Goal: Task Accomplishment & Management: Complete application form

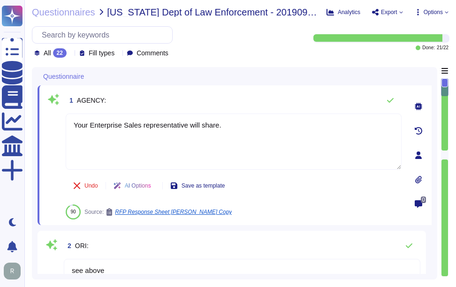
type textarea "Your Enterprise Sales representative will share."
type textarea "see above"
type textarea "tim.callan@sectigo.com"
type textarea "Sectigo Certificate Manager and public certificates"
type textarea "Sectigo uses the Google Cloud Platform as its cloud service provider. The compa…"
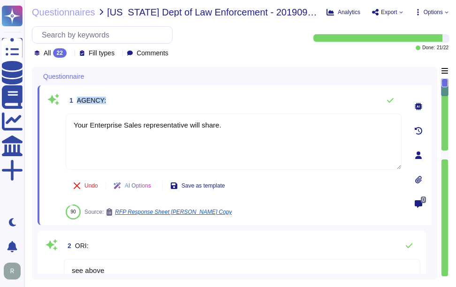
drag, startPoint x: 78, startPoint y: 98, endPoint x: 160, endPoint y: 98, distance: 81.2
click at [160, 98] on div "1 AGENCY:" at bounding box center [234, 100] width 336 height 19
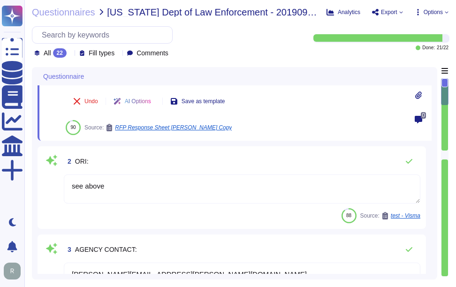
type textarea "Sectigo provides the following products and services: 1. Digital identity solut…"
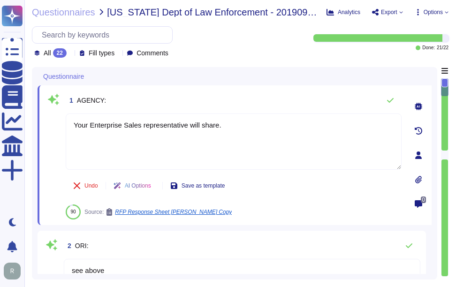
drag, startPoint x: 258, startPoint y: 128, endPoint x: -2, endPoint y: 124, distance: 259.6
click at [0, 124] on html "Questionnaires Knowledge Base Documents Analytics CAIQ / SIG More Dark mode Not…" at bounding box center [228, 143] width 456 height 287
paste textarea "Sectigo Limited"
type textarea "Sectigo Limited"
click at [267, 100] on div "1 AGENCY:" at bounding box center [234, 100] width 336 height 19
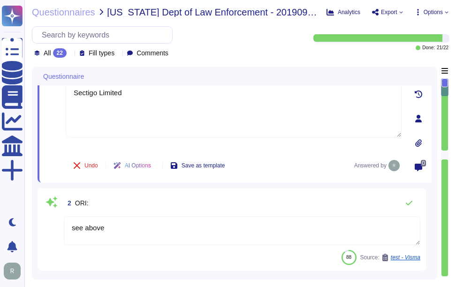
scroll to position [47, 0]
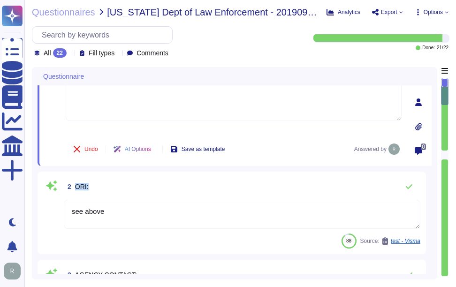
drag, startPoint x: 75, startPoint y: 187, endPoint x: 90, endPoint y: 187, distance: 14.5
click at [90, 187] on div "2 ORI:" at bounding box center [242, 186] width 357 height 19
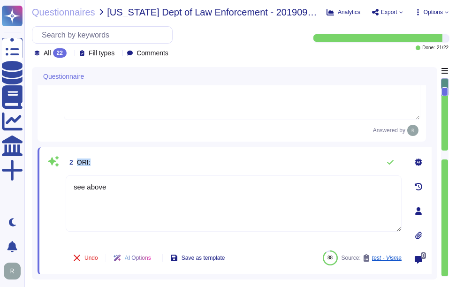
drag, startPoint x: 76, startPoint y: 161, endPoint x: 111, endPoint y: 167, distance: 35.8
click at [111, 167] on div "2 ORI:" at bounding box center [234, 162] width 336 height 19
copy span "ORI:"
click at [153, 183] on textarea "see above" at bounding box center [234, 204] width 336 height 56
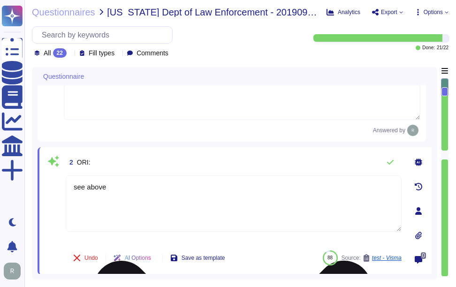
click at [153, 183] on textarea "see above" at bounding box center [234, 204] width 336 height 56
paste textarea "The data used internally to conduct operations includes information processed b…"
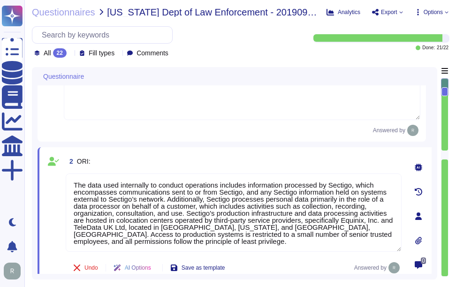
type textarea "The data used internally to conduct operations includes information processed b…"
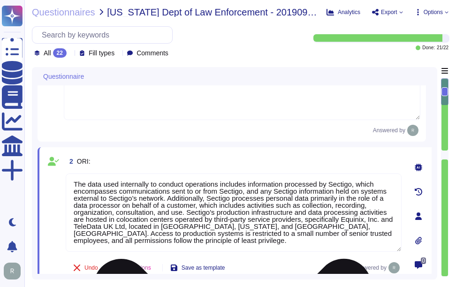
scroll to position [94, 0]
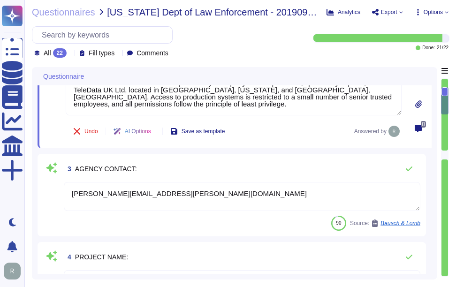
type textarea "Sectigo provides the following products and services: 1. Digital identity solut…"
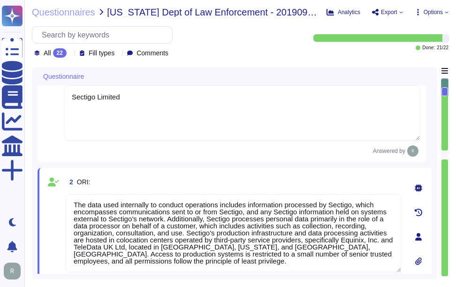
scroll to position [47, 0]
type textarea "Sectigo uses the Google Cloud Platform as its cloud service provider. The compa…"
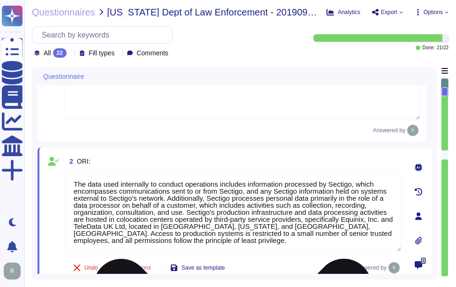
click at [144, 222] on textarea "The data used internally to conduct operations includes information processed b…" at bounding box center [234, 213] width 336 height 78
paste textarea "Sectigo processes personal data primarily in the role of a data processor on be…"
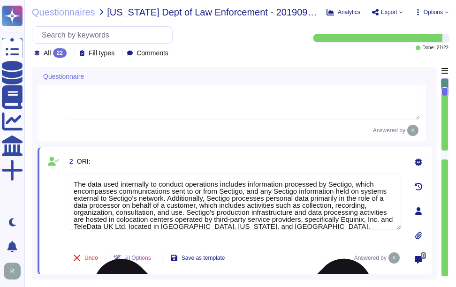
scroll to position [0, 0]
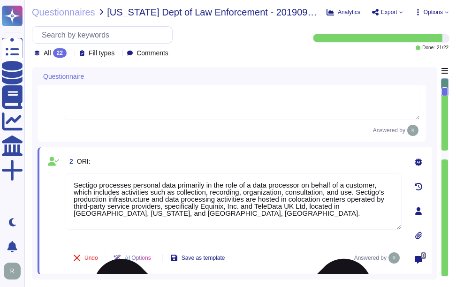
click at [205, 227] on textarea "Sectigo processes personal data primarily in the role of a data processor on be…" at bounding box center [234, 202] width 336 height 56
click at [220, 208] on textarea "Sectigo processes personal data primarily in the role of a data processor on be…" at bounding box center [234, 202] width 336 height 56
click at [185, 204] on textarea "Sectigo processes personal data primarily in the role of a data processor on be…" at bounding box center [234, 202] width 336 height 56
drag, startPoint x: 185, startPoint y: 222, endPoint x: 188, endPoint y: 216, distance: 6.5
click at [185, 220] on textarea "Sectigo processes personal data primarily in the role of a data processor on be…" at bounding box center [234, 202] width 336 height 56
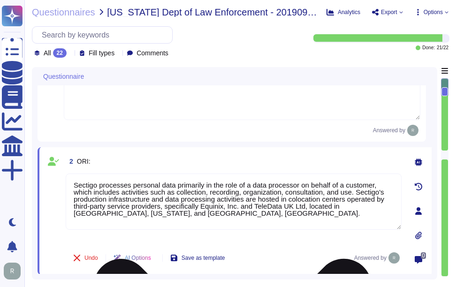
click at [188, 216] on textarea "Sectigo processes personal data primarily in the role of a data processor on be…" at bounding box center [234, 202] width 336 height 56
paste textarea "The only personally identifiable information (PII) our system has access to inc…"
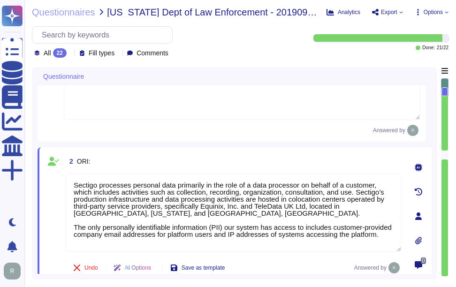
type textarea "Sectigo processes personal data primarily in the role of a data processor on be…"
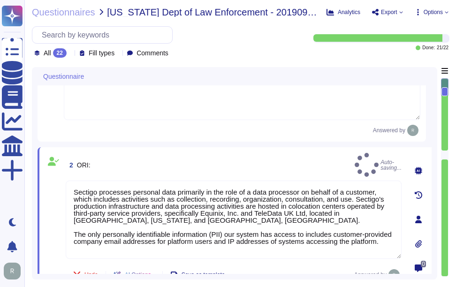
click at [286, 151] on div "2 ORI: Auto-saving... Sectigo processes personal data primarily in the role of …" at bounding box center [235, 219] width 394 height 145
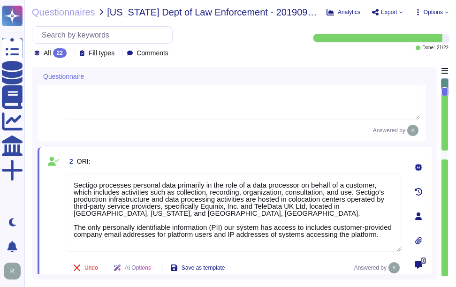
click at [214, 128] on div "Answered by" at bounding box center [242, 130] width 357 height 11
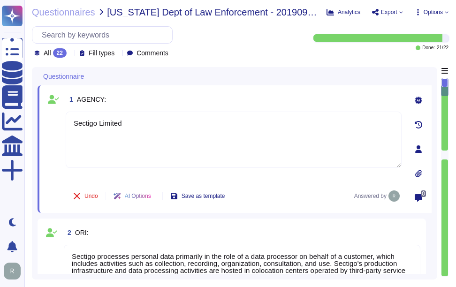
click at [305, 98] on div "1 AGENCY:" at bounding box center [234, 99] width 336 height 17
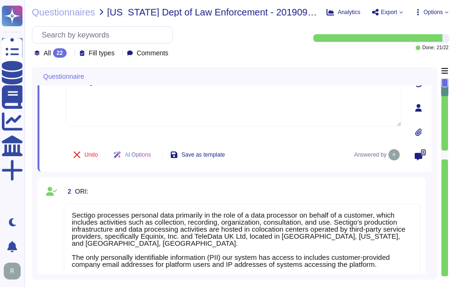
scroll to position [94, 0]
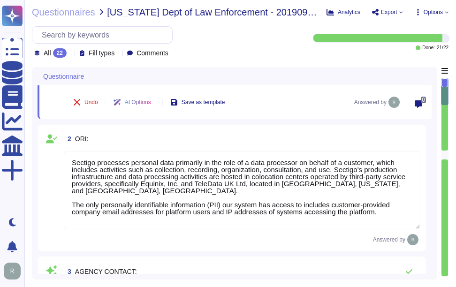
type textarea "Sectigo uses the Google Cloud Platform as its cloud service provider. The compa…"
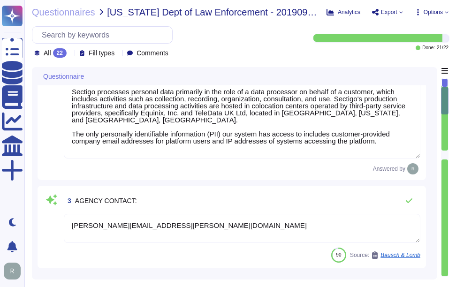
type textarea "Sectigo provides the following products and services: 1. Digital identity solut…"
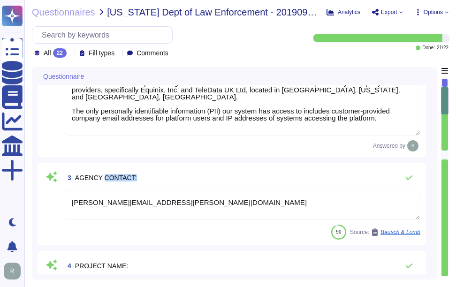
drag, startPoint x: 103, startPoint y: 176, endPoint x: 164, endPoint y: 176, distance: 60.5
click at [164, 176] on div "3 AGENCY CONTACT:" at bounding box center [242, 177] width 357 height 19
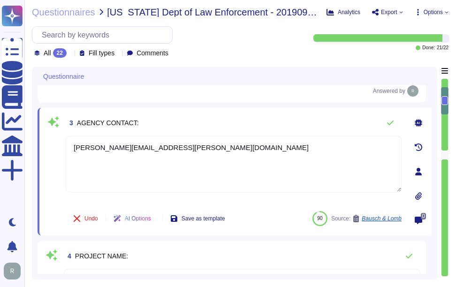
scroll to position [235, 0]
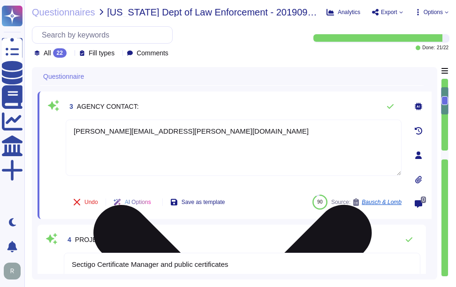
click at [191, 122] on textarea "tim.callan@sectigo.com" at bounding box center [234, 148] width 336 height 56
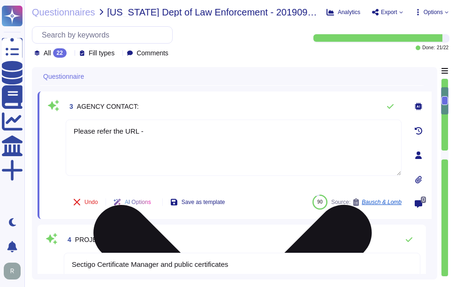
paste textarea "https://www.sectigo.com/contact"
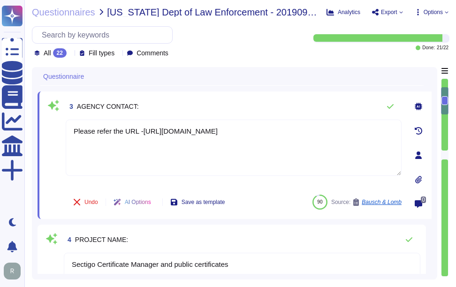
click at [214, 102] on div "3 AGENCY CONTACT:" at bounding box center [234, 106] width 336 height 19
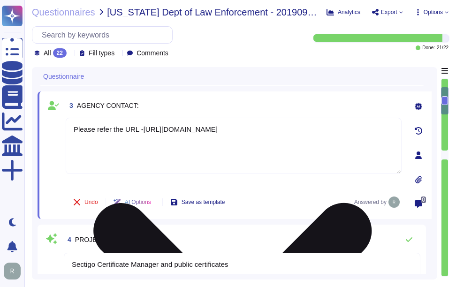
click at [279, 142] on textarea "Please refer the URL -https://www.sectigo.com/contact" at bounding box center [234, 146] width 336 height 56
paste textarea "Email sales Email sales sales@sectigo.com Email channel sales partners@sectigo.…"
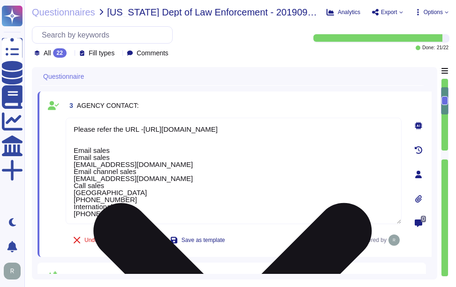
drag, startPoint x: 111, startPoint y: 158, endPoint x: 69, endPoint y: 157, distance: 42.3
click at [69, 157] on textarea "Please refer the URL -https://www.sectigo.com/contact Email sales Email sales s…" at bounding box center [234, 171] width 336 height 107
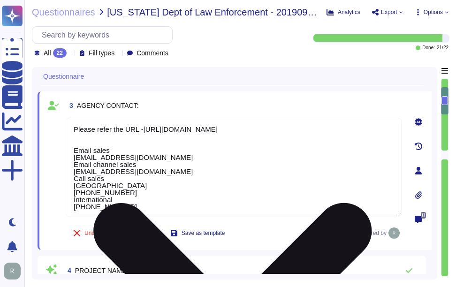
click at [138, 157] on textarea "Please refer the URL -https://www.sectigo.com/contact Email sales sales@sectigo…" at bounding box center [234, 167] width 336 height 99
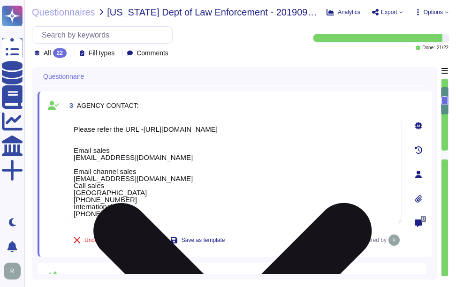
click at [151, 180] on textarea "Please refer the URL -https://www.sectigo.com/contact Email sales sales@sectigo…" at bounding box center [234, 171] width 336 height 107
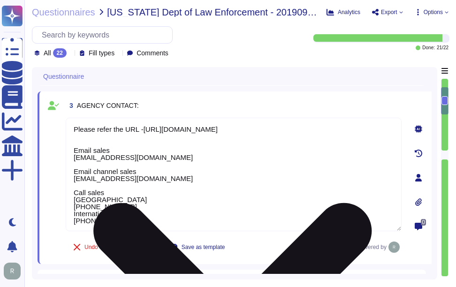
click at [215, 170] on textarea "Please refer the URL -https://www.sectigo.com/contact Email sales sales@sectigo…" at bounding box center [234, 175] width 336 height 114
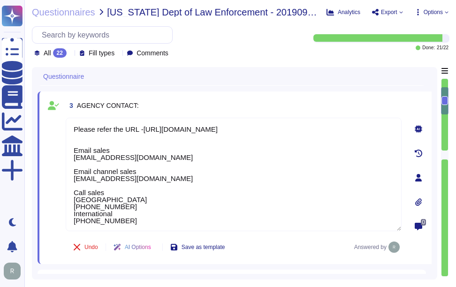
type textarea "Please refer the URL -https://www.sectigo.com/contact Email sales sales@sectigo…"
click at [328, 101] on div "3 AGENCY CONTACT:" at bounding box center [234, 105] width 336 height 17
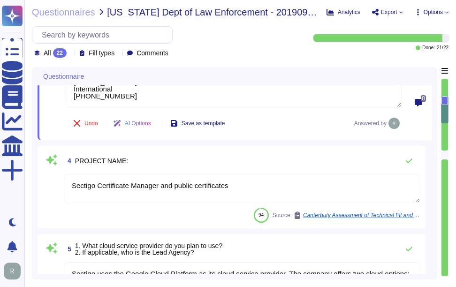
scroll to position [375, 0]
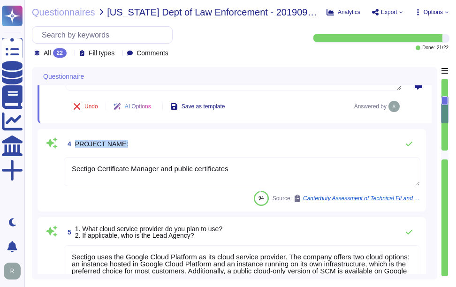
drag, startPoint x: 76, startPoint y: 140, endPoint x: 180, endPoint y: 137, distance: 104.3
click at [180, 137] on div "4 PROJECT NAME:" at bounding box center [242, 144] width 357 height 19
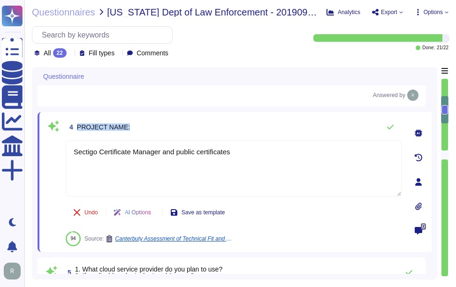
drag, startPoint x: 77, startPoint y: 123, endPoint x: 154, endPoint y: 139, distance: 79.1
click at [154, 139] on div "4 PROJECT NAME: Sectigo Certificate Manager and public certificates Undo AI Opt…" at bounding box center [223, 182] width 357 height 129
click at [246, 119] on div "4 PROJECT NAME:" at bounding box center [234, 127] width 336 height 19
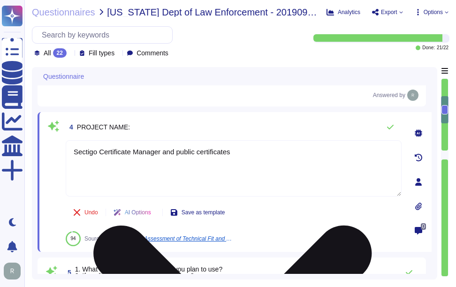
click at [159, 153] on textarea "Sectigo Certificate Manager and public certificates" at bounding box center [234, 168] width 336 height 56
click at [159, 149] on textarea "Sectigo Certificate Manager and public certificates" at bounding box center [234, 168] width 336 height 56
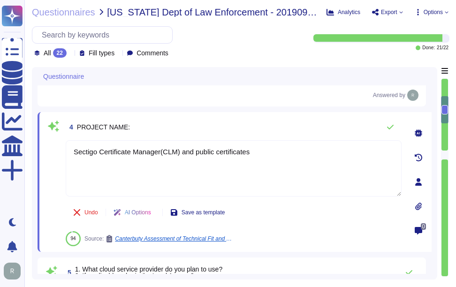
type textarea "Sectigo Certificate Manager(CLM) and public certificates"
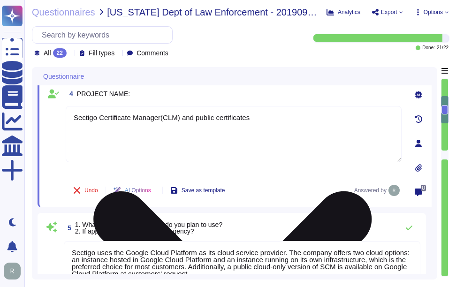
type textarea "We provide Software as a Service (SaaS) through our SaaS portal, specifically w…"
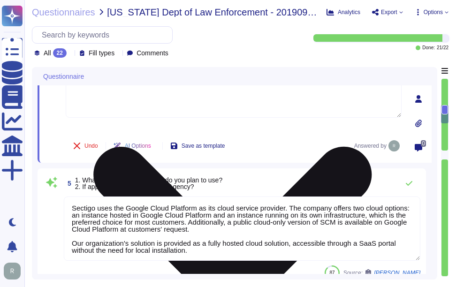
scroll to position [469, 0]
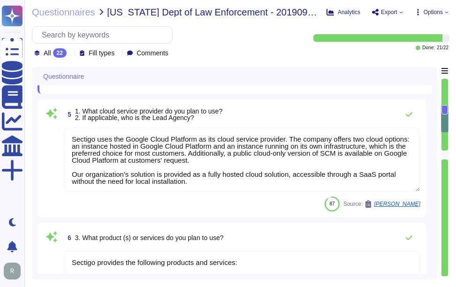
type textarea "no"
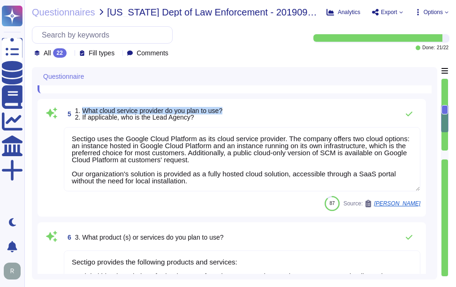
drag, startPoint x: 81, startPoint y: 109, endPoint x: 298, endPoint y: 112, distance: 216.9
click at [298, 112] on div "5 1. What cloud service provider do you plan to use? 2. If applicable, who is t…" at bounding box center [242, 114] width 357 height 19
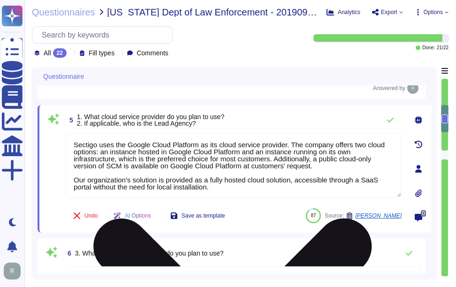
scroll to position [469, 0]
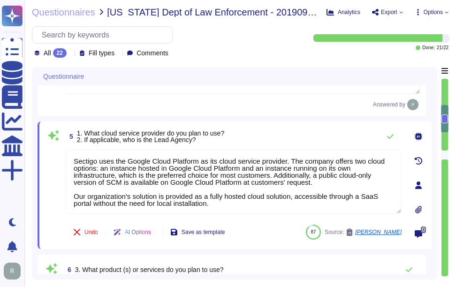
click at [322, 128] on div "5 1. What cloud service provider do you plan to use? 2. If applicable, who is t…" at bounding box center [234, 136] width 336 height 19
click at [391, 138] on icon at bounding box center [391, 137] width 8 height 8
click at [390, 137] on icon at bounding box center [391, 137] width 8 height 8
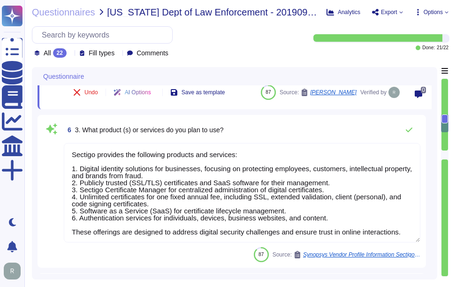
scroll to position [610, 0]
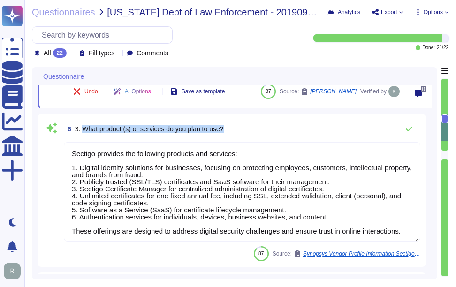
drag, startPoint x: 83, startPoint y: 127, endPoint x: 318, endPoint y: 130, distance: 235.2
click at [318, 130] on div "6 3. What product (s) or services do you plan to use?" at bounding box center [242, 129] width 357 height 19
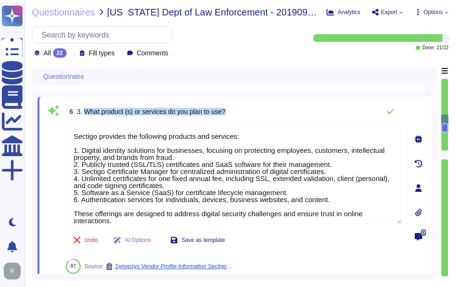
drag, startPoint x: 84, startPoint y: 112, endPoint x: 350, endPoint y: 114, distance: 266.6
click at [350, 114] on div "6 3. What product (s) or services do you plan to use?" at bounding box center [234, 111] width 336 height 19
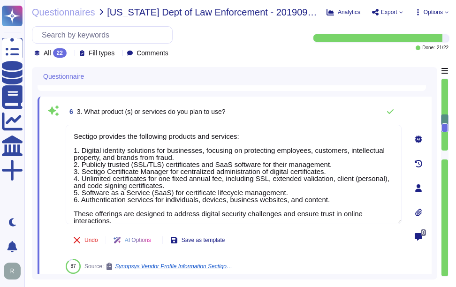
drag, startPoint x: 259, startPoint y: 13, endPoint x: 257, endPoint y: 40, distance: 26.8
click at [257, 40] on div "All 22 Fill types Comments" at bounding box center [167, 41] width 270 height 31
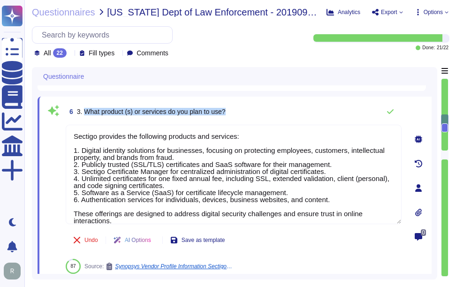
drag, startPoint x: 84, startPoint y: 111, endPoint x: 378, endPoint y: 124, distance: 294.1
click at [378, 124] on div "6 3. What product (s) or services do you plan to use? Sectigo provides the foll…" at bounding box center [223, 188] width 357 height 172
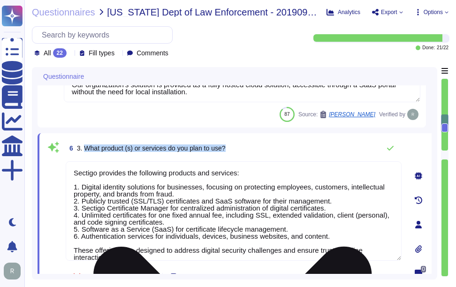
type textarea "Please refer the URL -https://www.sectigo.com/contact Email sales sales@sectigo…"
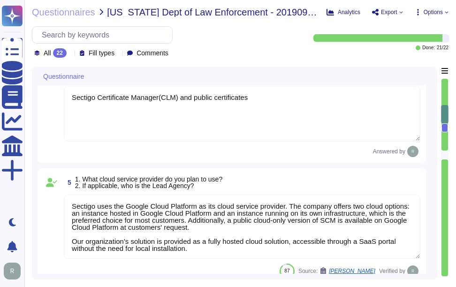
scroll to position [678, 0]
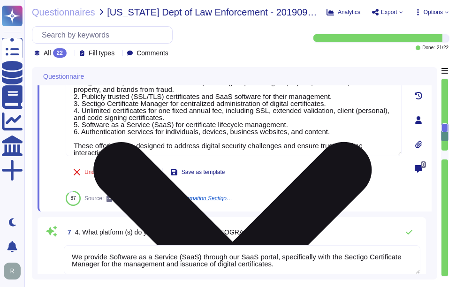
type textarea "Yes, the cloud service provider's data centers used for the transmission, stora…"
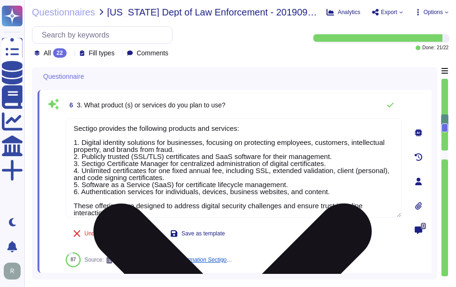
scroll to position [600, 0]
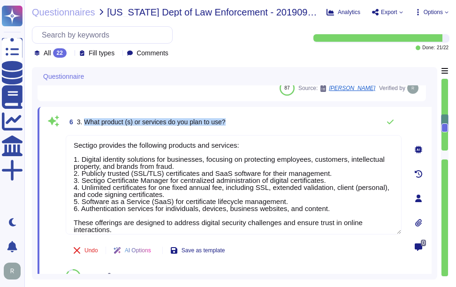
drag, startPoint x: 84, startPoint y: 120, endPoint x: 255, endPoint y: 127, distance: 171.5
click at [255, 127] on div "6 3. What product (s) or services do you plan to use?" at bounding box center [234, 122] width 336 height 19
click at [275, 123] on div "6 3. What product (s) or services do you plan to use?" at bounding box center [234, 122] width 336 height 19
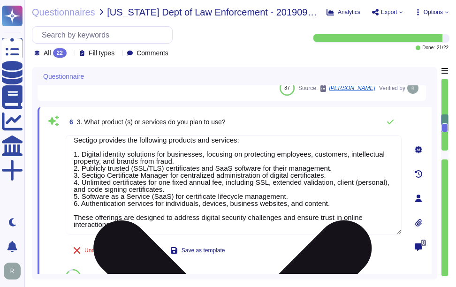
scroll to position [8, 0]
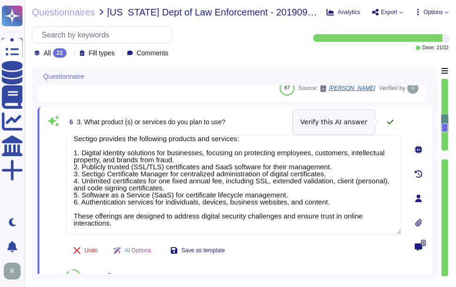
click at [395, 116] on button at bounding box center [390, 122] width 23 height 19
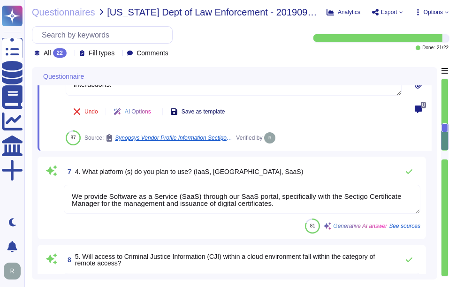
scroll to position [741, 0]
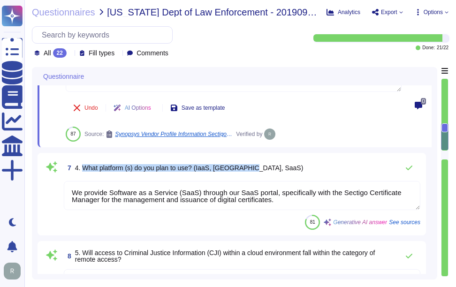
drag, startPoint x: 84, startPoint y: 166, endPoint x: 314, endPoint y: 168, distance: 229.5
click at [314, 168] on div "7 4. What platform (s) do you plan to use? (IaaS, PaaS, SaaS)" at bounding box center [242, 168] width 357 height 19
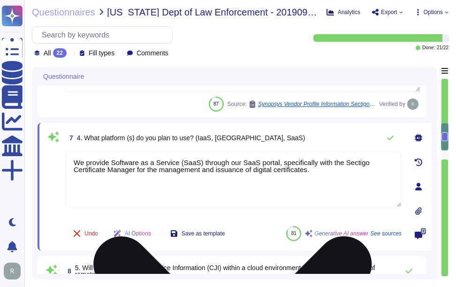
scroll to position [1, 0]
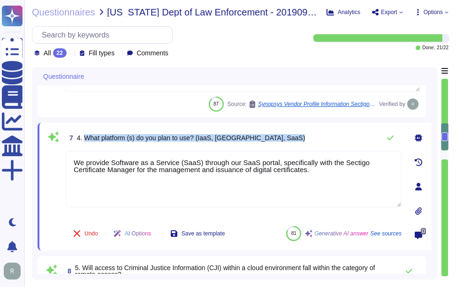
drag, startPoint x: 84, startPoint y: 137, endPoint x: 335, endPoint y: 135, distance: 251.1
click at [335, 135] on div "7 4. What platform (s) do you plan to use? (IaaS, PaaS, SaaS)" at bounding box center [234, 138] width 336 height 19
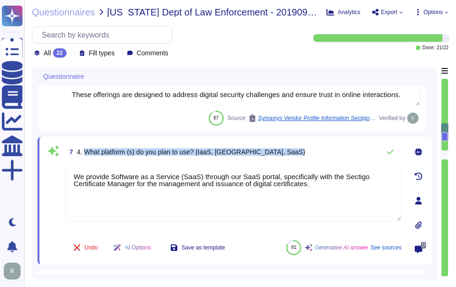
scroll to position [741, 0]
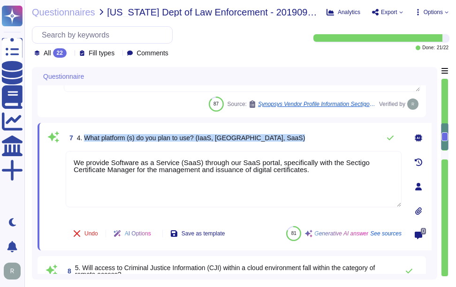
click at [141, 141] on span "4. What platform (s) do you plan to use? (IaaS, PaaS, SaaS)" at bounding box center [191, 138] width 229 height 8
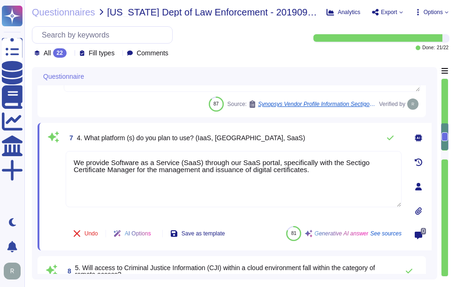
drag, startPoint x: 318, startPoint y: 173, endPoint x: 50, endPoint y: 153, distance: 268.3
click at [50, 153] on div "7 4. What platform (s) do you plan to use? (IaaS, PaaS, SaaS) We provide Softwa…" at bounding box center [223, 187] width 357 height 116
paste textarea ". Our product offers two cloud options: an instance hosted in Google Cloud Plat…"
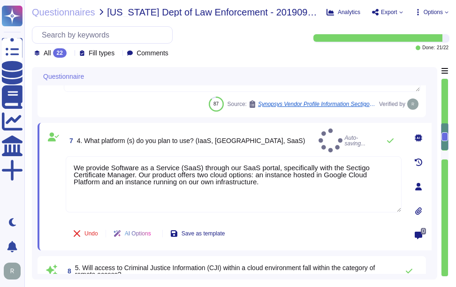
type textarea "We provide Software as a Service (SaaS) through our SaaS portal, specifically w…"
click at [283, 133] on div "7 4. What platform (s) do you plan to use? (IaaS, PaaS, SaaS) Auto-saving..." at bounding box center [234, 141] width 336 height 24
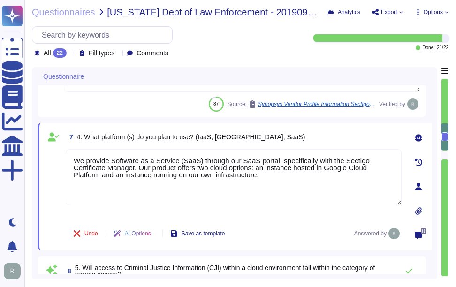
click at [274, 140] on div "7 4. What platform (s) do you plan to use? (IaaS, PaaS, SaaS)" at bounding box center [234, 137] width 336 height 17
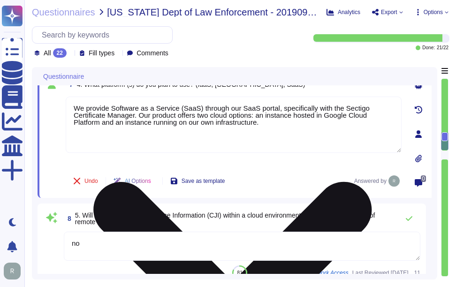
type textarea "- Secaucus, New Jersey, USA - Manchester, England, UK"
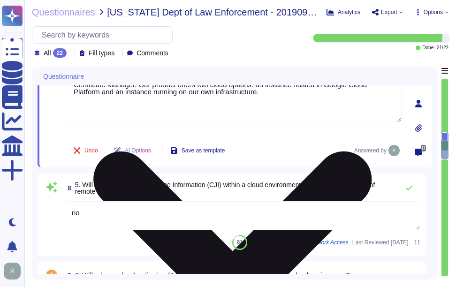
scroll to position [834, 0]
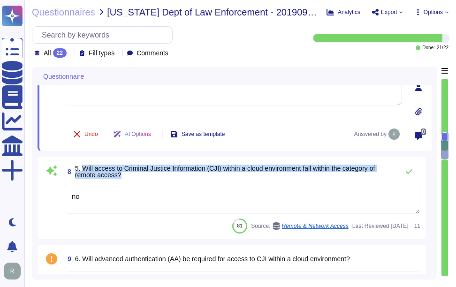
drag, startPoint x: 82, startPoint y: 167, endPoint x: 166, endPoint y: 175, distance: 83.9
click at [166, 175] on span "5. Will access to Criminal Justice Information (CJI) within a cloud environment…" at bounding box center [234, 171] width 319 height 13
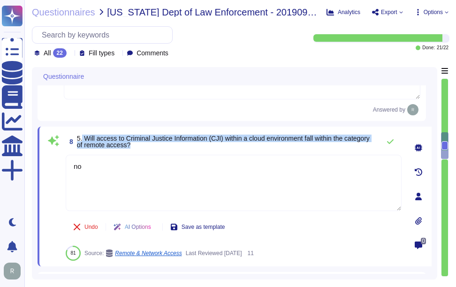
drag, startPoint x: 82, startPoint y: 136, endPoint x: 166, endPoint y: 145, distance: 84.1
click at [166, 145] on span "5. Will access to Criminal Justice Information (CJI) within a cloud environment…" at bounding box center [226, 141] width 298 height 13
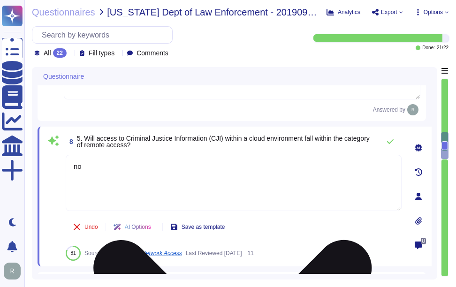
click at [168, 198] on textarea "no" at bounding box center [234, 183] width 336 height 56
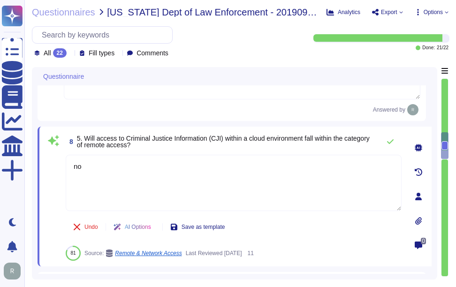
drag, startPoint x: 85, startPoint y: 165, endPoint x: 52, endPoint y: 164, distance: 33.4
click at [52, 164] on div "8 5. Will access to Criminal Justice Information (CJI) within a cloud environme…" at bounding box center [223, 196] width 357 height 129
type textarea "No"
click at [280, 148] on span "8 5. Will access to Criminal Justice Information (CJI) within a cloud environme…" at bounding box center [221, 141] width 310 height 17
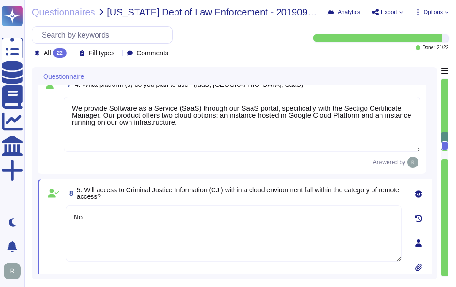
type textarea "Sectigo uses the Google Cloud Platform as its cloud service provider. The compa…"
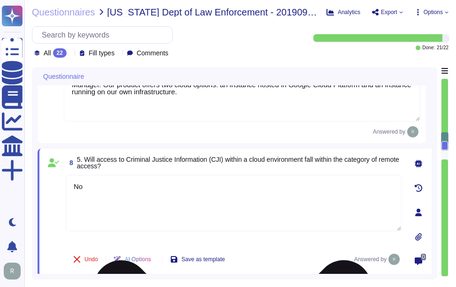
type textarea "- Secaucus, New Jersey, USA - Manchester, England, UK"
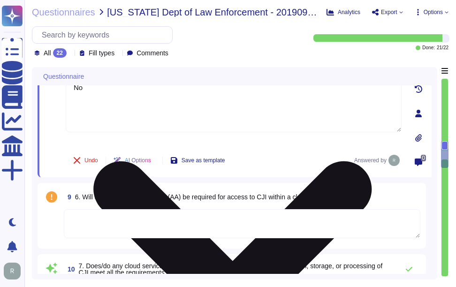
type textarea "Yes, the encryption requirements are being met. The policy specifies the use of…"
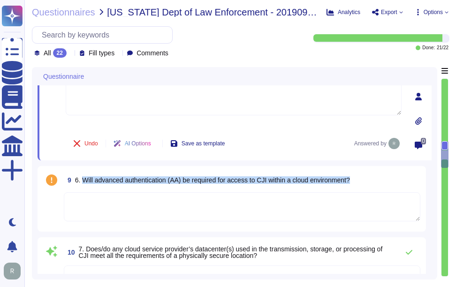
drag, startPoint x: 84, startPoint y: 179, endPoint x: 367, endPoint y: 180, distance: 283.5
click at [367, 180] on div "9 6. Will advanced authentication (AA) be required for access to CJI within a c…" at bounding box center [242, 180] width 357 height 17
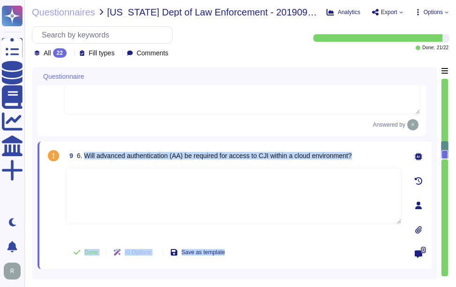
drag, startPoint x: 85, startPoint y: 153, endPoint x: 420, endPoint y: 161, distance: 334.7
click at [420, 161] on div "9 6. Will advanced authentication (AA) be required for access to CJI within a c…" at bounding box center [235, 206] width 394 height 128
click at [175, 157] on span "6. Will advanced authentication (AA) be required for access to CJI within a clo…" at bounding box center [214, 156] width 275 height 8
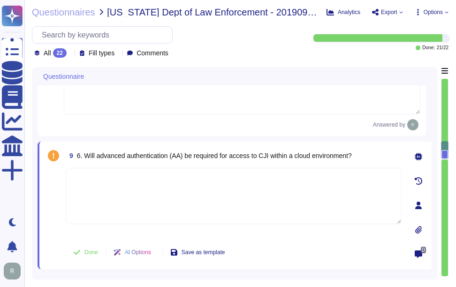
click at [83, 155] on span "6. Will advanced authentication (AA) be required for access to CJI within a clo…" at bounding box center [214, 156] width 275 height 8
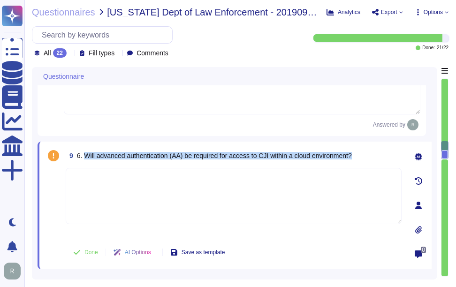
drag, startPoint x: 84, startPoint y: 154, endPoint x: 360, endPoint y: 155, distance: 275.5
click at [360, 155] on div "9 6. Will advanced authentication (AA) be required for access to CJI within a c…" at bounding box center [234, 155] width 336 height 17
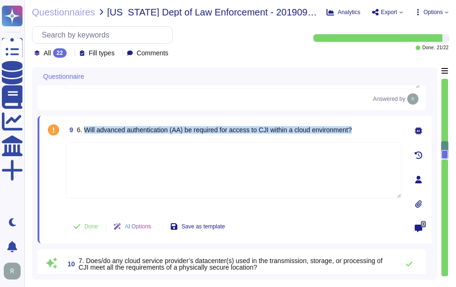
scroll to position [975, 0]
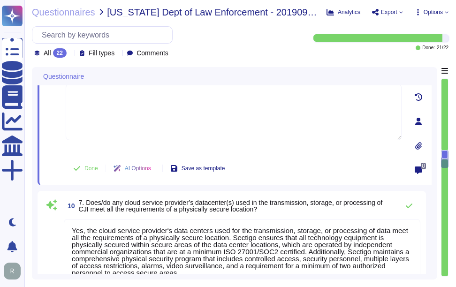
type textarea "Customer determined. Customer may elect to have private keys stored on vendor s…"
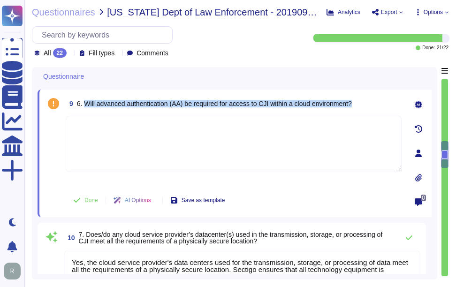
scroll to position [928, 0]
type textarea "Sectigo provides the following products and services: 1. Digital identity solut…"
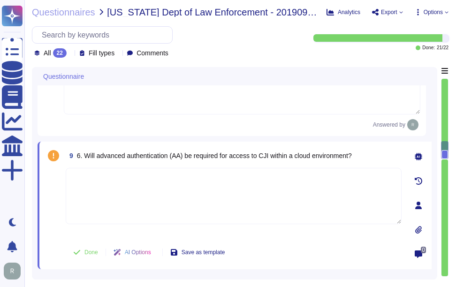
click at [258, 207] on textarea at bounding box center [234, 196] width 336 height 56
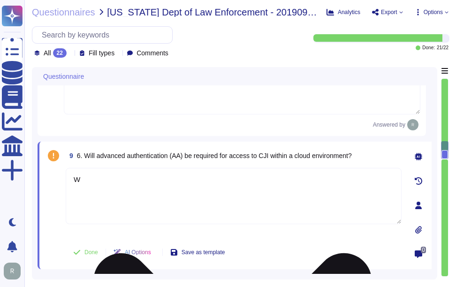
type textarea "W"
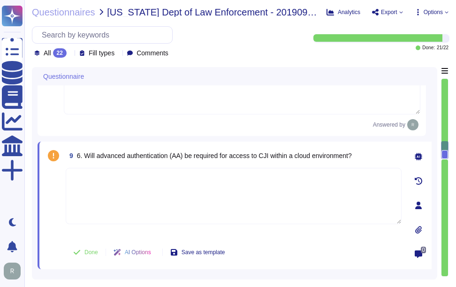
type textarea "N"
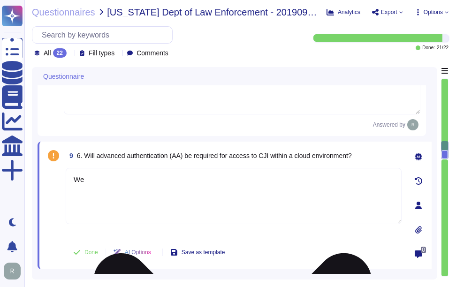
type textarea "W"
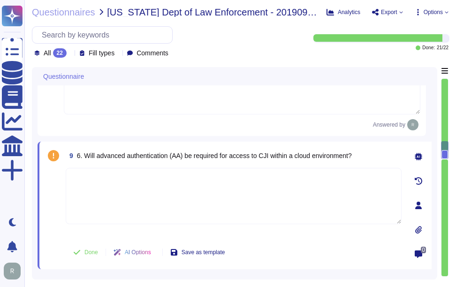
click at [141, 189] on textarea at bounding box center [234, 196] width 336 height 56
paste textarea "Yes. Authentication is required for access. MFA is a customer-configurable opti…"
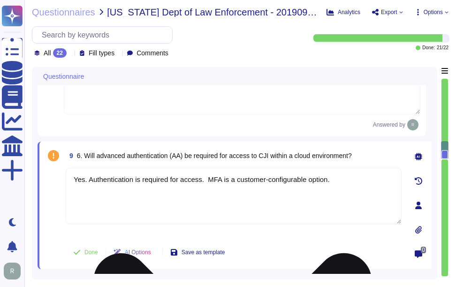
click at [87, 180] on textarea "Yes. Authentication is required for access. MFA is a customer-configurable opti…" at bounding box center [234, 196] width 336 height 56
click at [351, 179] on textarea "Authentication is required for access. MFA is a customer-configurable option." at bounding box center [234, 196] width 336 height 56
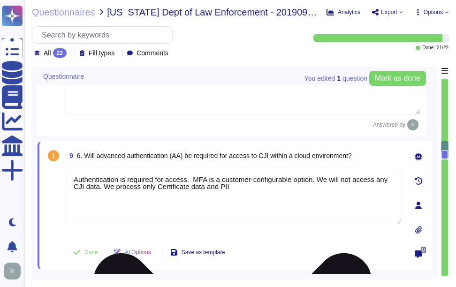
click at [308, 184] on textarea "Authentication is required for access. MFA is a customer-configurable option. W…" at bounding box center [234, 196] width 336 height 56
click at [294, 187] on textarea "Authentication is required for access. MFA is a customer-configurable option. W…" at bounding box center [234, 196] width 336 height 56
paste textarea "customer-provided company email addresses for platform users and IP addresses o…"
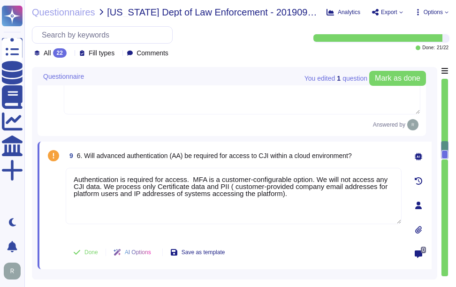
click at [289, 154] on span "6. Will advanced authentication (AA) be required for access to CJI within a clo…" at bounding box center [214, 156] width 275 height 8
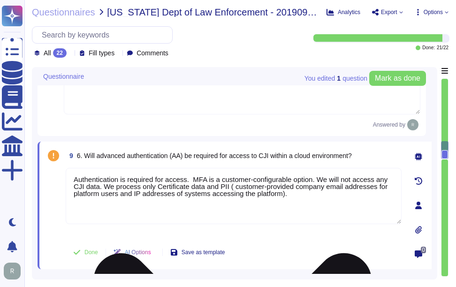
click at [137, 188] on textarea "Authentication is required for access. MFA is a customer-configurable option. W…" at bounding box center [234, 196] width 336 height 56
click at [324, 201] on textarea "Authentication is required for access. MFA is a customer-configurable option. W…" at bounding box center [234, 196] width 336 height 56
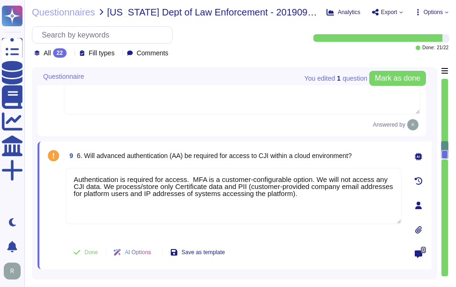
type textarea "Authentication is required for access. MFA is a customer-configurable option. W…"
click at [298, 149] on span "9 6. Will advanced authentication (AA) be required for access to CJI within a c…" at bounding box center [209, 155] width 286 height 17
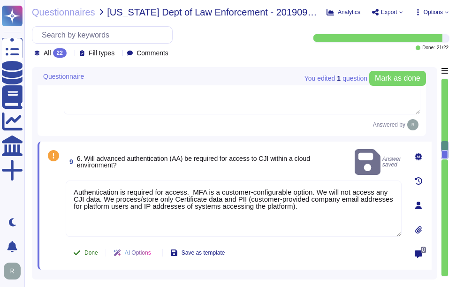
click at [96, 254] on span "Done" at bounding box center [91, 253] width 14 height 6
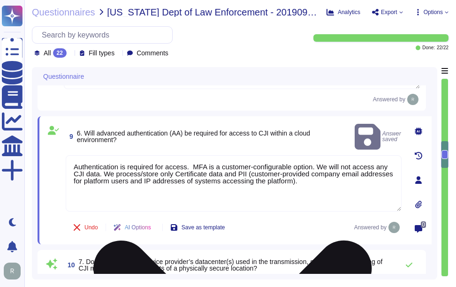
scroll to position [975, 0]
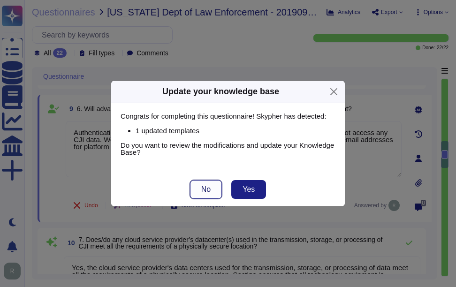
click at [208, 191] on span "No" at bounding box center [205, 190] width 9 height 8
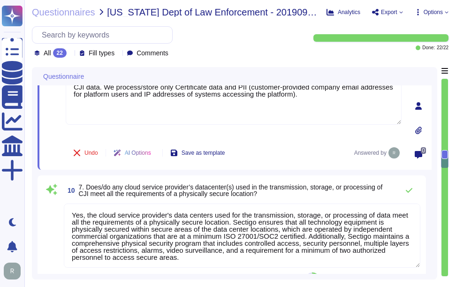
type textarea "Customer determined. Customer may elect to have private keys stored on vendor s…"
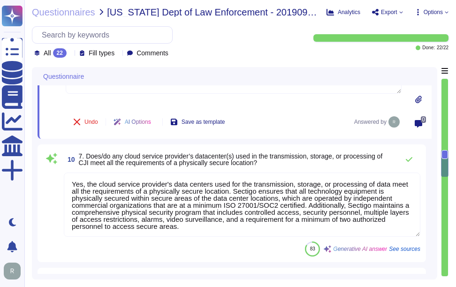
scroll to position [1069, 0]
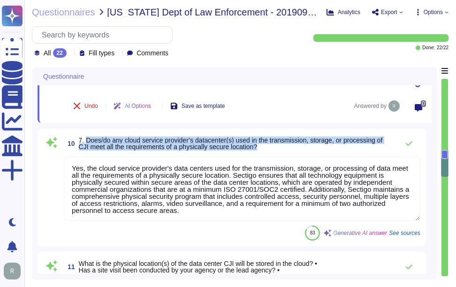
drag, startPoint x: 86, startPoint y: 139, endPoint x: 329, endPoint y: 145, distance: 243.2
click at [329, 145] on span "7. Does/do any cloud service provider’s datacenter(s) used in the transmission,…" at bounding box center [236, 143] width 315 height 13
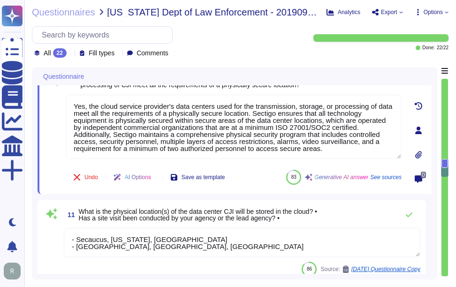
type textarea "Yes, customer data is encrypted at rest using AES-256 and in transit using TLS …"
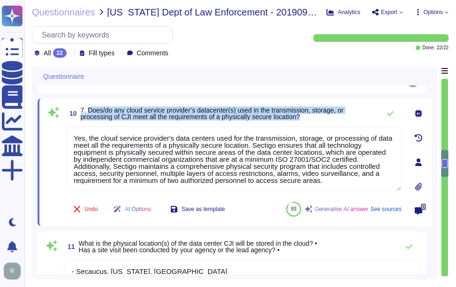
drag, startPoint x: 88, startPoint y: 110, endPoint x: 341, endPoint y: 118, distance: 253.1
click at [341, 118] on span "7. Does/do any cloud service provider’s datacenter(s) used in the transmission,…" at bounding box center [228, 113] width 295 height 13
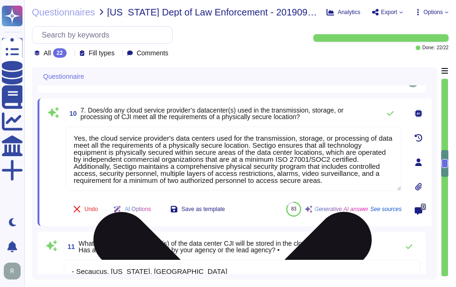
click at [217, 162] on textarea "Yes, the cloud service provider's data centers used for the transmission, stora…" at bounding box center [234, 159] width 336 height 64
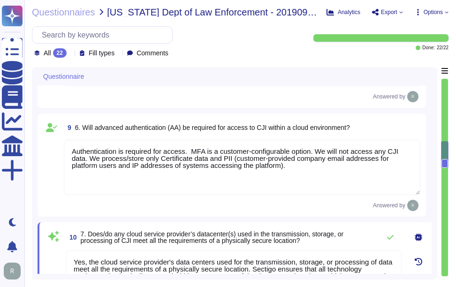
type textarea "Sectigo provides the following products and services: 1. Digital identity solut…"
type textarea "We provide Software as a Service (SaaS) through our SaaS portal, specifically w…"
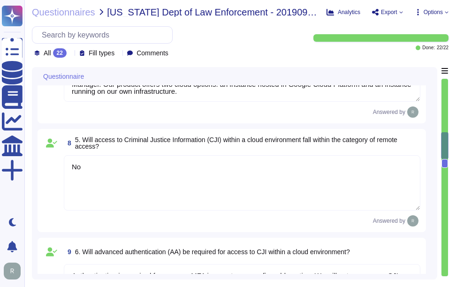
scroll to position [768, 0]
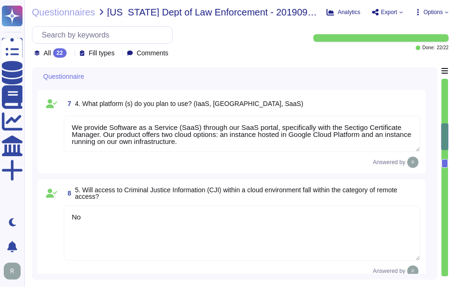
type textarea "Sectigo uses the Google Cloud Platform as its cloud service provider. The compa…"
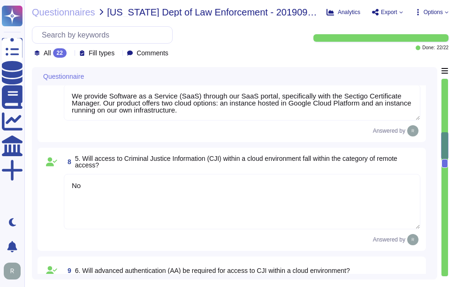
type textarea "- Secaucus, New Jersey, USA - Manchester, England, UK"
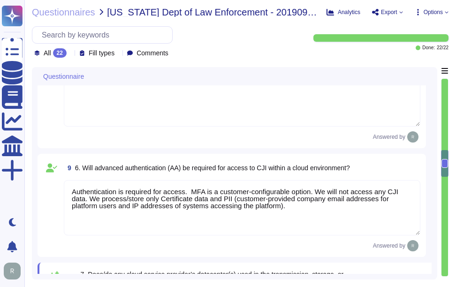
type textarea "Yes, the encryption requirements are being met. The policy specifies the use of…"
type textarea "Customer determined. Customer may elect to have private keys stored on vendor s…"
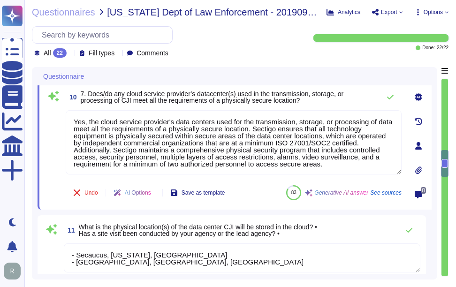
type textarea "Yes, customer data is encrypted at rest using AES-256 and in transit using TLS …"
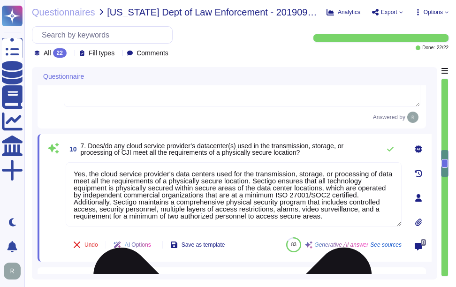
scroll to position [1019, 0]
type textarea "We provide Software as a Service (SaaS) through our SaaS portal, specifically w…"
drag, startPoint x: 327, startPoint y: 216, endPoint x: 251, endPoint y: 197, distance: 78.9
click at [251, 197] on textarea "Yes, the cloud service provider's data centers used for the transmission, stora…" at bounding box center [234, 195] width 336 height 64
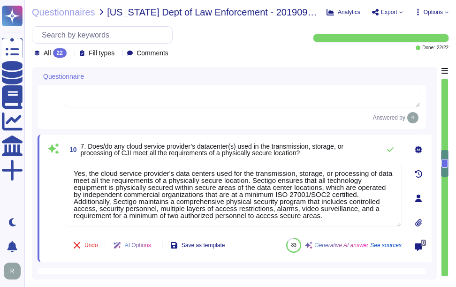
click at [312, 154] on span "7. Does/do any cloud service provider’s datacenter(s) used in the transmission,…" at bounding box center [228, 149] width 295 height 13
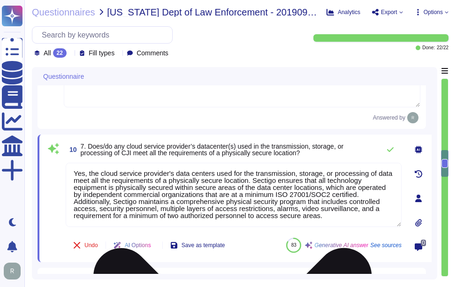
click at [393, 193] on textarea "Yes, the cloud service provider's data centers used for the transmission, stora…" at bounding box center [234, 195] width 336 height 64
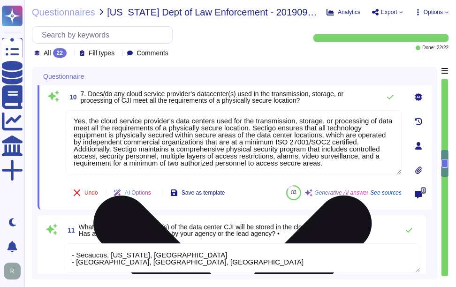
type textarea "Yes, customer data is encrypted at rest using AES-256 and in transit using TLS …"
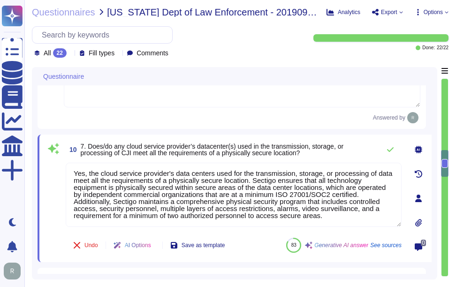
type textarea "We provide Software as a Service (SaaS) through our SaaS portal, specifically w…"
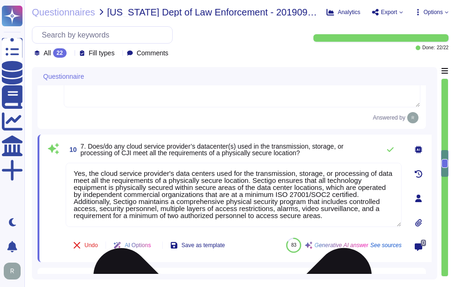
click at [187, 203] on textarea "Yes, the cloud service provider's data centers used for the transmission, stora…" at bounding box center [234, 195] width 336 height 64
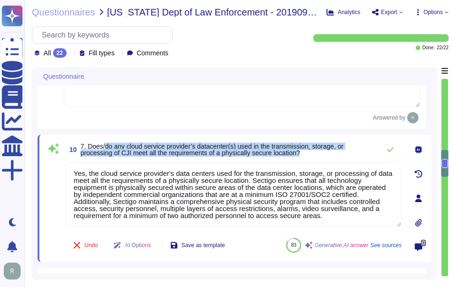
drag, startPoint x: 106, startPoint y: 144, endPoint x: 309, endPoint y: 154, distance: 203.5
click at [309, 154] on span "7. Does/do any cloud service provider’s datacenter(s) used in the transmission,…" at bounding box center [228, 149] width 295 height 13
click at [328, 146] on span "7. Does/do any cloud service provider’s datacenter(s) used in the transmission,…" at bounding box center [212, 150] width 263 height 14
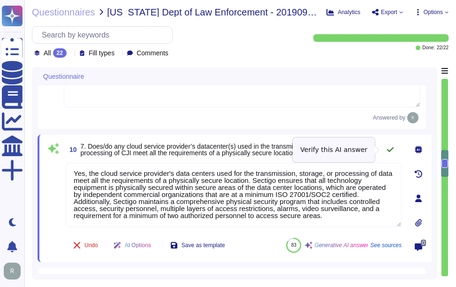
click at [388, 151] on icon at bounding box center [391, 150] width 8 height 8
click at [390, 149] on icon at bounding box center [391, 150] width 8 height 8
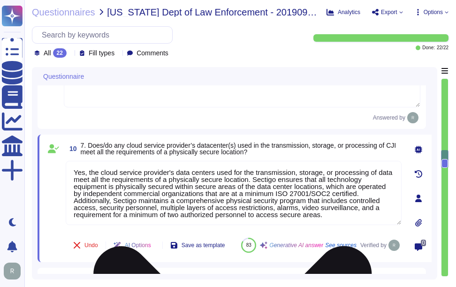
scroll to position [1, 0]
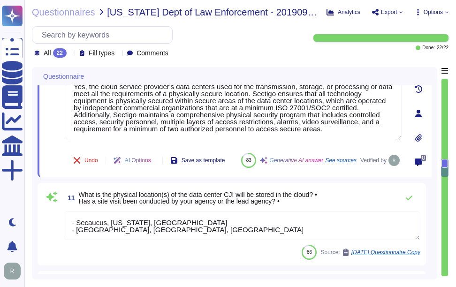
type textarea "Yes, customer data is encrypted at rest using AES-256 and in transit using TLS …"
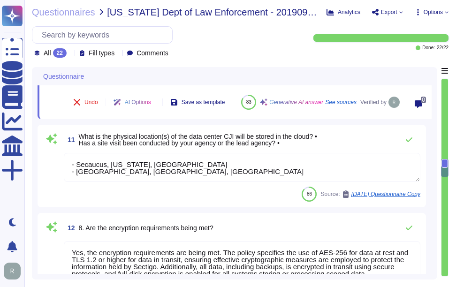
scroll to position [1160, 0]
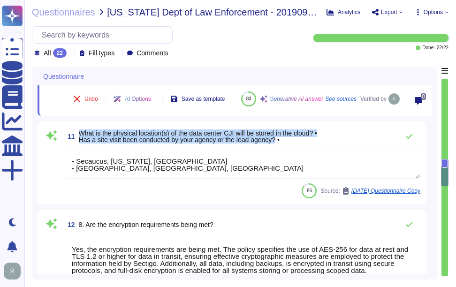
drag, startPoint x: 80, startPoint y: 150, endPoint x: 278, endPoint y: 160, distance: 198.3
click at [278, 144] on span "What is the physical location(s) of the data center CJI will be stored in the c…" at bounding box center [198, 137] width 238 height 14
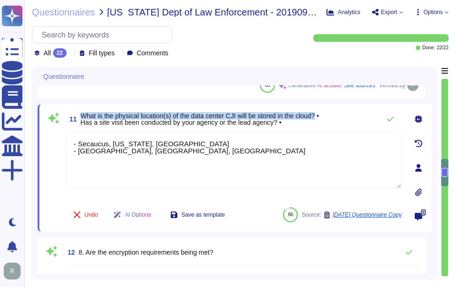
drag, startPoint x: 81, startPoint y: 115, endPoint x: 320, endPoint y: 118, distance: 239.4
click at [319, 118] on span "What is the physical location(s) of the data center CJI will be stored in the c…" at bounding box center [200, 119] width 238 height 14
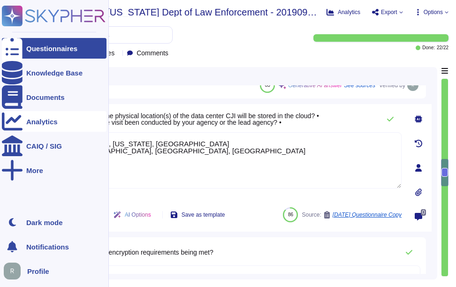
drag, startPoint x: 183, startPoint y: 162, endPoint x: 13, endPoint y: 129, distance: 173.0
click at [13, 129] on div "Questionnaires Knowledge Base Documents Analytics CAIQ / SIG More Dark mode Not…" at bounding box center [228, 143] width 456 height 287
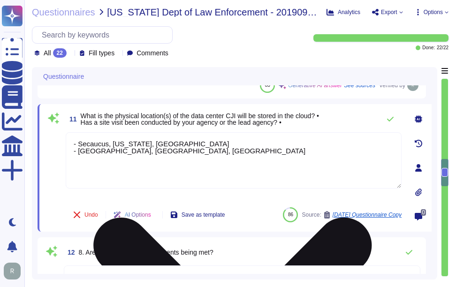
paste textarea "customer-provided company email addresses for platform users and IP addresses o…"
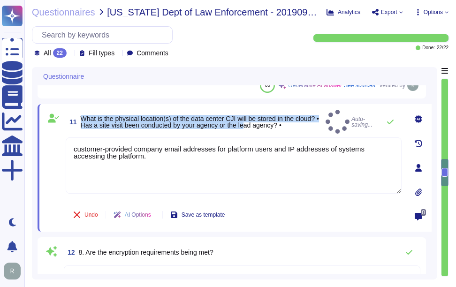
drag, startPoint x: 82, startPoint y: 120, endPoint x: 247, endPoint y: 131, distance: 165.6
click at [247, 131] on div "11 What is the physical location(s) of the data center CJI will be stored in th…" at bounding box center [223, 168] width 357 height 116
drag, startPoint x: 247, startPoint y: 131, endPoint x: 179, endPoint y: 124, distance: 68.4
click at [179, 124] on span "What is the physical location(s) of the data center CJI will be stored in the c…" at bounding box center [200, 122] width 238 height 14
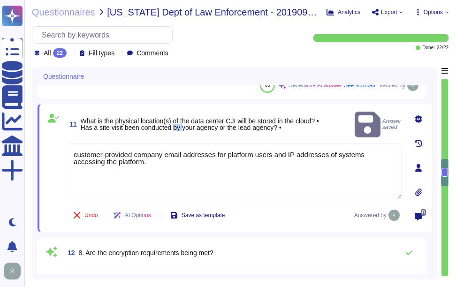
click at [179, 124] on span "What is the physical location(s) of the data center CJI will be stored in the c…" at bounding box center [200, 124] width 238 height 14
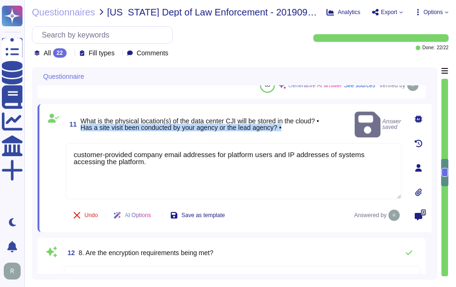
click at [179, 124] on span "What is the physical location(s) of the data center CJI will be stored in the c…" at bounding box center [200, 124] width 238 height 14
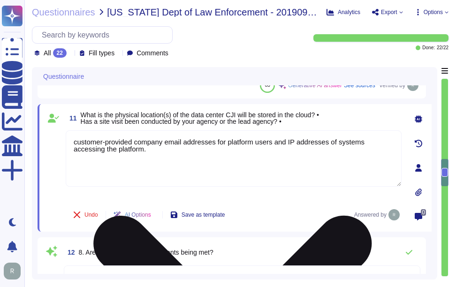
click at [127, 162] on textarea "customer-provided company email addresses for platform users and IP addresses o…" at bounding box center [234, 158] width 336 height 56
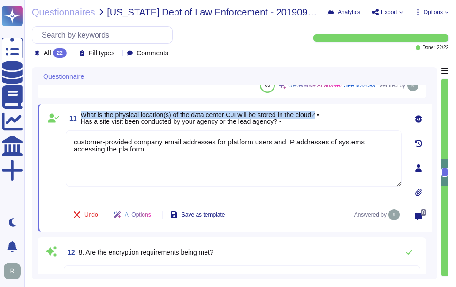
drag, startPoint x: 81, startPoint y: 113, endPoint x: 320, endPoint y: 115, distance: 238.9
click at [319, 115] on span "What is the physical location(s) of the data center CJI will be stored in the c…" at bounding box center [200, 118] width 238 height 14
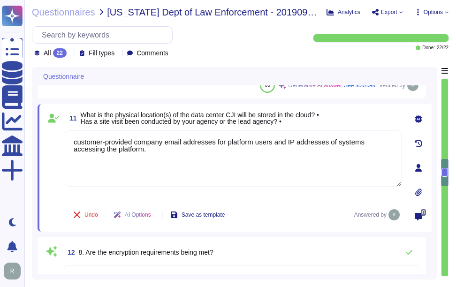
drag, startPoint x: 159, startPoint y: 153, endPoint x: 64, endPoint y: 136, distance: 96.4
click at [64, 136] on div "11 What is the physical location(s) of the data center CJI will be stored in th…" at bounding box center [223, 168] width 357 height 116
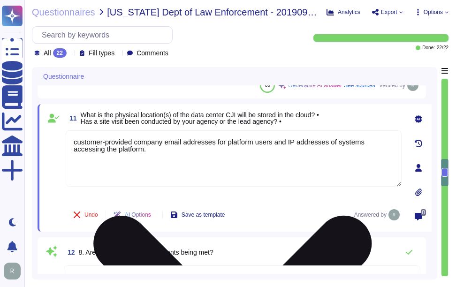
paste textarea "The data centers are physically located in Secaucus, New Jersey, and Manchester…"
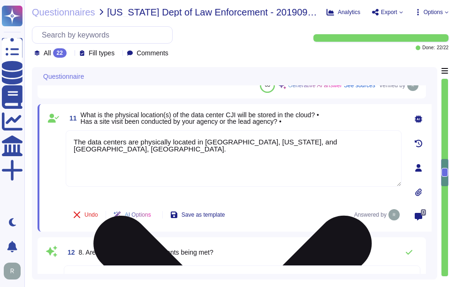
click at [298, 158] on textarea "The data centers are physically located in Secaucus, New Jersey, and Manchester…" at bounding box center [234, 158] width 336 height 56
click at [368, 149] on textarea "The data centers are physically located in Secaucus, New Jersey, and Manchester…" at bounding box center [234, 158] width 336 height 56
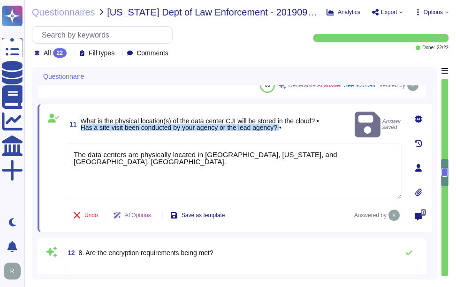
drag, startPoint x: 82, startPoint y: 120, endPoint x: 282, endPoint y: 128, distance: 200.1
click at [282, 128] on div "11 What is the physical location(s) of the data center CJI will be stored in th…" at bounding box center [223, 168] width 357 height 117
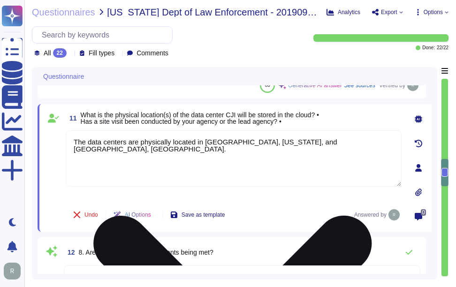
click at [373, 140] on textarea "The data centers are physically located in Secaucus, New Jersey, and Manchester…" at bounding box center [234, 158] width 336 height 56
click at [364, 143] on textarea "The data centers are physically located in Secaucus, New Jersey, and Manchester…" at bounding box center [234, 158] width 336 height 56
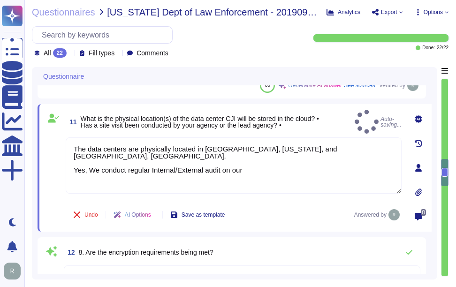
click at [195, 115] on span "What is the physical location(s) of the data center CJI will be stored in the c…" at bounding box center [200, 122] width 238 height 14
drag, startPoint x: 194, startPoint y: 114, endPoint x: 228, endPoint y: 114, distance: 33.8
click at [228, 115] on span "What is the physical location(s) of the data center CJI will be stored in the c…" at bounding box center [200, 122] width 238 height 14
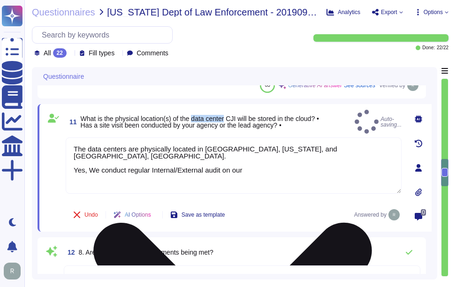
copy span "data center"
click at [279, 160] on textarea "The data centers are physically located in Secaucus, New Jersey, and Manchester…" at bounding box center [234, 166] width 336 height 56
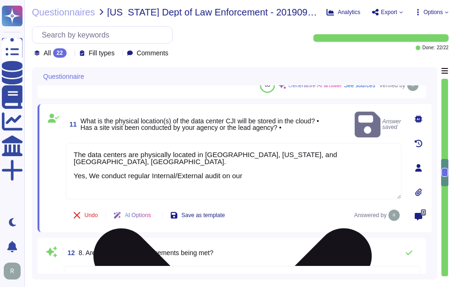
paste textarea "data center"
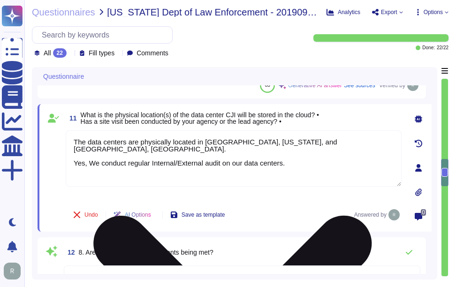
click at [219, 157] on textarea "The data centers are physically located in Secaucus, New Jersey, and Manchester…" at bounding box center [234, 158] width 336 height 56
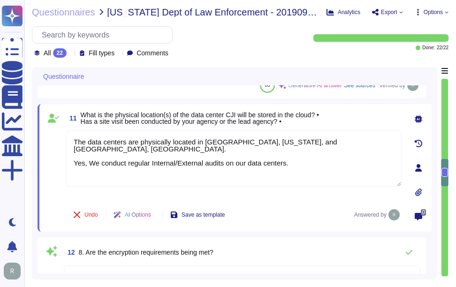
type textarea "The data centers are physically located in Secaucus, New Jersey, and Manchester…"
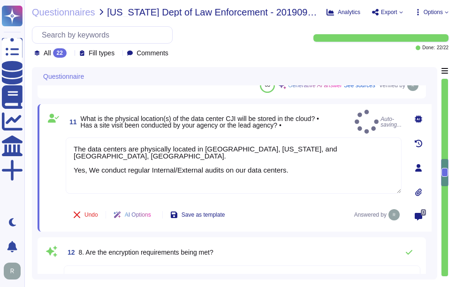
click at [349, 117] on div "11 What is the physical location(s) of the data center CJI will be stored in th…" at bounding box center [234, 122] width 336 height 24
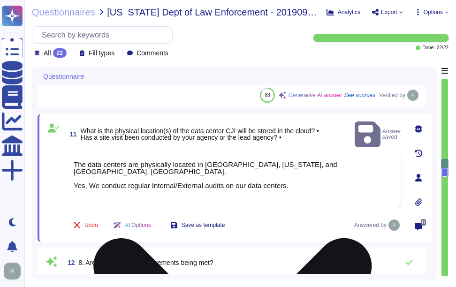
scroll to position [1087, 0]
type textarea "No"
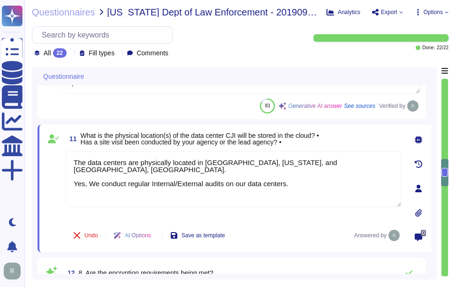
scroll to position [1134, 0]
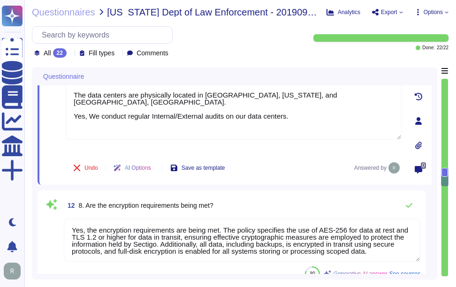
type textarea "Our incident response procedures are formalized in our documented Incident Resp…"
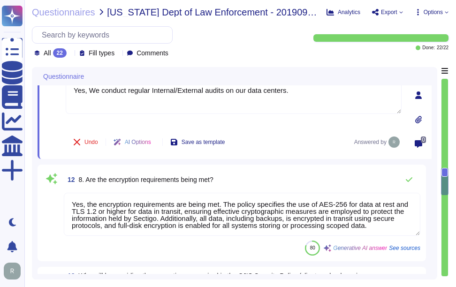
scroll to position [1228, 0]
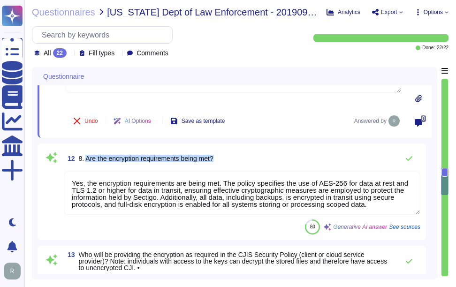
drag, startPoint x: 87, startPoint y: 157, endPoint x: 262, endPoint y: 161, distance: 175.1
click at [262, 161] on div "12 8. Are the encryption requirements being met?" at bounding box center [242, 158] width 357 height 19
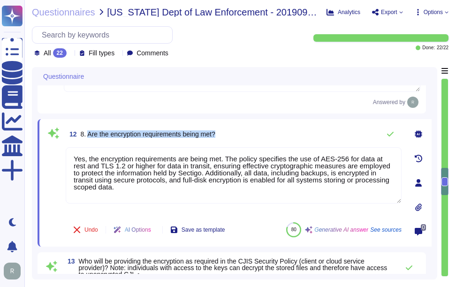
drag, startPoint x: 89, startPoint y: 132, endPoint x: 275, endPoint y: 134, distance: 186.3
click at [275, 134] on div "12 8. Are the encryption requirements being met?" at bounding box center [234, 134] width 336 height 19
click at [107, 137] on span "8. Are the encryption requirements being met?" at bounding box center [148, 134] width 135 height 8
drag, startPoint x: 88, startPoint y: 134, endPoint x: 317, endPoint y: 132, distance: 229.5
click at [317, 132] on div "12 8. Are the encryption requirements being met?" at bounding box center [234, 134] width 336 height 19
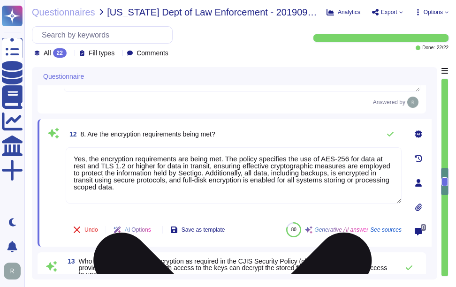
click at [103, 186] on textarea "Yes, the encryption requirements are being met. The policy specifies the use of…" at bounding box center [234, 175] width 336 height 56
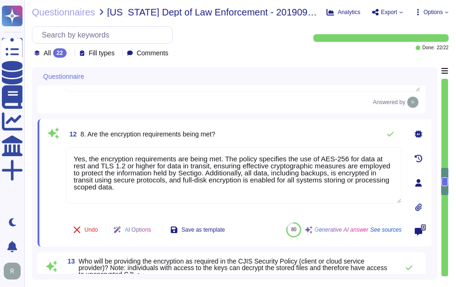
click at [267, 133] on div "12 8. Are the encryption requirements being met?" at bounding box center [234, 134] width 336 height 19
click at [284, 127] on div "12 8. Are the encryption requirements being met?" at bounding box center [234, 134] width 336 height 19
click at [389, 133] on icon at bounding box center [391, 134] width 8 height 8
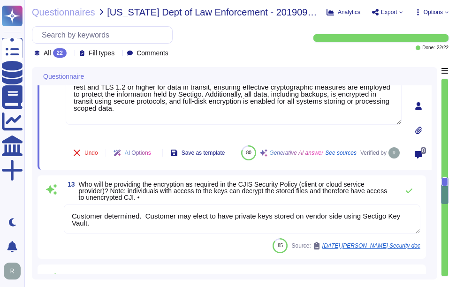
scroll to position [1322, 0]
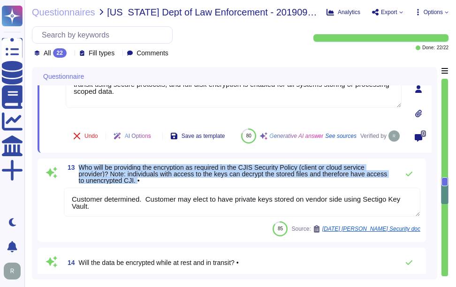
drag, startPoint x: 79, startPoint y: 175, endPoint x: 138, endPoint y: 195, distance: 62.5
click at [138, 195] on div "13 Who will be providing the encryption as required in the CJIS Security Policy…" at bounding box center [231, 200] width 377 height 72
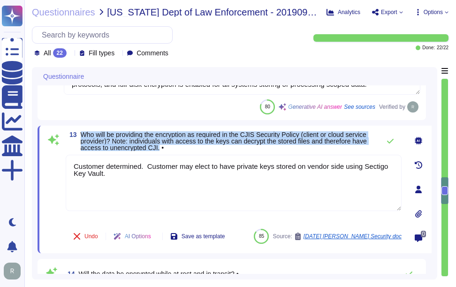
drag, startPoint x: 81, startPoint y: 134, endPoint x: 160, endPoint y: 150, distance: 80.1
click at [160, 150] on span "Who will be providing the encryption as required in the CJIS Security Policy (c…" at bounding box center [224, 141] width 286 height 21
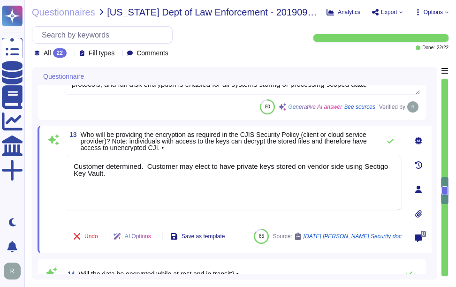
drag, startPoint x: 133, startPoint y: 174, endPoint x: 53, endPoint y: 161, distance: 80.9
click at [53, 161] on div "13 Who will be providing the encryption as required in the CJIS Security Policy…" at bounding box center [223, 189] width 357 height 116
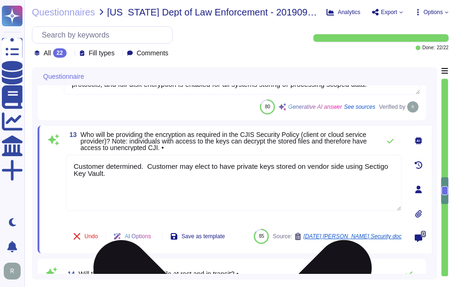
paste textarea "s are responsible for managing their own keys. They may elect to have private k…"
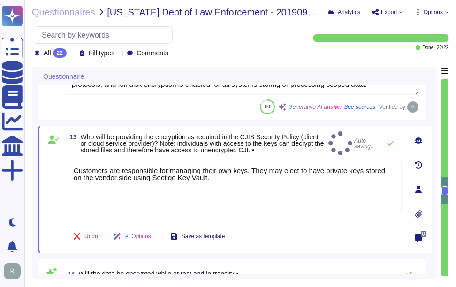
click at [195, 150] on span "Who will be providing the encryption as required in the CJIS Security Policy (c…" at bounding box center [203, 144] width 244 height 20
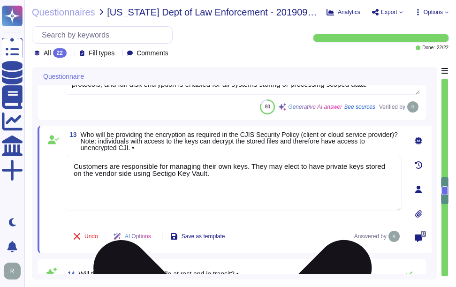
drag, startPoint x: 250, startPoint y: 166, endPoint x: 258, endPoint y: 187, distance: 22.4
click at [258, 187] on textarea "Customers are responsible for managing their own keys. They may elect to have p…" at bounding box center [234, 183] width 336 height 56
paste textarea "Customers may elect to have private keys stored on the vendor side using Sectig…"
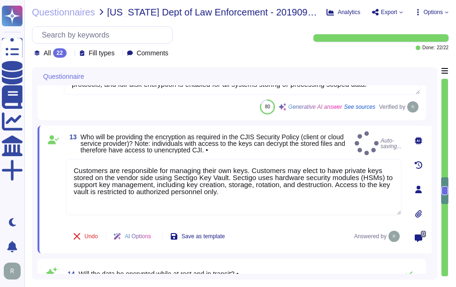
click at [284, 143] on span "Who will be providing the encryption as required in the CJIS Security Policy (c…" at bounding box center [213, 143] width 265 height 21
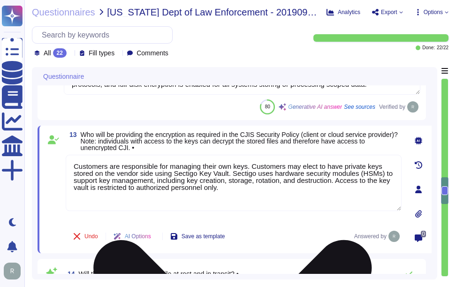
click at [126, 174] on textarea "Customers are responsible for managing their own keys. Customers may elect to h…" at bounding box center [234, 183] width 336 height 56
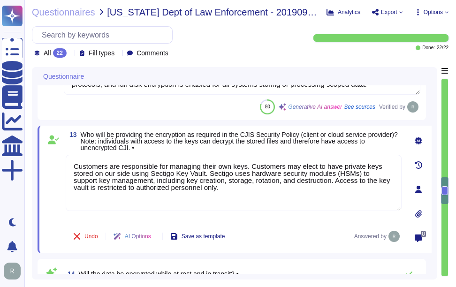
type textarea "Customers are responsible for managing their own keys. Customers may elect to h…"
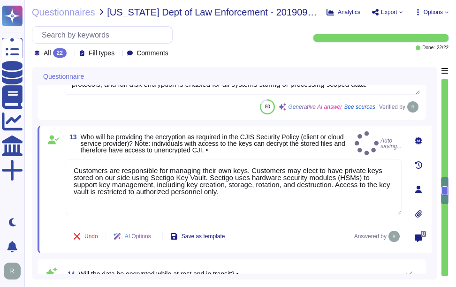
click at [207, 143] on span "Who will be providing the encryption as required in the CJIS Security Policy (c…" at bounding box center [213, 143] width 265 height 21
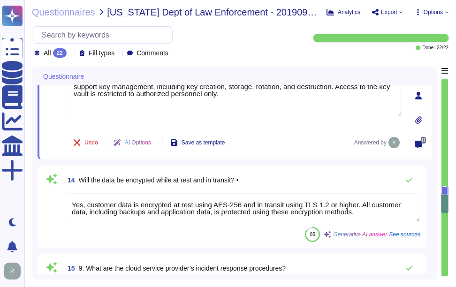
scroll to position [1, 0]
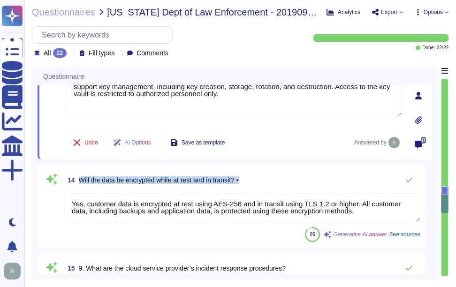
drag, startPoint x: 80, startPoint y: 179, endPoint x: 267, endPoint y: 181, distance: 187.3
click at [267, 181] on div "14 Will the data be encrypted while at rest and in transit? •" at bounding box center [242, 180] width 357 height 19
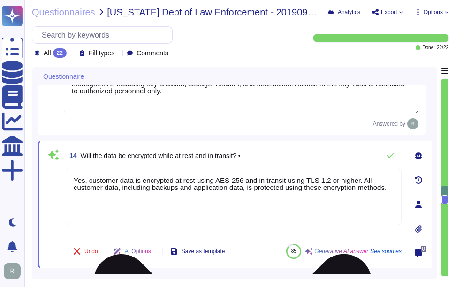
scroll to position [0, 0]
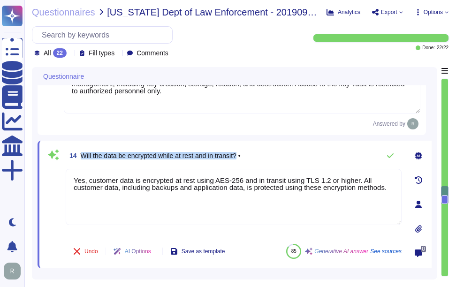
drag, startPoint x: 81, startPoint y: 158, endPoint x: 242, endPoint y: 158, distance: 161.0
click at [241, 158] on span "Will the data be encrypted while at rest and in transit? •" at bounding box center [161, 156] width 160 height 8
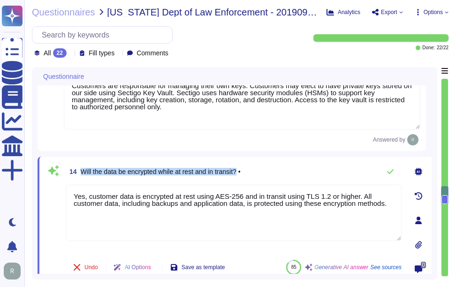
scroll to position [1416, 0]
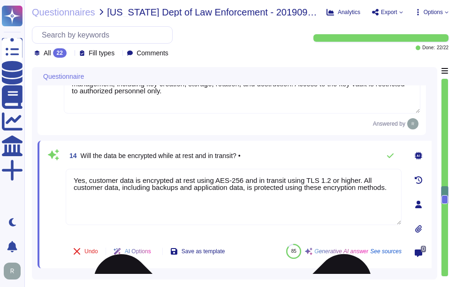
click at [176, 190] on textarea "Yes, customer data is encrypted at rest using AES-256 and in transit using TLS …" at bounding box center [234, 197] width 336 height 56
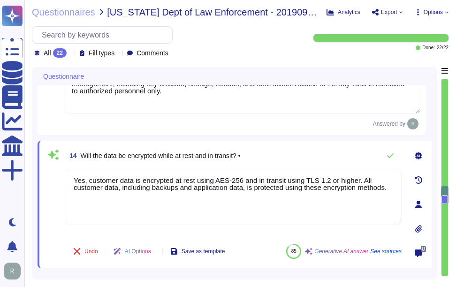
click at [268, 161] on div "14 Will the data be encrypted while at rest and in transit? •" at bounding box center [234, 155] width 336 height 19
click at [386, 159] on button at bounding box center [390, 155] width 23 height 19
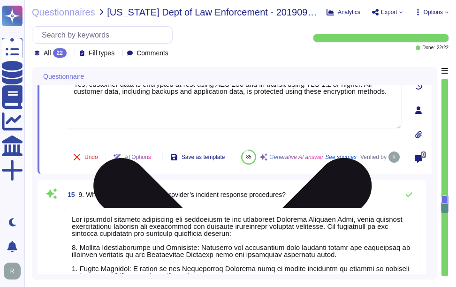
type textarea "Yes, the cloud subscriber will be notified in the event of a security incident.…"
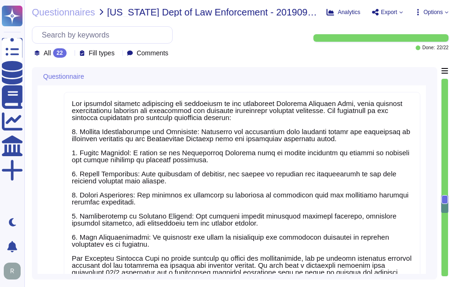
type textarea "In the event of a compromise involving CJI, the notification and response proce…"
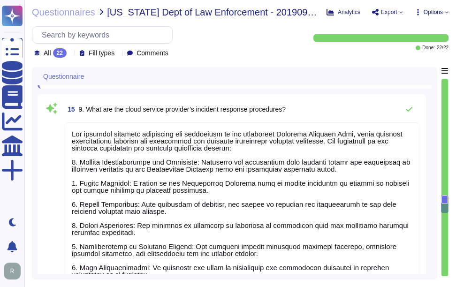
scroll to position [1556, 0]
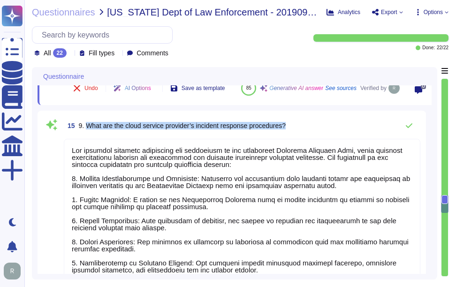
drag, startPoint x: 86, startPoint y: 139, endPoint x: 315, endPoint y: 140, distance: 228.6
click at [315, 135] on div "15 9. What are the cloud service provider’s incident response procedures?" at bounding box center [242, 125] width 357 height 19
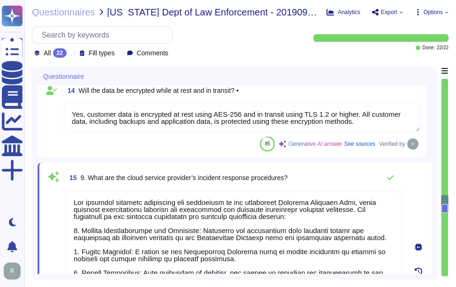
type textarea "Yes, the encryption requirements are being met. The policy specifies the use of…"
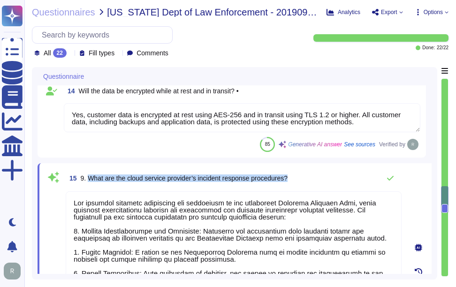
drag, startPoint x: 87, startPoint y: 181, endPoint x: 296, endPoint y: 184, distance: 208.9
click at [296, 184] on div "15 9. What are the cloud service provider’s incident response procedures?" at bounding box center [234, 178] width 336 height 19
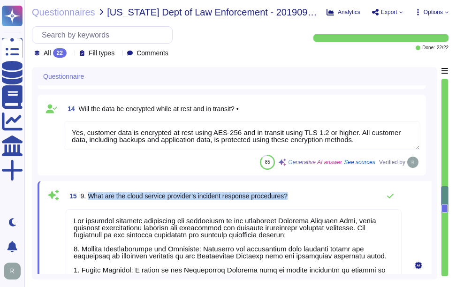
type textarea "The data centers are physically located in Secaucus, New Jersey, and Manchester…"
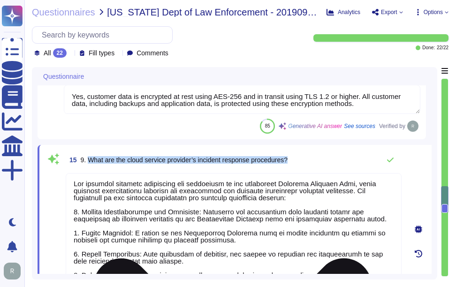
scroll to position [1490, 0]
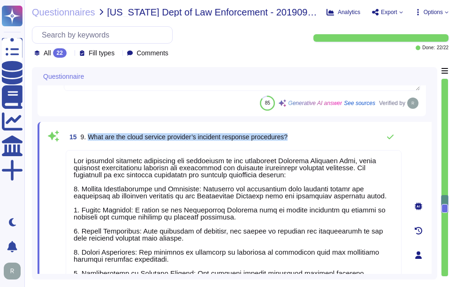
click at [320, 142] on div "15 9. What are the cloud service provider’s incident response procedures?" at bounding box center [234, 137] width 336 height 19
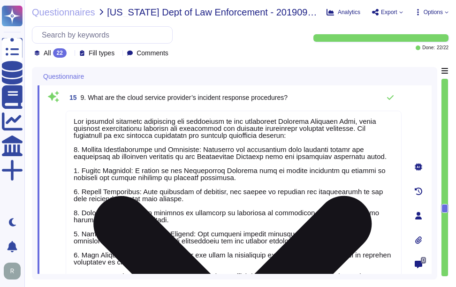
scroll to position [1537, 0]
type textarea "In the event of a compromise involving CJI, the notification and response proce…"
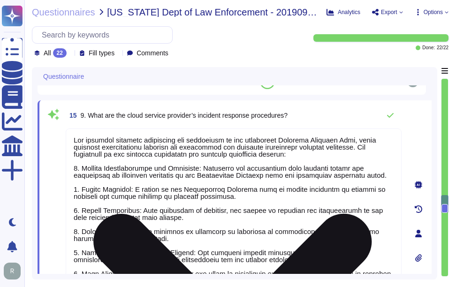
scroll to position [1490, 0]
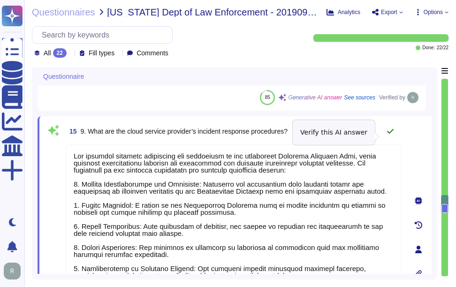
click at [390, 134] on icon at bounding box center [391, 132] width 8 height 8
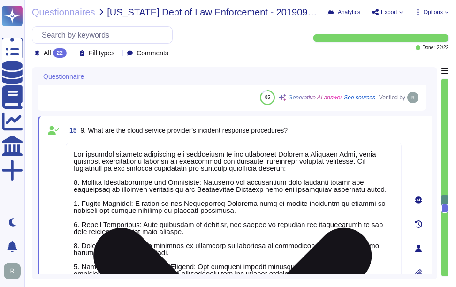
scroll to position [1, 0]
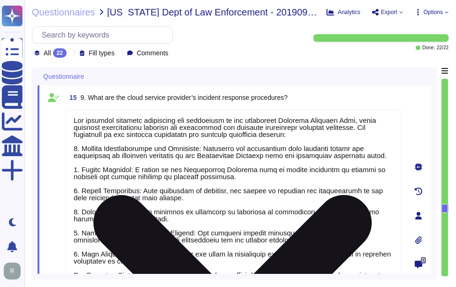
type textarea "In the event of a compromise involving CJI, the notification and response proce…"
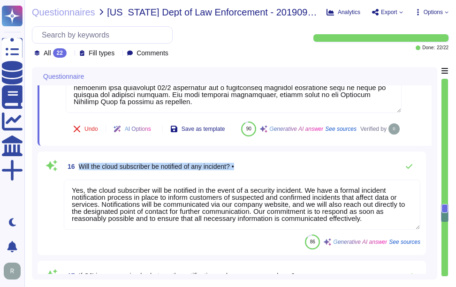
drag, startPoint x: 79, startPoint y: 191, endPoint x: 325, endPoint y: 189, distance: 245.9
click at [325, 176] on div "16 Will the cloud subscriber be notified of any incident? •" at bounding box center [242, 166] width 357 height 19
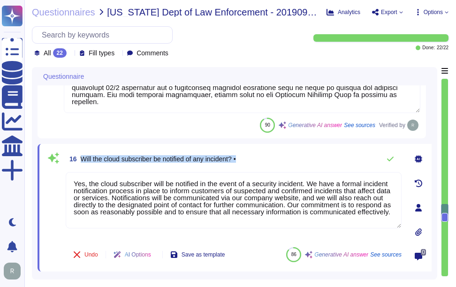
drag, startPoint x: 80, startPoint y: 159, endPoint x: 269, endPoint y: 160, distance: 189.6
click at [269, 160] on div "16 Will the cloud subscriber be notified of any incident? •" at bounding box center [234, 159] width 336 height 19
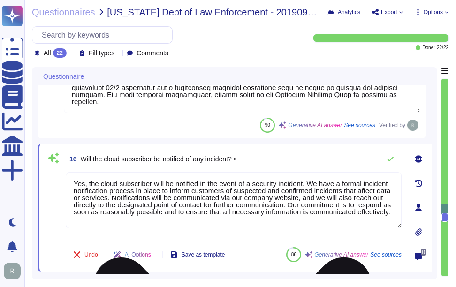
click at [162, 201] on textarea "Yes, the cloud subscriber will be notified in the event of a security incident.…" at bounding box center [234, 200] width 336 height 56
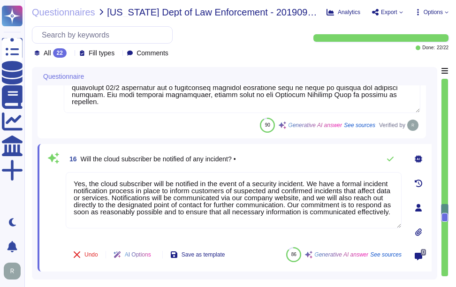
click at [250, 157] on div "16 Will the cloud subscriber be notified of any incident? •" at bounding box center [234, 159] width 336 height 19
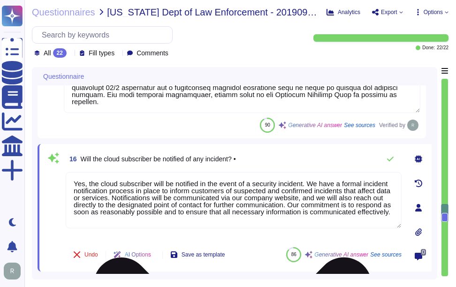
scroll to position [2, 0]
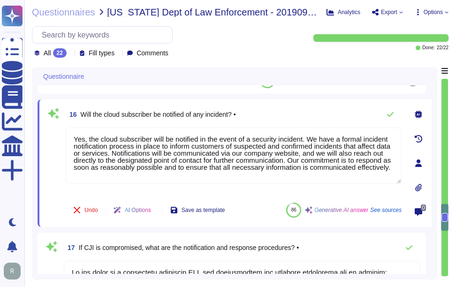
type textarea "Yes"
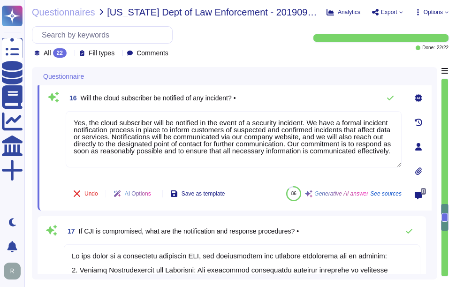
scroll to position [1725, 0]
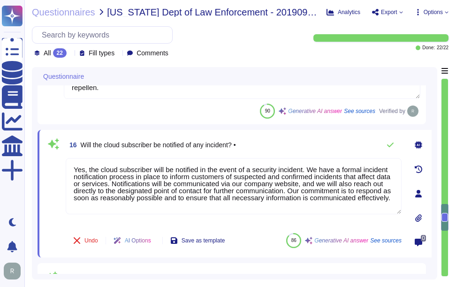
click at [312, 146] on div "16 Will the cloud subscriber be notified of any incident? •" at bounding box center [234, 145] width 336 height 19
click at [396, 144] on button at bounding box center [390, 145] width 23 height 19
click at [391, 144] on icon at bounding box center [391, 145] width 8 height 8
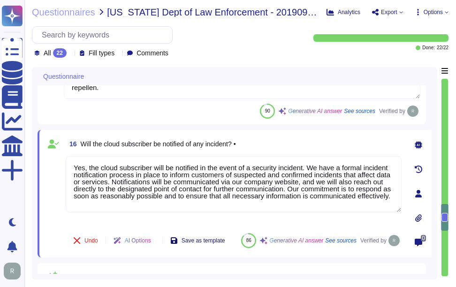
type textarea "Yes"
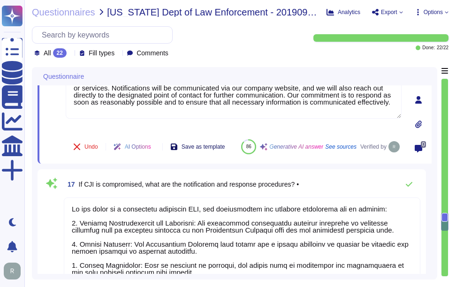
type textarea "Sectigo does not permit customer audits as it presents a security risk to both …"
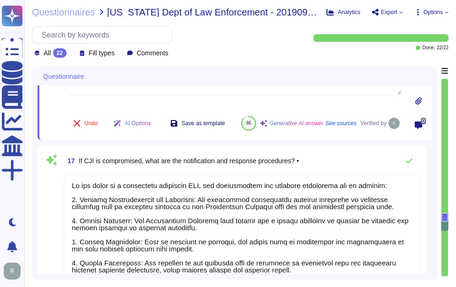
scroll to position [1866, 0]
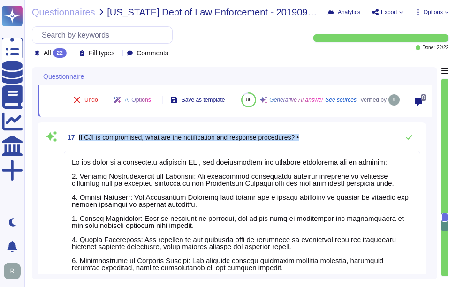
drag, startPoint x: 78, startPoint y: 145, endPoint x: 311, endPoint y: 148, distance: 232.8
click at [311, 147] on div "17 If CJI is compromised, what are the notification and response procedures? •" at bounding box center [242, 137] width 357 height 19
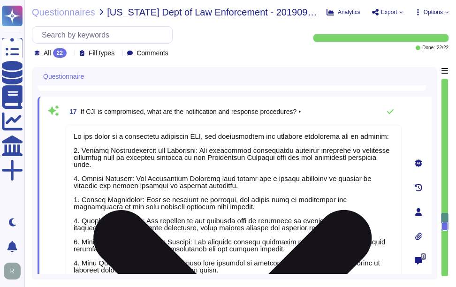
scroll to position [1, 0]
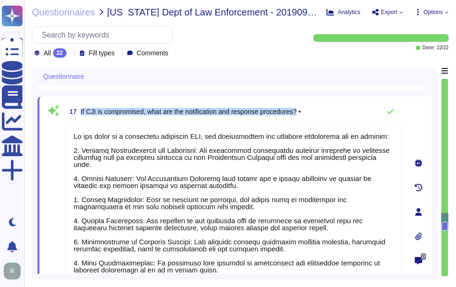
drag, startPoint x: 81, startPoint y: 111, endPoint x: 300, endPoint y: 109, distance: 219.2
click at [300, 109] on span "If CJI is compromised, what are the notification and response procedures? •" at bounding box center [191, 112] width 220 height 8
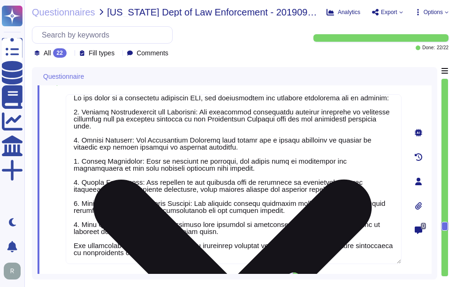
scroll to position [1913, 0]
type textarea "Event and content logging will be handled through a centralized and automated l…"
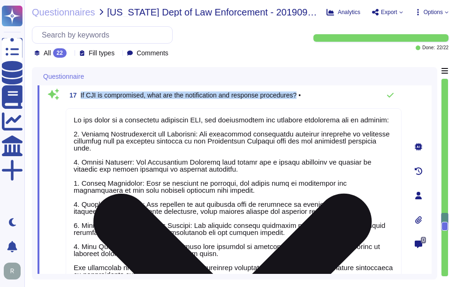
scroll to position [1866, 0]
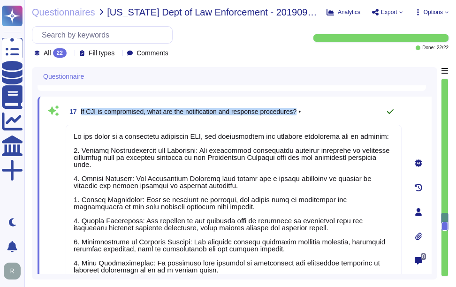
click at [390, 108] on icon at bounding box center [391, 112] width 8 height 8
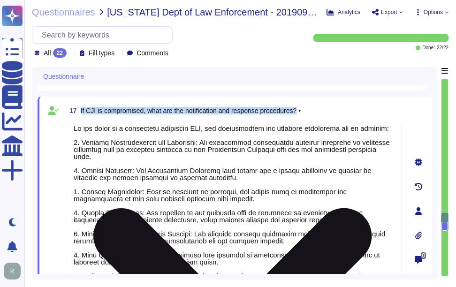
scroll to position [8, 0]
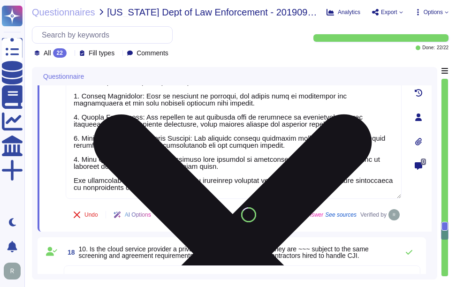
type textarea "Event and content logging will be handled through a centralized and automated l…"
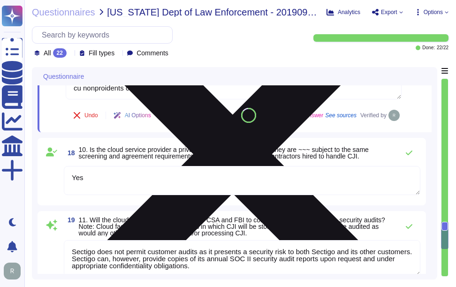
type textarea "Yes, Sectigo provides comprehensive logging capabilities for user and administr…"
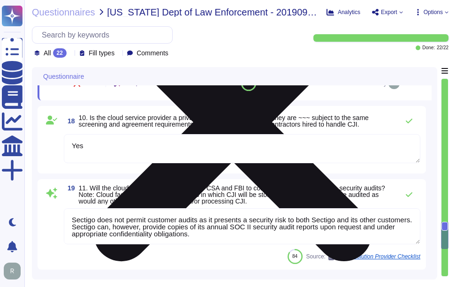
scroll to position [2100, 0]
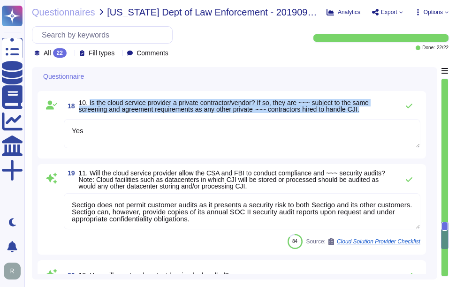
drag, startPoint x: 89, startPoint y: 125, endPoint x: 367, endPoint y: 137, distance: 278.6
click at [367, 115] on span "18 10. Is the cloud service provider a private contractor/vendor? If so, they a…" at bounding box center [229, 106] width 330 height 17
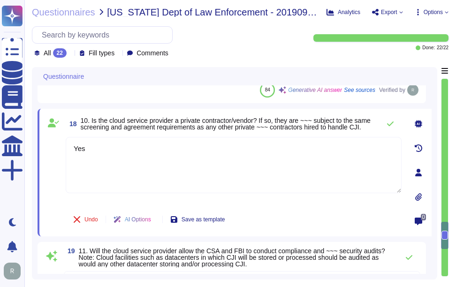
scroll to position [2053, 0]
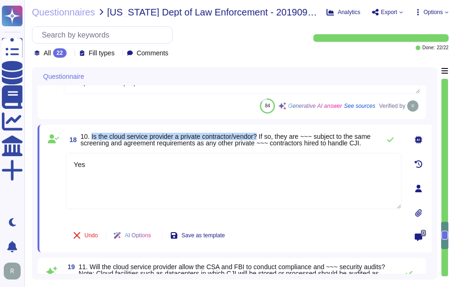
drag, startPoint x: 90, startPoint y: 134, endPoint x: 260, endPoint y: 132, distance: 170.8
click at [260, 133] on span "10. Is the cloud service provider a private contractor/vendor? If so, they are …" at bounding box center [226, 140] width 290 height 14
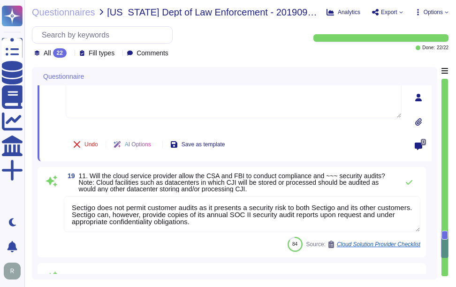
type textarea "The cloud service provider's responsibilities regarding media protection and de…"
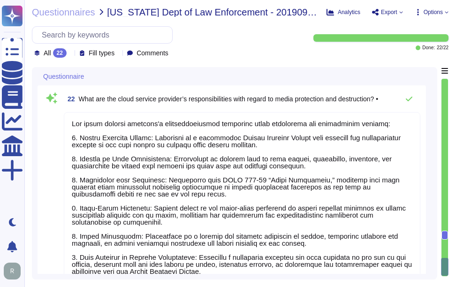
scroll to position [2481, 0]
type textarea "Sectigo does not permit customer audits as it presents a security risk to both …"
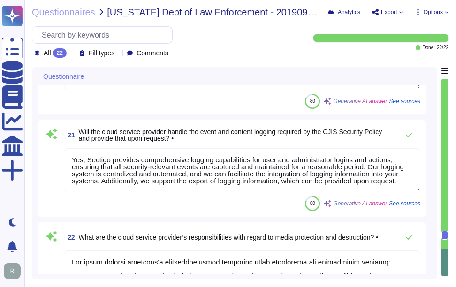
scroll to position [2434, 0]
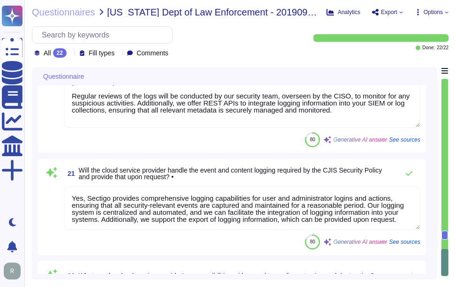
type textarea "Yes"
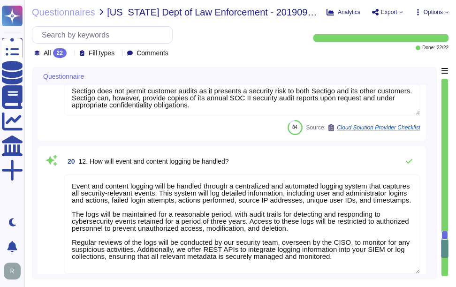
type textarea "In the event of a compromise involving CJI, the notification and response proce…"
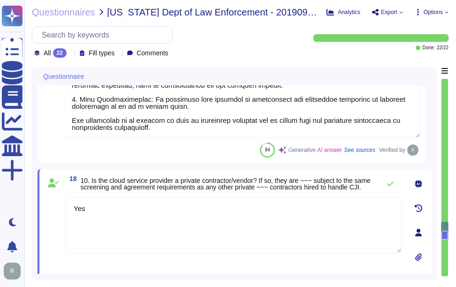
type textarea "Yes, the cloud subscriber will be notified in the event of a security incident.…"
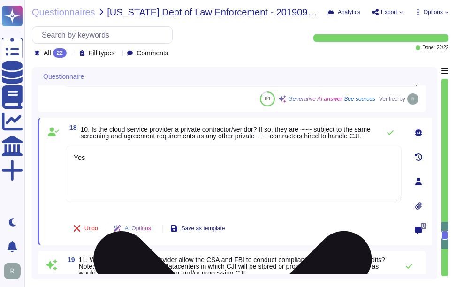
type textarea "Yes, Sectigo provides comprehensive logging capabilities for user and administr…"
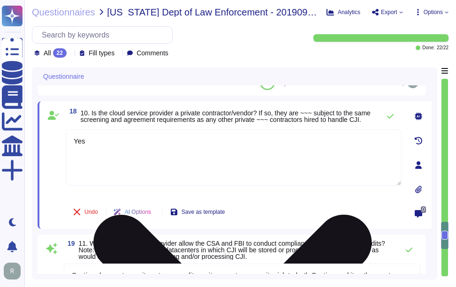
scroll to position [2060, 0]
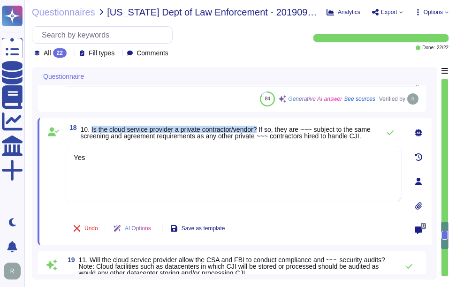
drag, startPoint x: 90, startPoint y: 124, endPoint x: 260, endPoint y: 126, distance: 170.4
click at [260, 126] on span "10. Is the cloud service provider a private contractor/vendor? If so, they are …" at bounding box center [226, 133] width 290 height 14
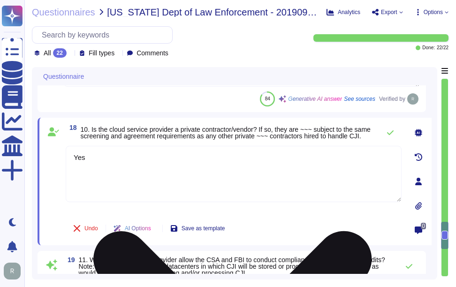
drag, startPoint x: 75, startPoint y: 158, endPoint x: 127, endPoint y: 179, distance: 56.0
click at [60, 158] on div "18 10. Is the cloud service provider a private contractor/vendor? If so, they a…" at bounding box center [223, 181] width 357 height 116
paste textarea ", Sectigo's production infrastructure is hosted in third-party operated data ce…"
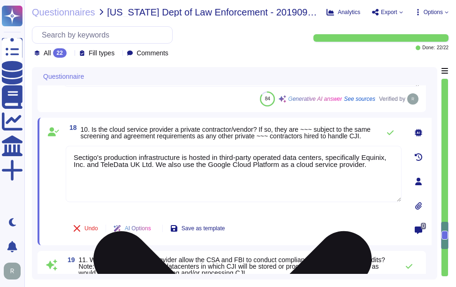
click at [275, 182] on textarea "Sectigo's production infrastructure is hosted in third-party operated data cent…" at bounding box center [234, 174] width 336 height 56
drag, startPoint x: 204, startPoint y: 165, endPoint x: 373, endPoint y: 171, distance: 169.5
click at [373, 171] on textarea "Sectigo's production infrastructure is hosted in third-party operated data cent…" at bounding box center [234, 174] width 336 height 56
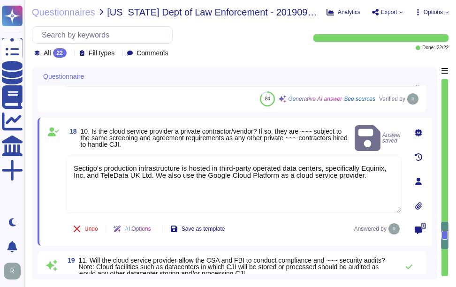
drag, startPoint x: 153, startPoint y: 164, endPoint x: 416, endPoint y: 172, distance: 263.9
click at [416, 172] on div "18 10. Is the cloud service provider a private contractor/vendor? If so, they a…" at bounding box center [235, 182] width 394 height 128
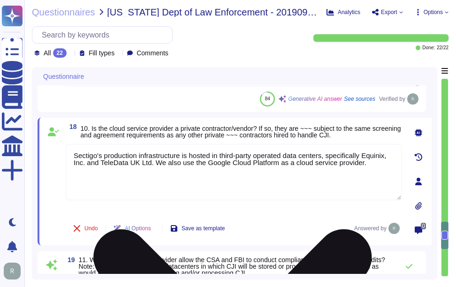
paste textarea "Additionally, a public cloud-only version of SCM is available on Google Cloud P…"
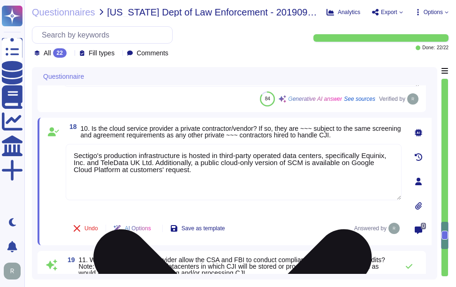
click at [242, 191] on textarea "Sectigo's production infrastructure is hosted in third-party operated data cent…" at bounding box center [234, 172] width 336 height 56
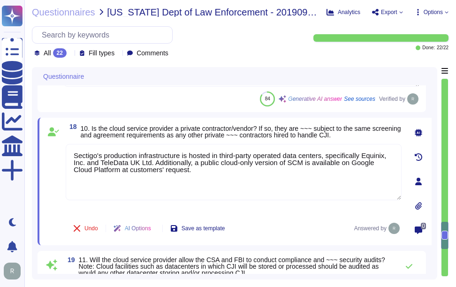
type textarea "Sectigo's production infrastructure is hosted in third-party operated data cent…"
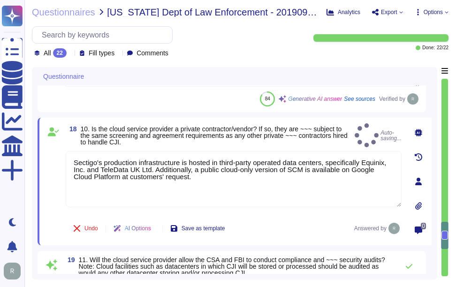
click at [255, 133] on span "10. Is the cloud service provider a private contractor/vendor? If so, they are …" at bounding box center [214, 135] width 267 height 21
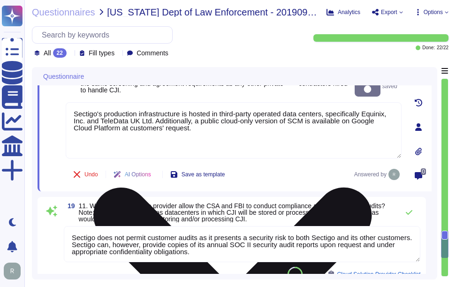
scroll to position [2154, 0]
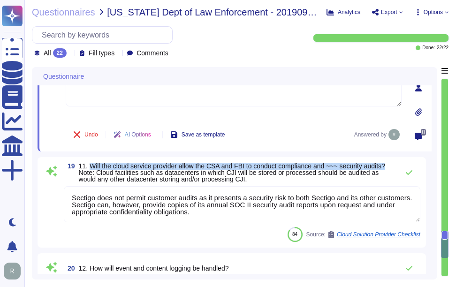
drag, startPoint x: 88, startPoint y: 164, endPoint x: 393, endPoint y: 166, distance: 305.5
click at [393, 166] on span "11. Will the cloud service provider allow the CSA and FBI to conduct compliance…" at bounding box center [236, 173] width 315 height 20
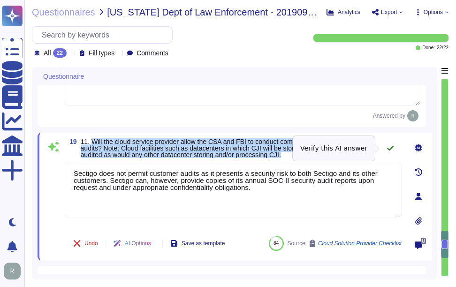
drag, startPoint x: 90, startPoint y: 139, endPoint x: 383, endPoint y: 141, distance: 293.8
click at [383, 141] on div "19 11. Will the cloud service provider allow the CSA and FBI to conduct complia…" at bounding box center [234, 148] width 336 height 20
click at [153, 147] on span "11. Will the cloud service provider allow the CSA and FBI to conduct compliance…" at bounding box center [226, 148] width 291 height 21
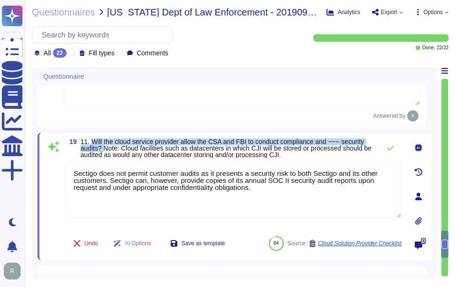
drag, startPoint x: 90, startPoint y: 140, endPoint x: 104, endPoint y: 149, distance: 16.7
click at [104, 149] on span "11. Will the cloud service provider allow the CSA and FBI to conduct compliance…" at bounding box center [226, 148] width 291 height 21
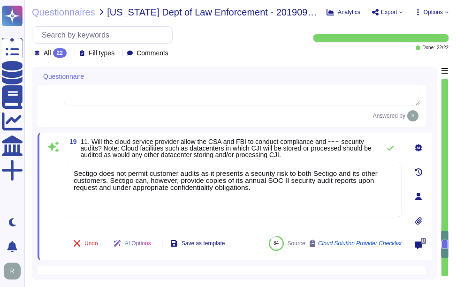
drag, startPoint x: 276, startPoint y: 190, endPoint x: 40, endPoint y: 168, distance: 237.1
click at [40, 168] on div "19 11. Will the cloud service provider allow the CSA and FBI to conduct complia…" at bounding box center [235, 197] width 394 height 128
click at [259, 158] on span "11. Will the cloud service provider allow the CSA and FBI to conduct compliance…" at bounding box center [226, 148] width 291 height 21
click at [292, 156] on span "11. Will the cloud service provider allow the CSA and FBI to conduct compliance…" at bounding box center [228, 148] width 295 height 20
click at [386, 146] on button at bounding box center [390, 148] width 23 height 19
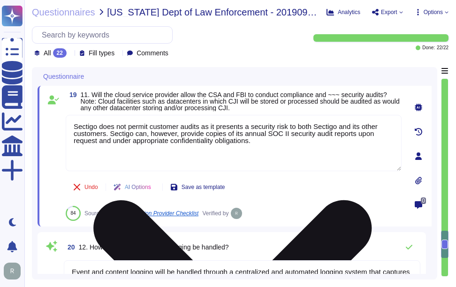
type textarea "The cloud service provider's responsibilities regarding media protection and de…"
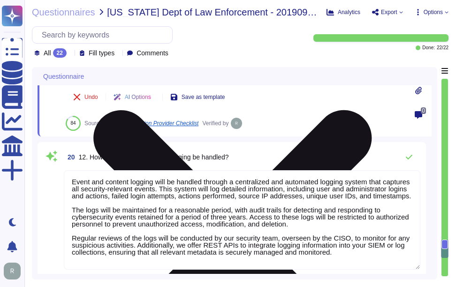
scroll to position [2295, 0]
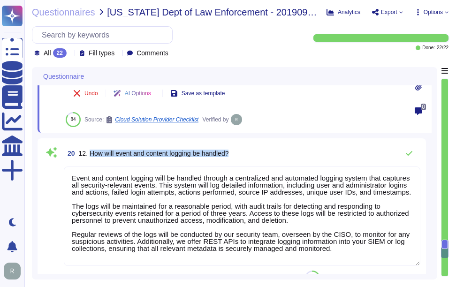
drag, startPoint x: 89, startPoint y: 153, endPoint x: 271, endPoint y: 144, distance: 182.4
click at [271, 144] on div "20 12. How will event and content logging be handled? Event and content logging…" at bounding box center [232, 214] width 389 height 153
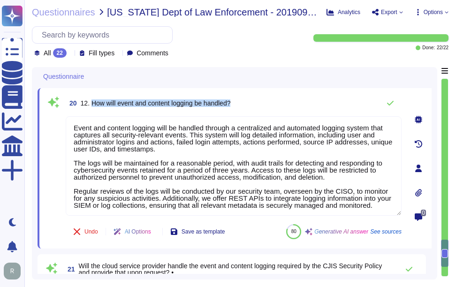
drag, startPoint x: 90, startPoint y: 101, endPoint x: 273, endPoint y: 100, distance: 182.6
click at [273, 100] on div "20 12. How will event and content logging be handled?" at bounding box center [234, 103] width 336 height 19
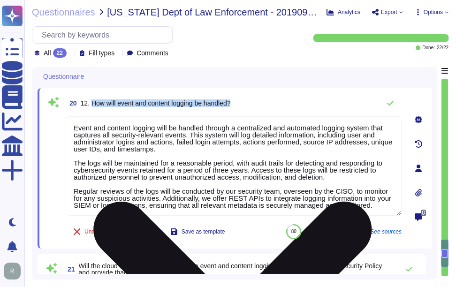
scroll to position [1, 0]
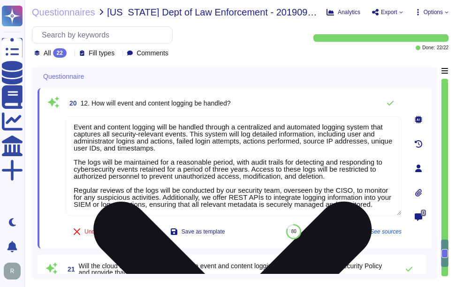
click at [191, 138] on textarea "Event and content logging will be handled through a centralized and automated l…" at bounding box center [234, 165] width 336 height 99
paste textarea "managed through a centralized and automated logging system that captures all se…"
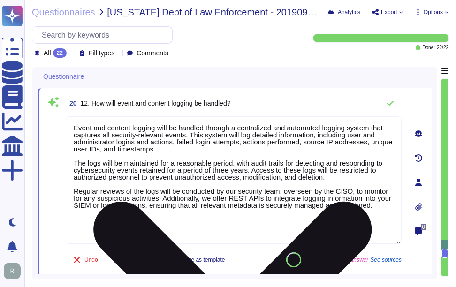
scroll to position [0, 0]
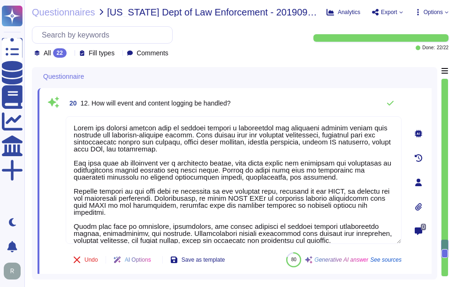
type textarea "Event and content logging will be managed through a centralized and automated l…"
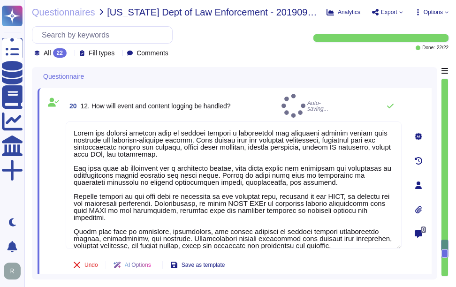
click at [242, 107] on div "20 12. How will event and content logging be handled? Auto-saving..." at bounding box center [234, 106] width 336 height 24
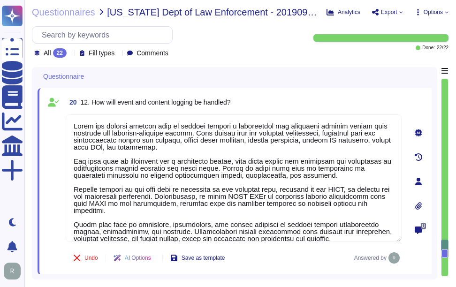
click at [301, 101] on div "20 12. How will event and content logging be handled?" at bounding box center [234, 102] width 336 height 17
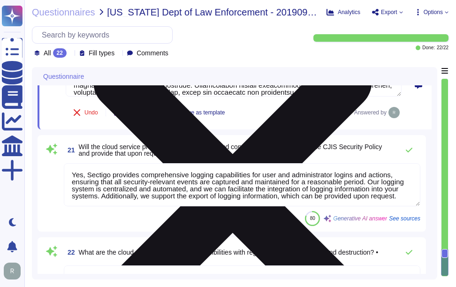
scroll to position [2483, 0]
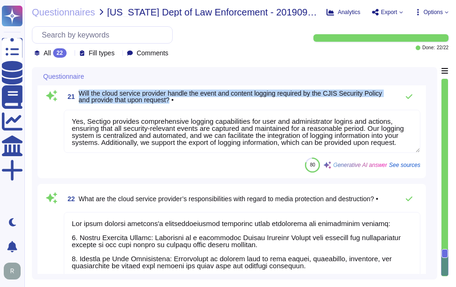
drag, startPoint x: 80, startPoint y: 92, endPoint x: 173, endPoint y: 101, distance: 93.4
click at [173, 101] on span "Will the cloud service provider handle the event and content logging required b…" at bounding box center [231, 97] width 304 height 14
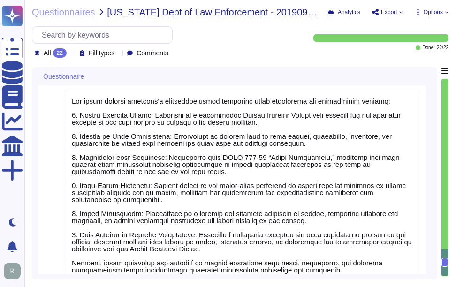
scroll to position [2441, 0]
type textarea "Sectigo does not permit customer audits as it presents a security risk to both …"
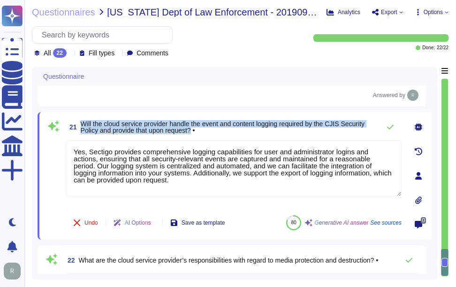
drag, startPoint x: 81, startPoint y: 122, endPoint x: 194, endPoint y: 132, distance: 113.1
click at [194, 132] on span "Will the cloud service provider handle the event and content logging required b…" at bounding box center [223, 127] width 284 height 14
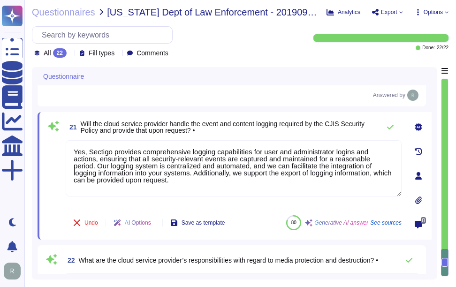
drag, startPoint x: 166, startPoint y: 183, endPoint x: 61, endPoint y: 139, distance: 112.8
click at [51, 140] on div "21 Will the cloud service provider handle the event and content logging require…" at bounding box center [223, 176] width 357 height 116
click at [240, 128] on span "Will the cloud service provider handle the event and content logging required b…" at bounding box center [223, 127] width 284 height 14
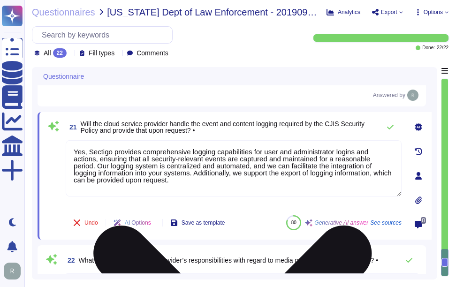
click at [238, 181] on textarea "Yes, Sectigo provides comprehensive logging capabilities for user and administr…" at bounding box center [234, 168] width 336 height 56
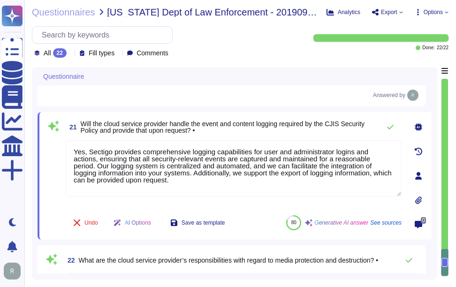
click at [287, 133] on span "Will the cloud service provider handle the event and content logging required b…" at bounding box center [228, 127] width 295 height 13
click at [394, 128] on icon at bounding box center [391, 127] width 8 height 8
click at [391, 129] on icon at bounding box center [391, 127] width 8 height 8
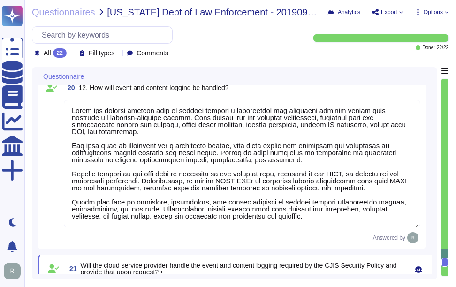
type textarea "Sectigo's production infrastructure is hosted in third-party operated data cent…"
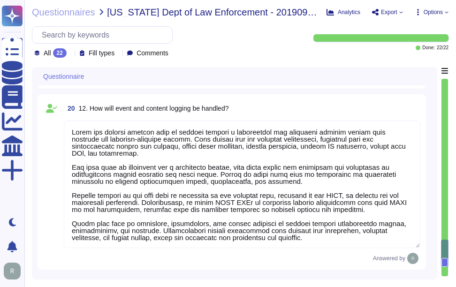
scroll to position [2234, 0]
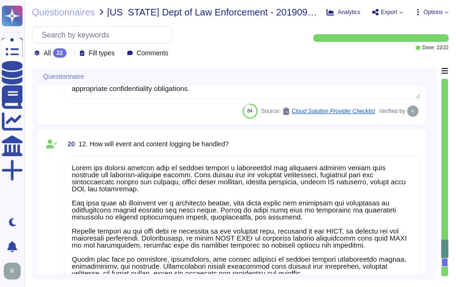
type textarea "In the event of a compromise involving CJI, the notification and response proce…"
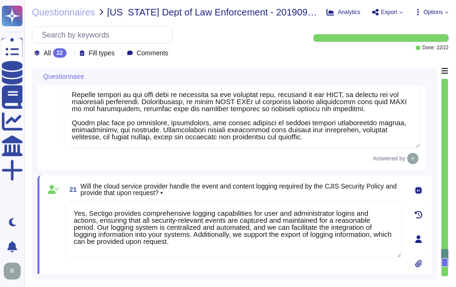
scroll to position [2305, 0]
type textarea "Sectigo's production infrastructure is hosted in third-party operated data cent…"
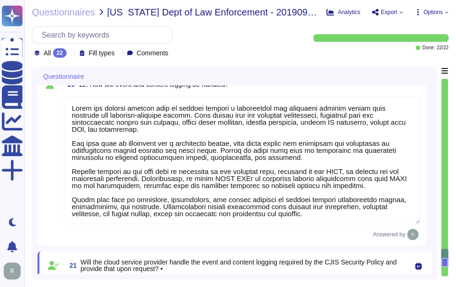
scroll to position [2258, 0]
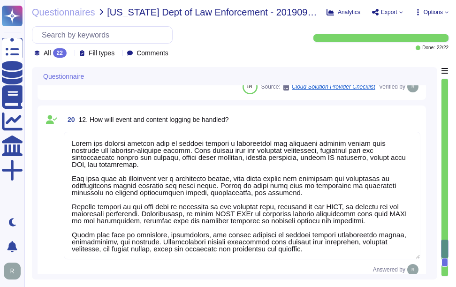
type textarea "In the event of a compromise involving CJI, the notification and response proce…"
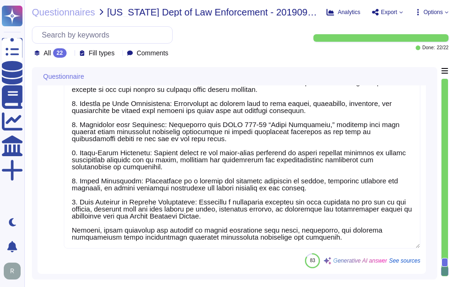
scroll to position [0, 0]
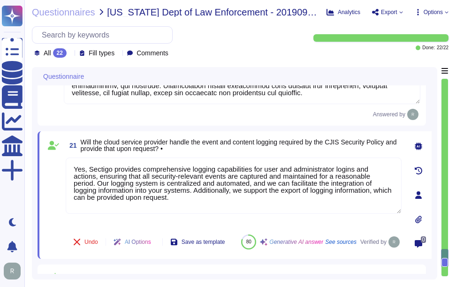
type textarea "Sectigo does not permit customer audits as it presents a security risk to both …"
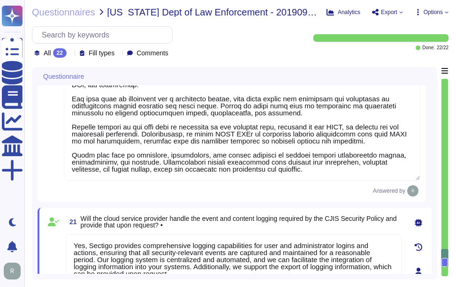
type textarea "Sectigo's production infrastructure is hosted in third-party operated data cent…"
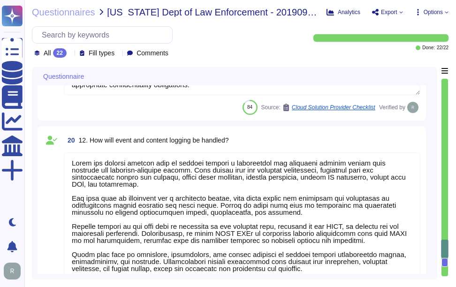
type textarea "In the event of a compromise involving CJI, the notification and response proce…"
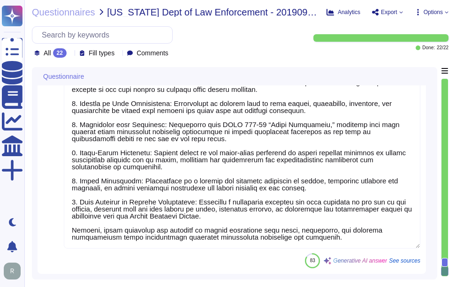
scroll to position [2642, 0]
click at [220, 255] on div "83 Generative AI answer See sources" at bounding box center [242, 260] width 357 height 15
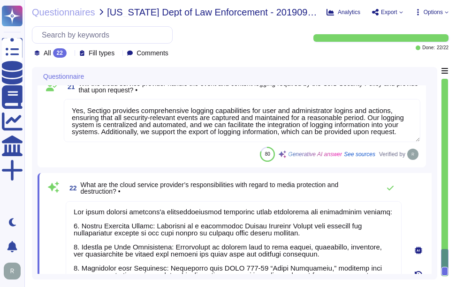
type textarea "Sectigo does not permit customer audits as it presents a security risk to both …"
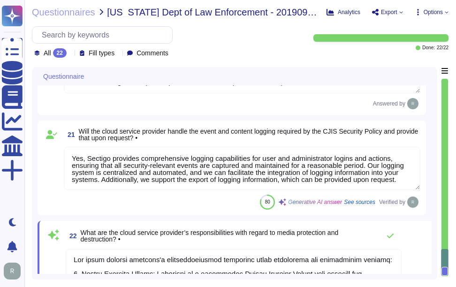
scroll to position [2508, 0]
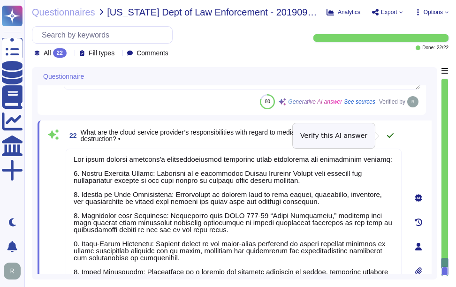
click at [392, 136] on icon at bounding box center [390, 135] width 7 height 5
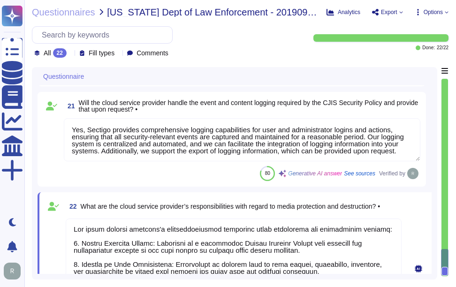
type textarea "Sectigo does not permit customer audits as it presents a security risk to both …"
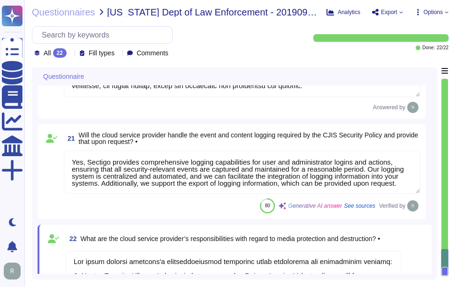
scroll to position [2393, 0]
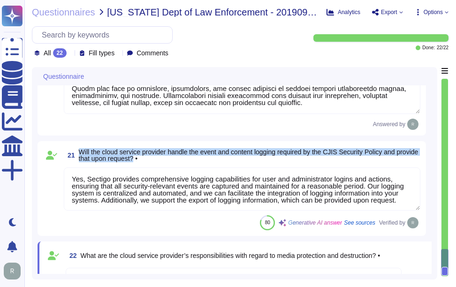
drag, startPoint x: 78, startPoint y: 151, endPoint x: 161, endPoint y: 160, distance: 82.6
click at [161, 160] on span "21 Will the cloud service provider handle the event and content logging require…" at bounding box center [242, 155] width 357 height 17
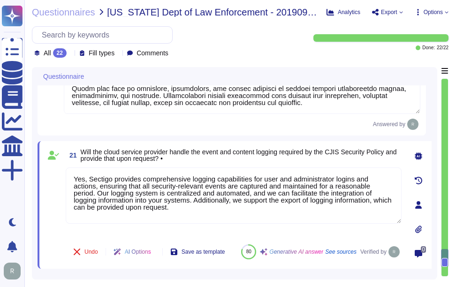
click at [256, 161] on span "Will the cloud service provider handle the event and content logging required b…" at bounding box center [241, 155] width 321 height 13
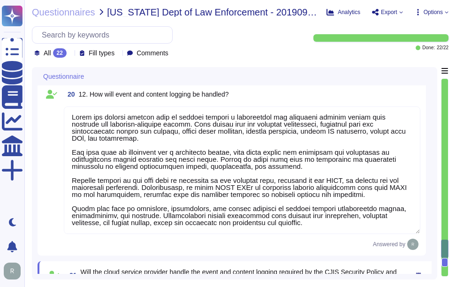
type textarea "In the event of a compromise involving CJI, the notification and response proce…"
type textarea "Sectigo's production infrastructure is hosted in third-party operated data cent…"
type textarea "Sectigo does not permit customer audits as it presents a security risk to both …"
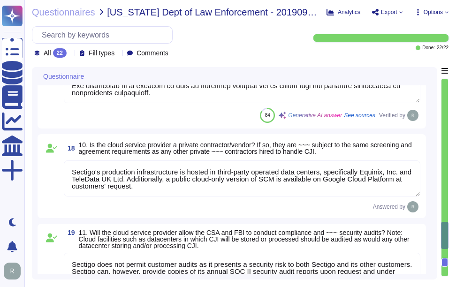
type textarea "Yes, the cloud subscriber will be notified in the event of a security incident.…"
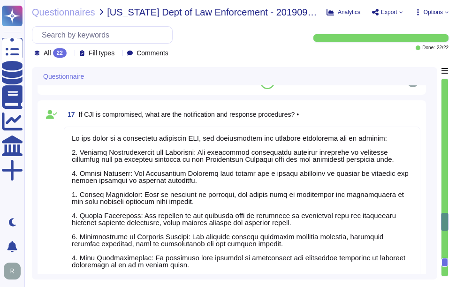
type textarea "Our incident response procedures are formalized in our documented Incident Resp…"
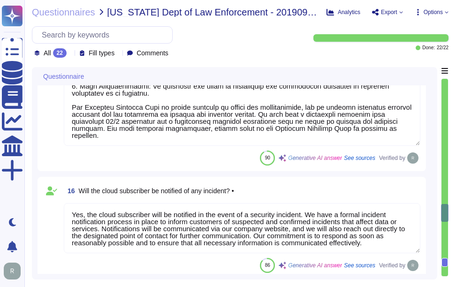
type textarea "Customers are responsible for managing their own keys. Customers may elect to h…"
type textarea "Yes, customer data is encrypted at rest using AES-256 and in transit using TLS …"
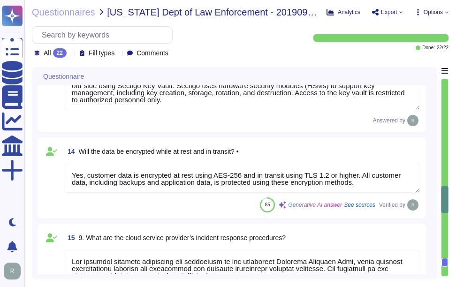
type textarea "The data centers are physically located in Secaucus, New Jersey, and Manchester…"
type textarea "Yes, the encryption requirements are being met. The policy specifies the use of…"
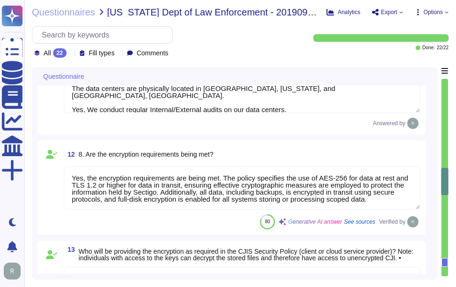
type textarea "Authentication is required for access. MFA is a customer-configurable option. W…"
type textarea "Yes, the cloud service provider's data centers used for the transmission, stora…"
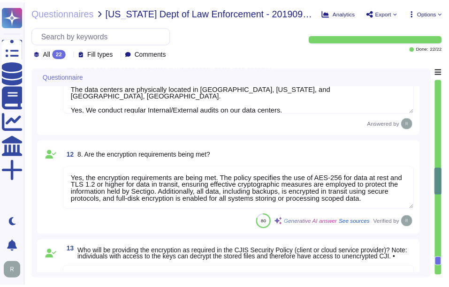
scroll to position [1126, 0]
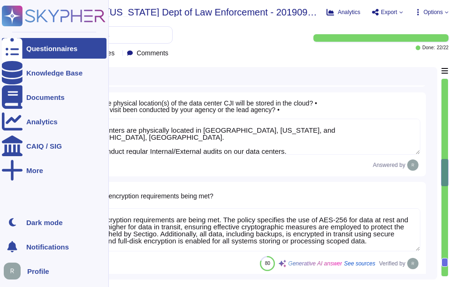
click at [23, 48] on div "Questionnaires" at bounding box center [54, 48] width 105 height 21
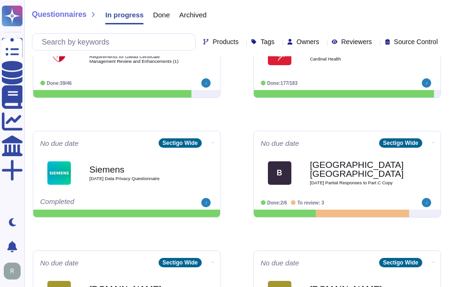
scroll to position [401, 0]
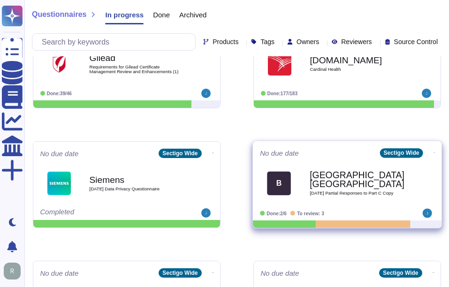
click at [379, 193] on div "Bristol, University of 2025 08 13 Partial Responses to Part C Copy" at bounding box center [357, 183] width 95 height 38
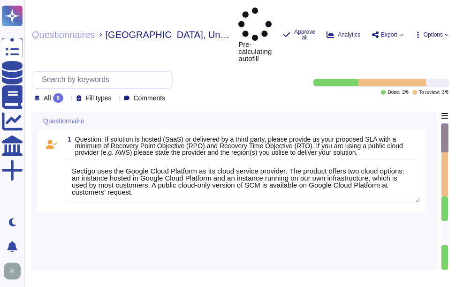
type textarea "Sectigo uses the Google Cloud Platform as its cloud service provider. The produ…"
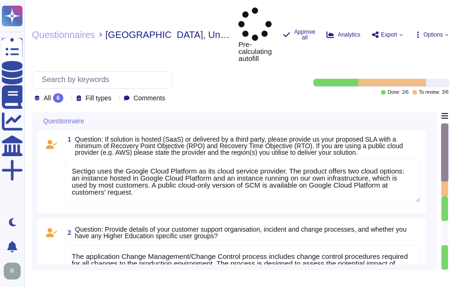
type textarea "The application Change Management/Change Control process includes change contro…"
type textarea "Customers can obtain their data by exporting customer certificate data as a rep…"
type textarea "Our SCM solution is a SaaS product which can be accessed in the Web portal (scm…"
click at [67, 99] on icon at bounding box center [67, 99] width 0 height 0
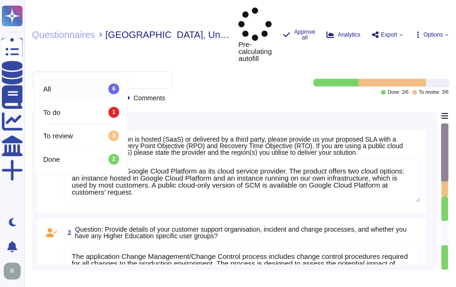
click at [62, 92] on div "All 6" at bounding box center [81, 89] width 76 height 10
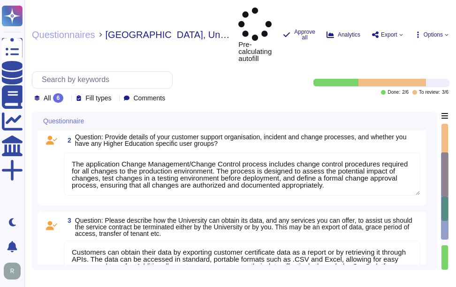
type textarea "This information is located in Sectigo’s premier support addendum. Sectigo can …"
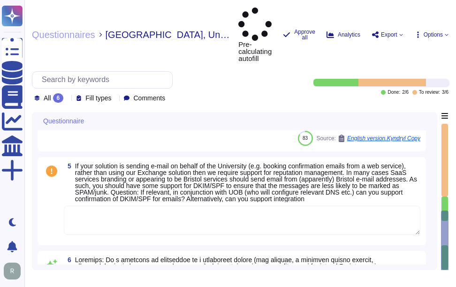
scroll to position [321, 0]
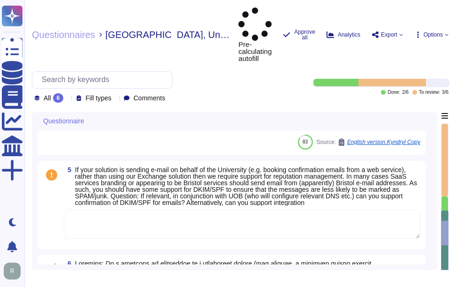
type textarea "The application Change Management/Change Control process includes change contro…"
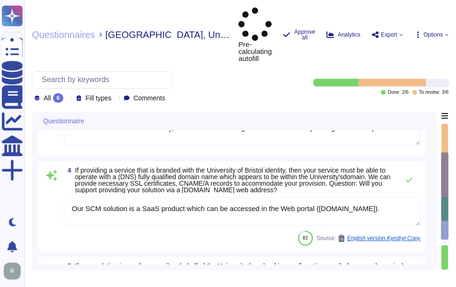
type textarea "Sectigo uses the Google Cloud Platform as its cloud service provider. The produ…"
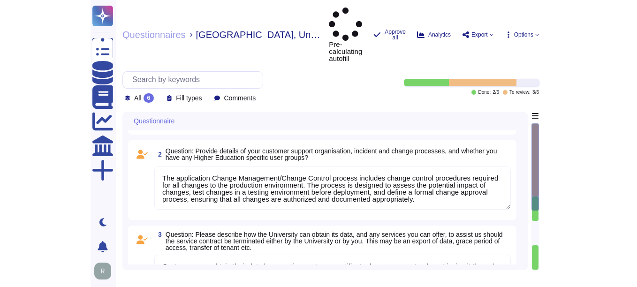
scroll to position [0, 0]
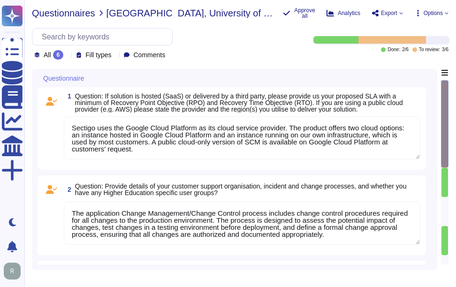
click at [70, 15] on span "Questionnaires" at bounding box center [63, 12] width 63 height 9
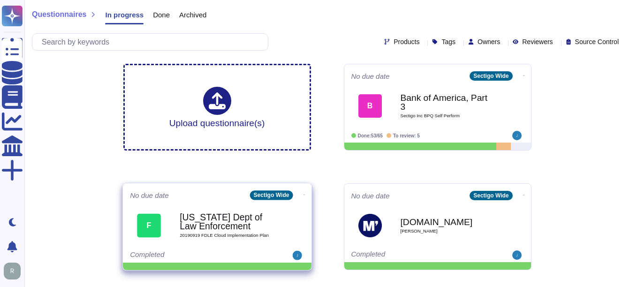
click at [227, 236] on span "20190919 FDLE Cloud Implementation Plan" at bounding box center [227, 236] width 95 height 5
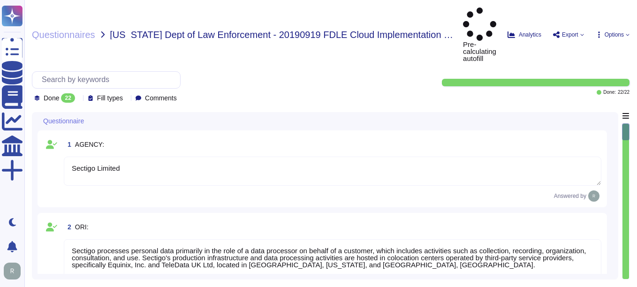
type textarea "Sectigo Limited"
type textarea "Sectigo processes personal data primarily in the role of a data processor on be…"
type textarea "Please refer the URL -https://www.sectigo.com/contact Email sales sales@sectigo…"
type textarea "Sectigo Certificate Manager(CLM) and public certificates"
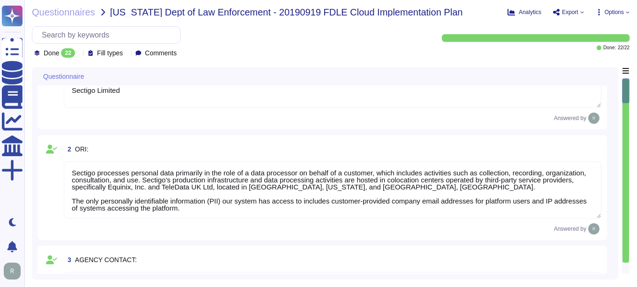
scroll to position [47, 0]
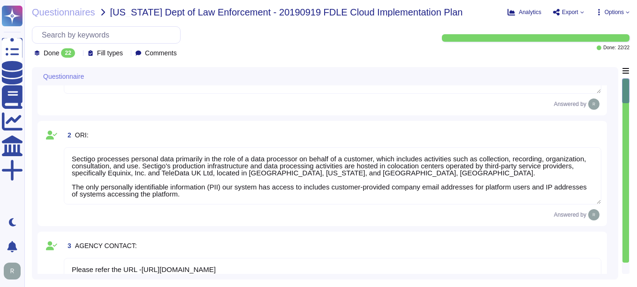
type textarea "Sectigo uses the Google Cloud Platform as its cloud service provider. The compa…"
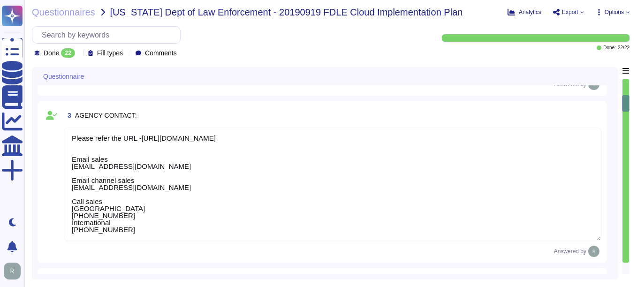
scroll to position [235, 0]
type textarea "Sectigo provides the following products and services: 1. Digital identity solut…"
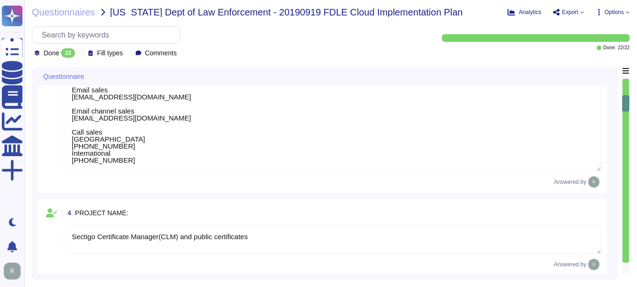
scroll to position [282, 0]
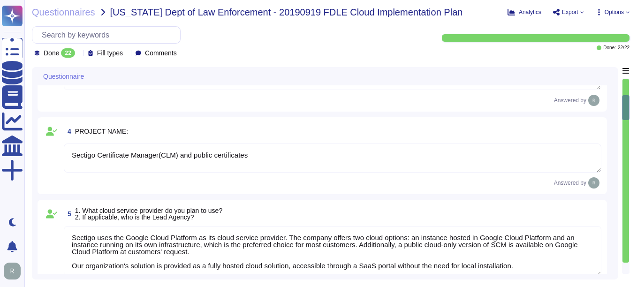
type textarea "We provide Software as a Service (SaaS) through our SaaS portal, specifically w…"
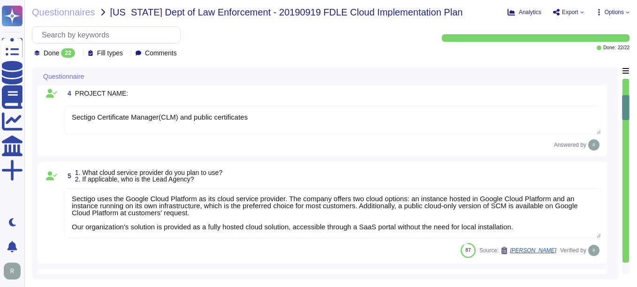
scroll to position [375, 0]
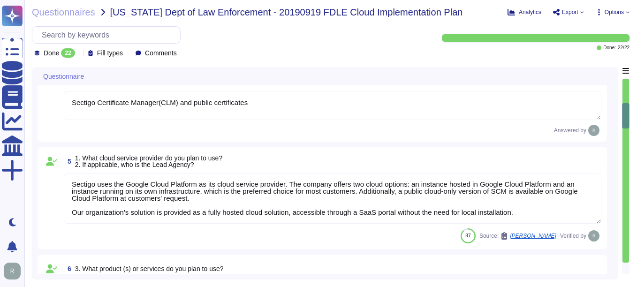
type textarea "No"
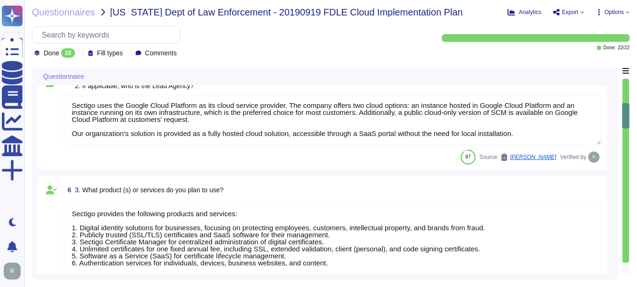
scroll to position [469, 0]
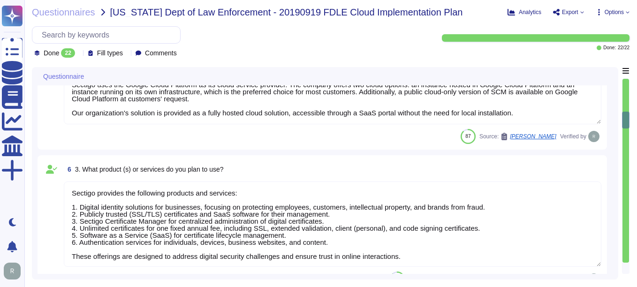
type textarea "Authentication is required for access. MFA is a customer-configurable option. W…"
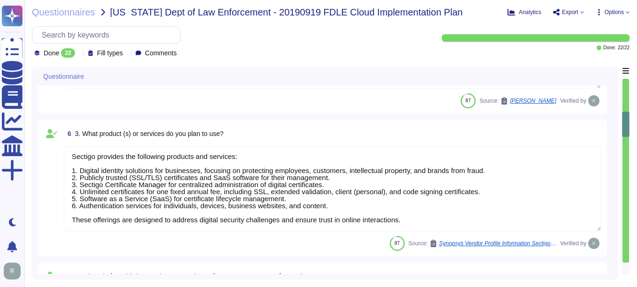
type textarea "Yes, the cloud service provider's data centers used for the transmission, stora…"
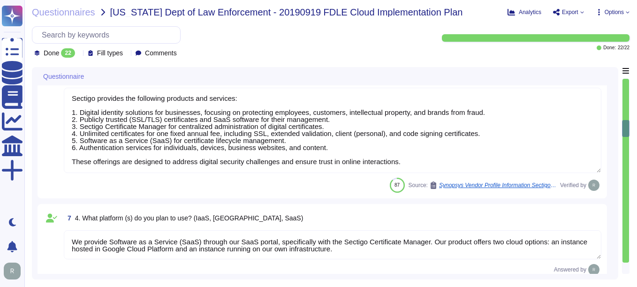
scroll to position [657, 0]
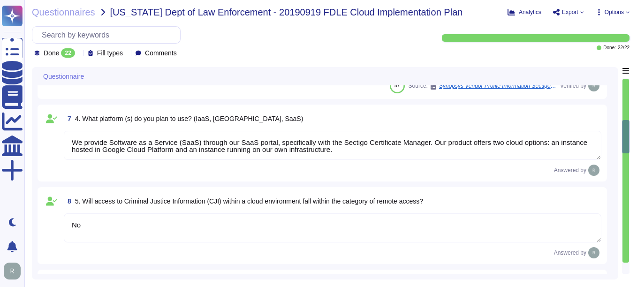
type textarea "The data centers are physically located in Secaucus, New Jersey, and Manchester…"
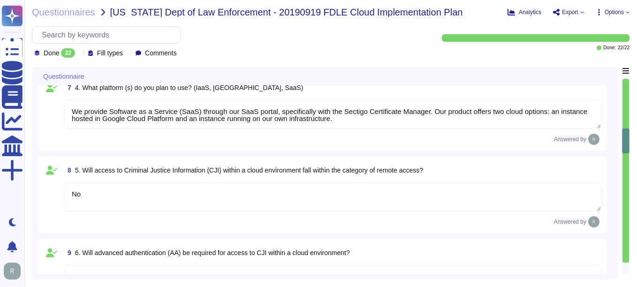
scroll to position [704, 0]
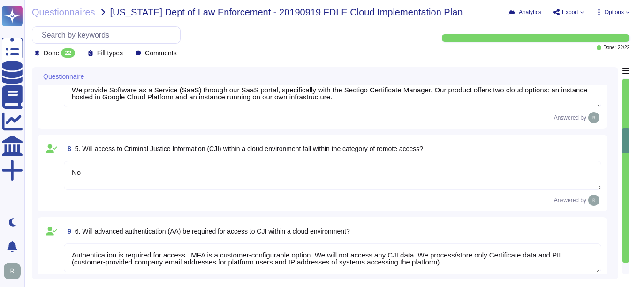
type textarea "Yes, the encryption requirements are being met. The policy specifies the use of…"
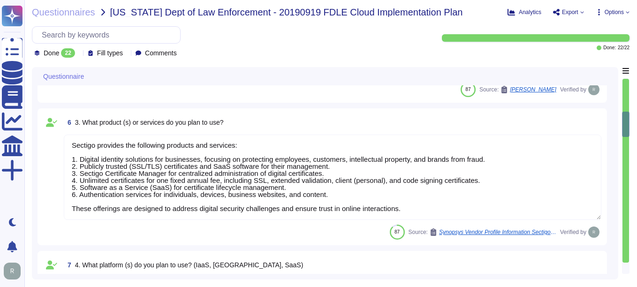
type textarea "Please refer the URL -https://www.sectigo.com/contact Email sales sales@sectigo…"
type textarea "Sectigo Certificate Manager(CLM) and public certificates"
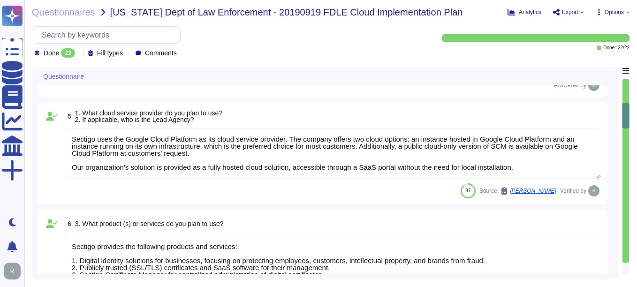
scroll to position [329, 0]
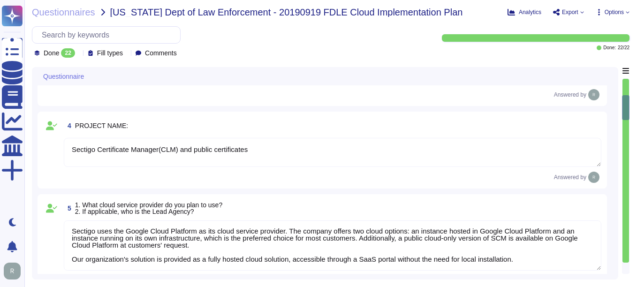
type textarea "Sectigo processes personal data primarily in the role of a data processor on be…"
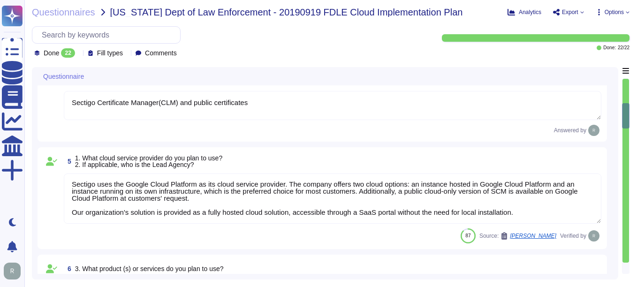
type textarea "No"
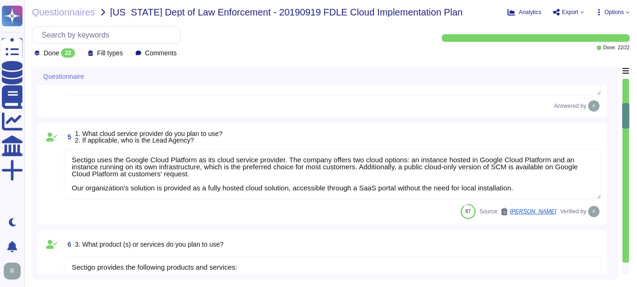
scroll to position [422, 0]
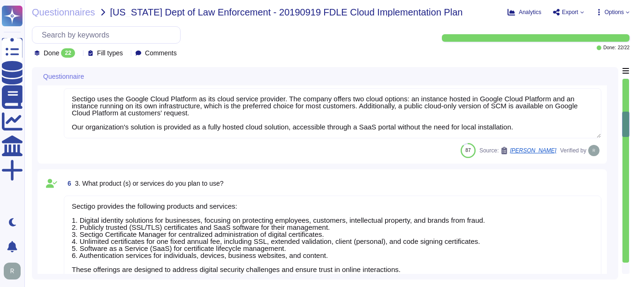
type textarea "Authentication is required for access. MFA is a customer-configurable option. W…"
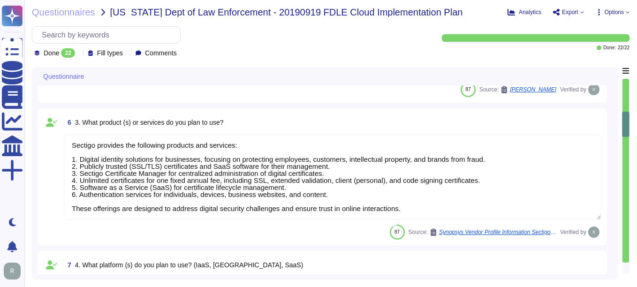
type textarea "Yes, the cloud service provider's data centers used for the transmission, stora…"
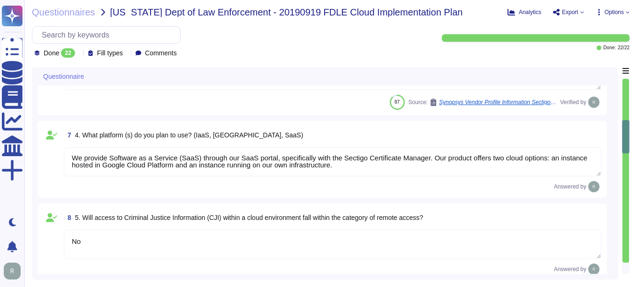
scroll to position [657, 0]
type textarea "The data centers are physically located in Secaucus, New Jersey, and Manchester…"
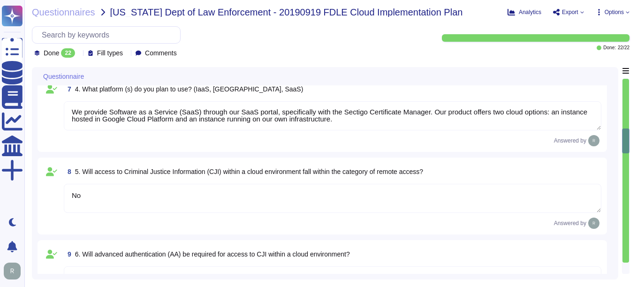
scroll to position [704, 0]
type textarea "Yes, the encryption requirements are being met. The policy specifies the use of…"
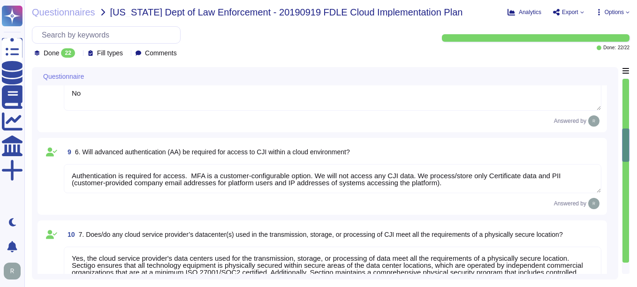
scroll to position [798, 0]
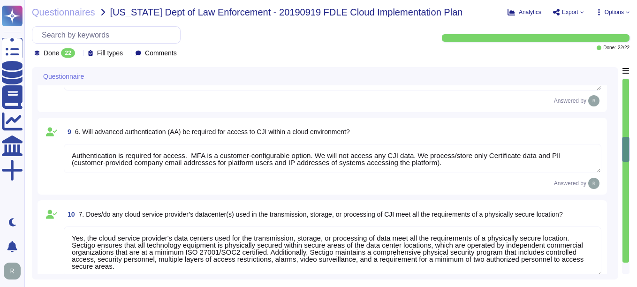
type textarea "Customers are responsible for managing their own keys. Customers may elect to h…"
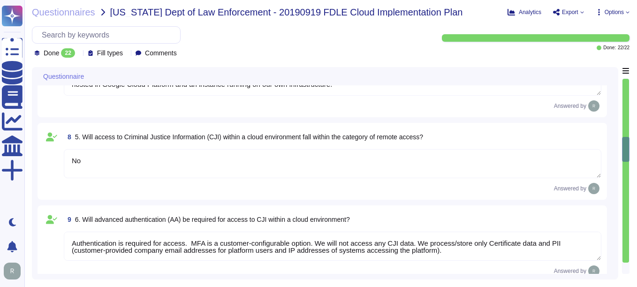
scroll to position [704, 0]
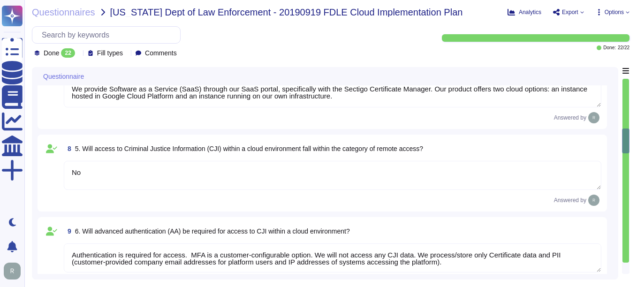
type textarea "Sectigo uses the Google Cloud Platform as its cloud service provider. The compa…"
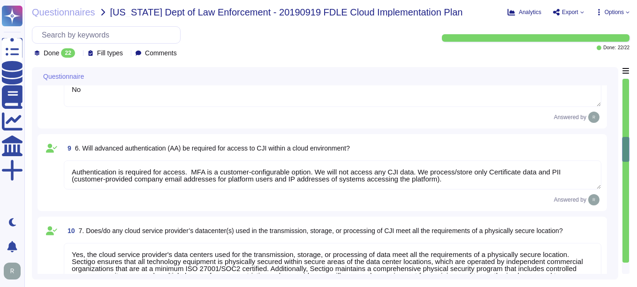
scroll to position [798, 0]
type textarea "Customers are responsible for managing their own keys. Customers may elect to h…"
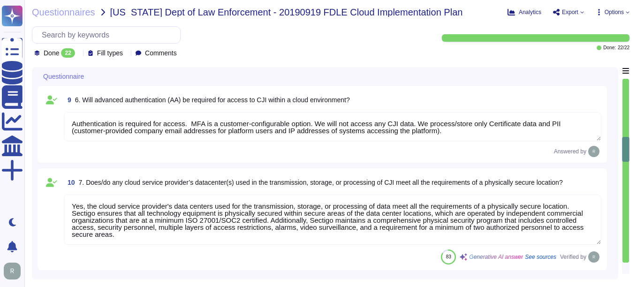
scroll to position [845, 0]
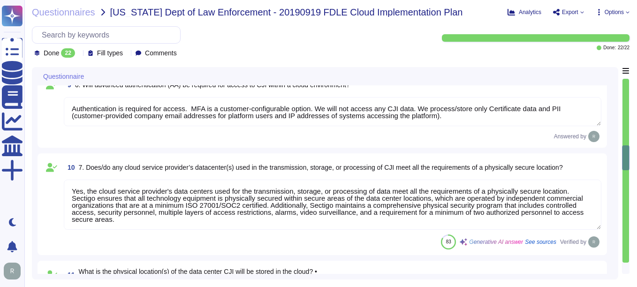
click at [214, 197] on textarea "Yes, the cloud service provider's data centers used for the transmission, stora…" at bounding box center [333, 205] width 538 height 50
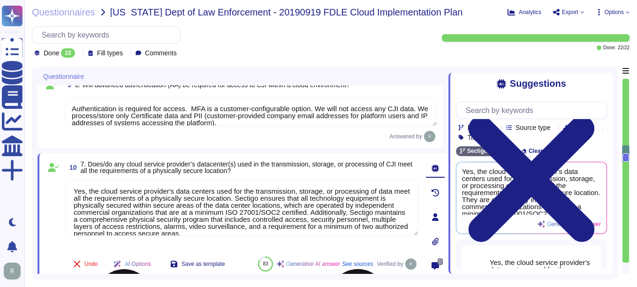
click at [174, 247] on div "Yes, the cloud service provider's data centers used for the transmission, stora…" at bounding box center [242, 214] width 353 height 69
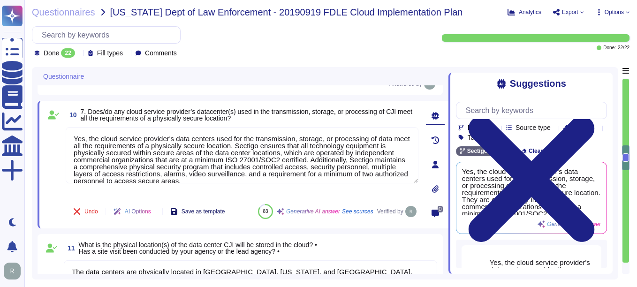
type textarea "Yes, customer data is encrypted at rest using AES-256 and in transit using TLS …"
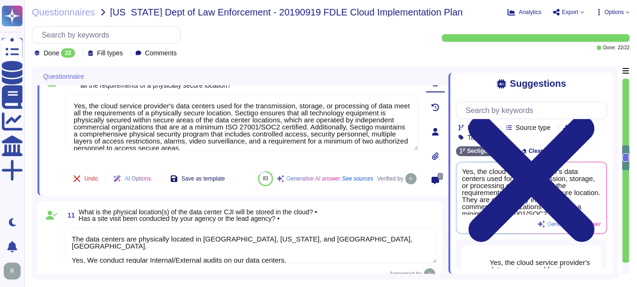
scroll to position [939, 0]
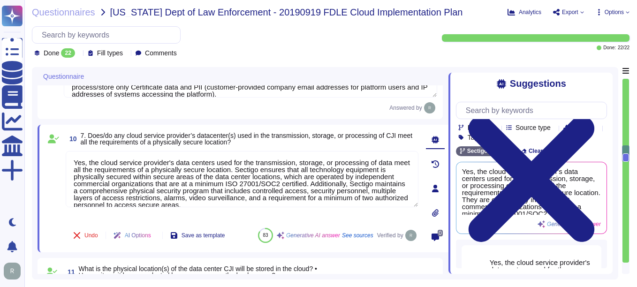
type textarea "Sectigo provides the following products and services: 1. Digital identity solut…"
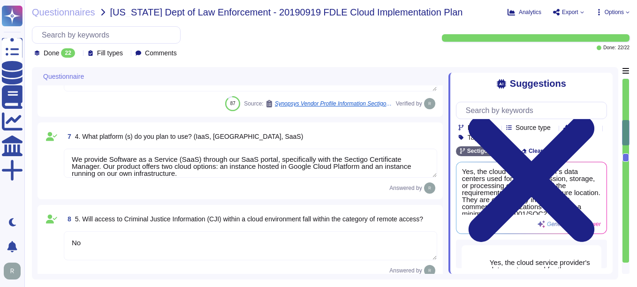
type textarea "Sectigo uses the Google Cloud Platform as its cloud service provider. The compa…"
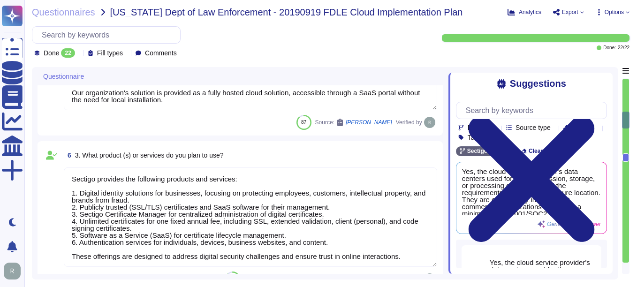
type textarea "Please refer the URL -https://www.sectigo.com/contact Email sales sales@sectigo…"
type textarea "Sectigo Certificate Manager(CLM) and public certificates"
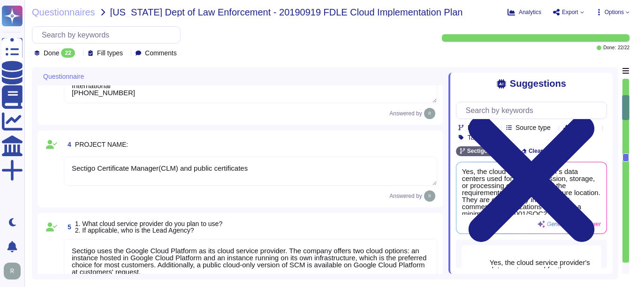
type textarea "Sectigo processes personal data primarily in the role of a data processor on be…"
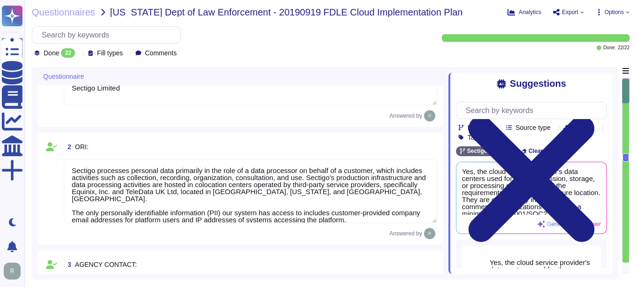
type textarea "Sectigo Limited"
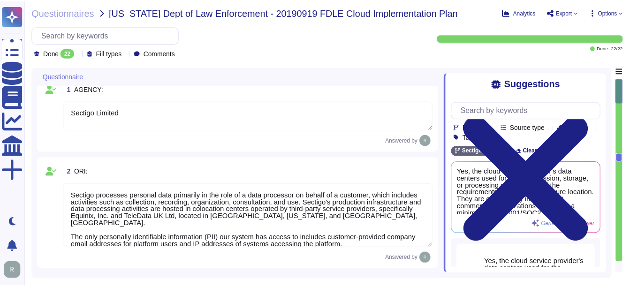
scroll to position [0, 0]
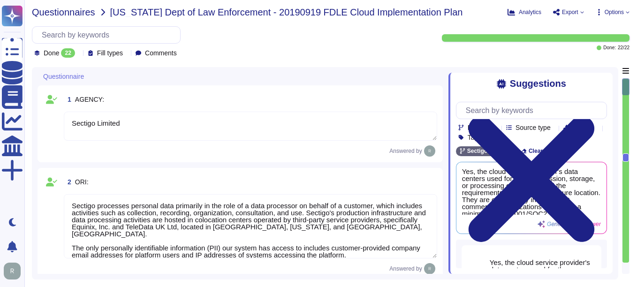
click at [52, 13] on span "Questionnaires" at bounding box center [63, 12] width 63 height 9
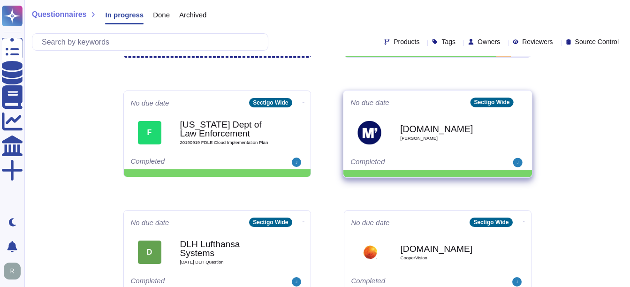
scroll to position [94, 0]
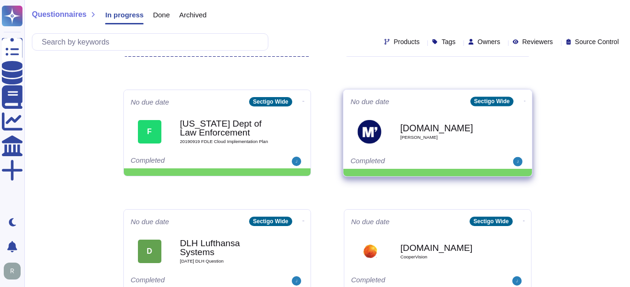
click at [430, 136] on span "[PERSON_NAME]" at bounding box center [447, 137] width 95 height 5
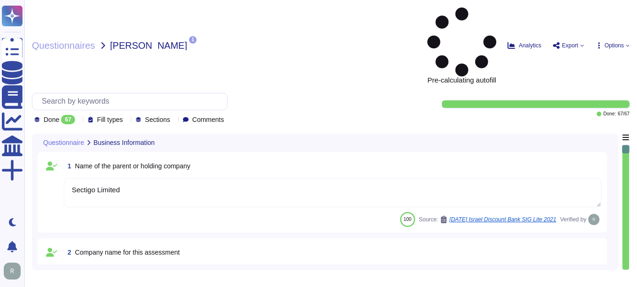
type textarea "Sectigo Limited"
type textarea "The company name for this assessment is Sectigo Limited."
type textarea "The company has been in business for more than 25 years."
type textarea "The company currently has over 500 employees."
type textarea "No, there are no material claims or judgments against the company."
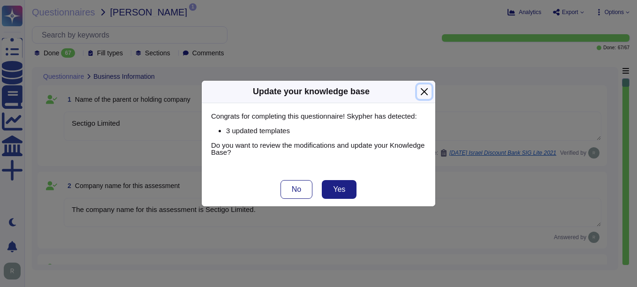
click at [428, 92] on button "Close" at bounding box center [424, 91] width 15 height 15
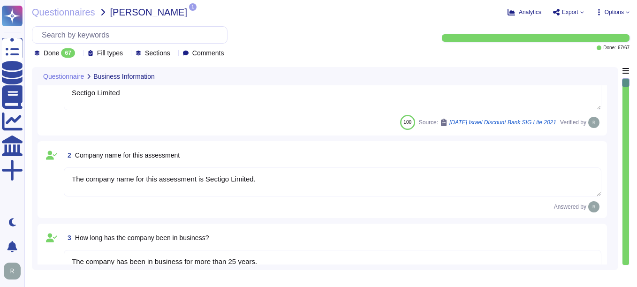
scroll to position [47, 0]
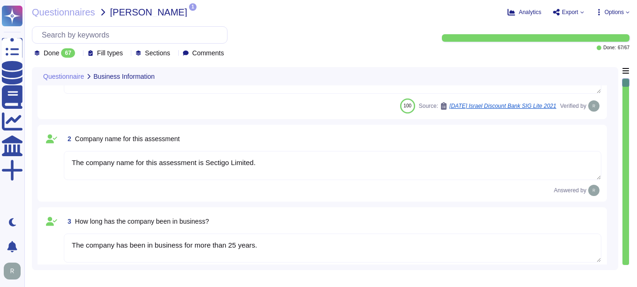
type textarea "The answers in this questionnaire pertain to multiple facilities and geographic…"
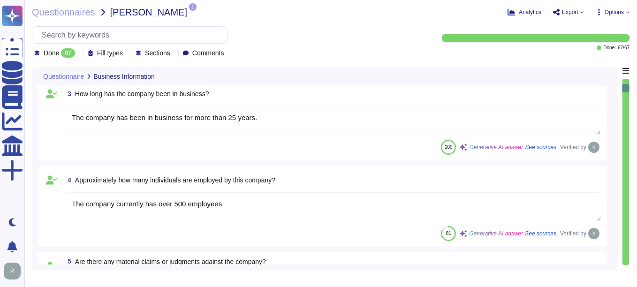
type textarea "Scoped Systems and Data are stored in the following locations: - [GEOGRAPHIC_DA…"
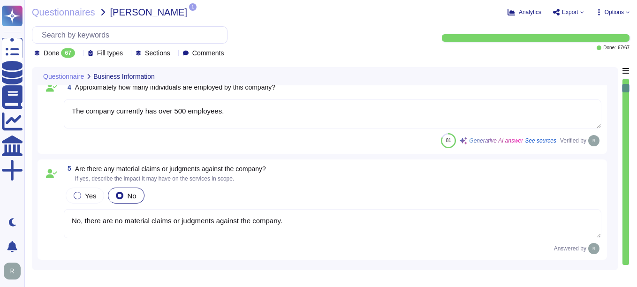
scroll to position [282, 0]
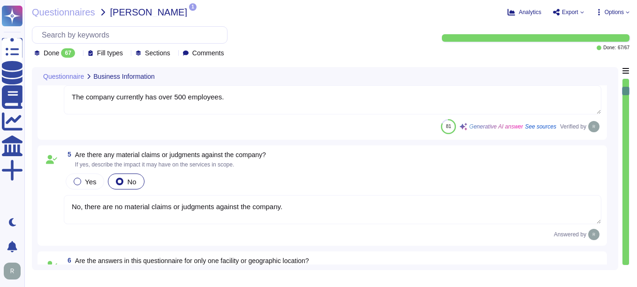
type textarea "Yes, the service being provided is a Software as a Service (SaaS). It involves …"
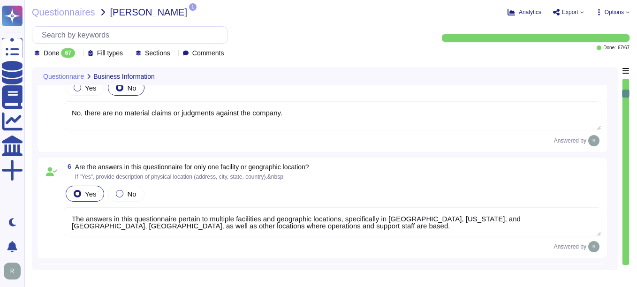
scroll to position [1, 0]
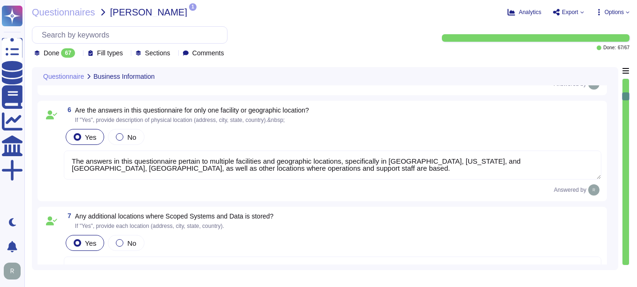
type textarea "Yes, we provide software applications as part of our service, which we develop …"
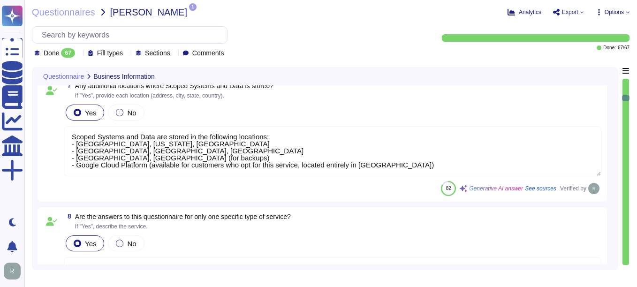
type textarea "The service hosting models provided are: 1. Software as a Service (SaaS) hosted…"
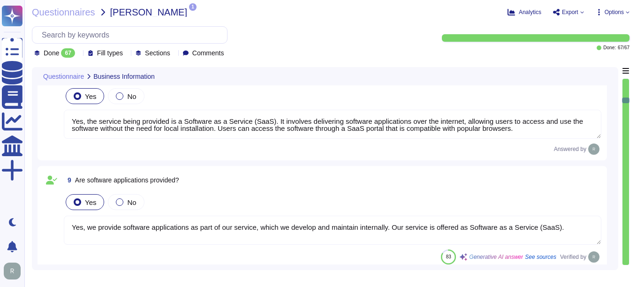
scroll to position [704, 0]
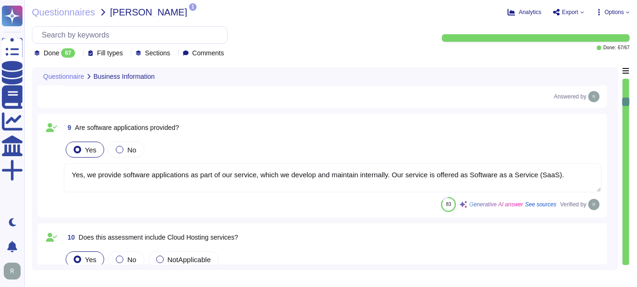
type textarea "Thee servic provides two cloud hosting options: 1. Software as a Service (SaaS)…"
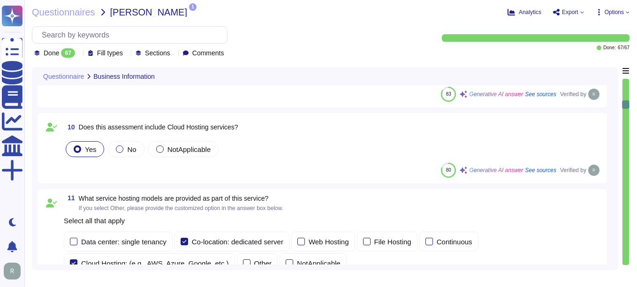
scroll to position [845, 0]
type textarea "The provided deployment models are: 1. Software as a Service (SaaS) hosted in G…"
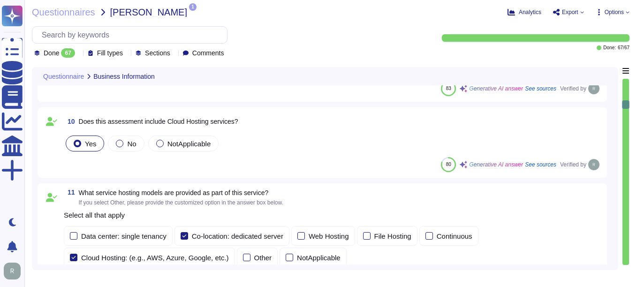
scroll to position [892, 0]
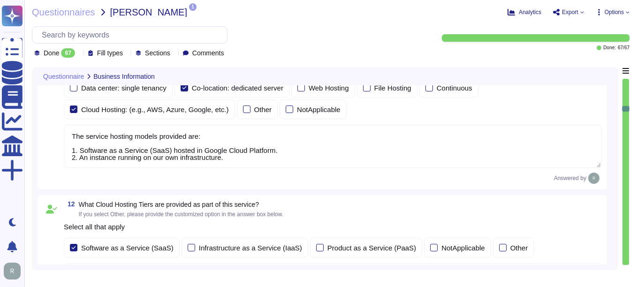
type textarea "Yes, our company requires approval from the Chief Compliance Officer prior to t…"
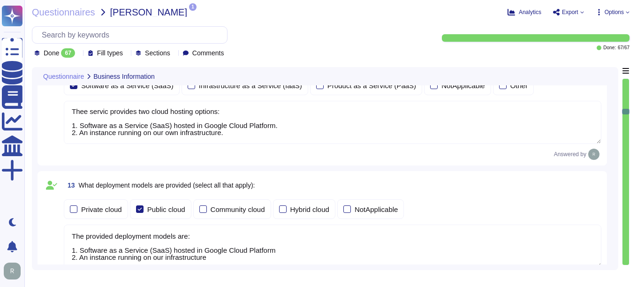
scroll to position [1173, 0]
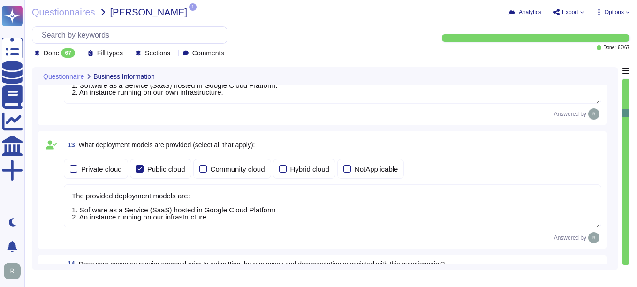
type textarea "we have a SOC 2 Type 2 report available."
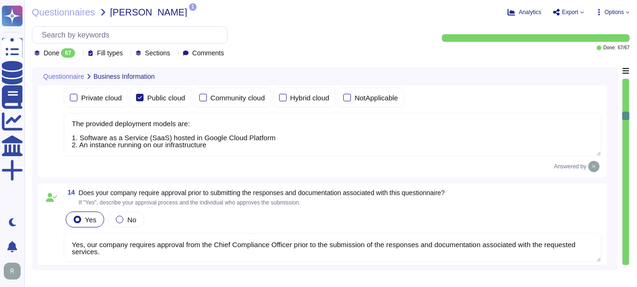
type textarea "Yes, the most recent penetration test was completed on [DATE], and we conduct a…"
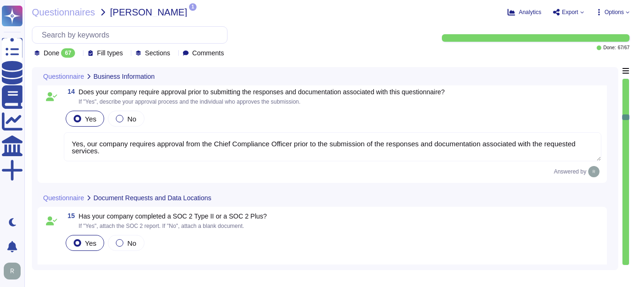
scroll to position [1361, 0]
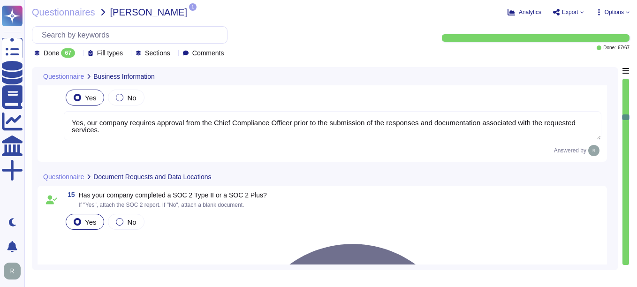
type textarea "Yes, our organization is ISO 27001 certified and holds a valid ISO/IEC 27001 ce…"
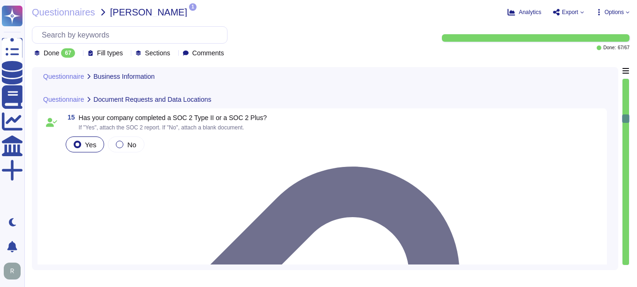
scroll to position [1455, 0]
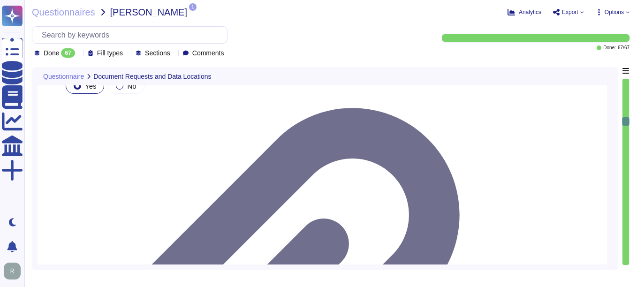
type textarea "Yes, we have completed SIG and CAIQ."
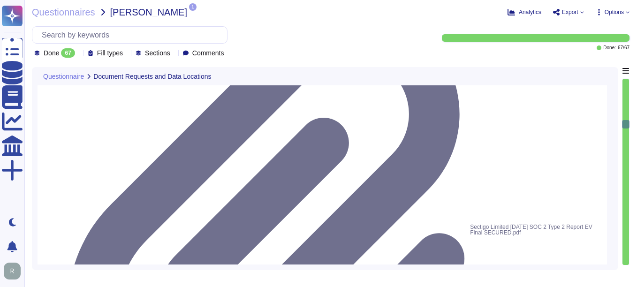
scroll to position [1596, 0]
type textarea "Our GCP offering holds all platform data for SCM in [GEOGRAPHIC_DATA]. Our on-p…"
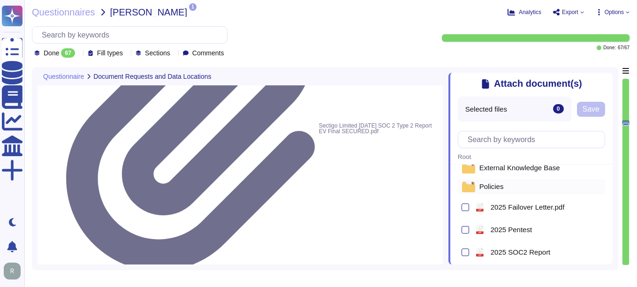
scroll to position [47, 0]
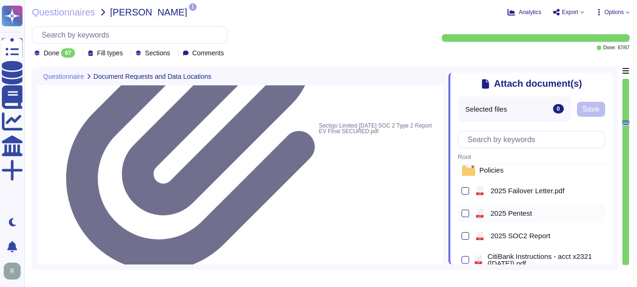
click at [456, 215] on div "pdf 2025 Pentest" at bounding box center [537, 213] width 129 height 15
click at [456, 110] on span "Save" at bounding box center [591, 110] width 17 height 8
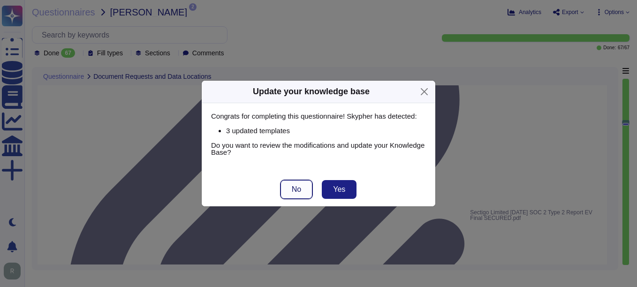
click at [306, 186] on button "No" at bounding box center [297, 189] width 32 height 19
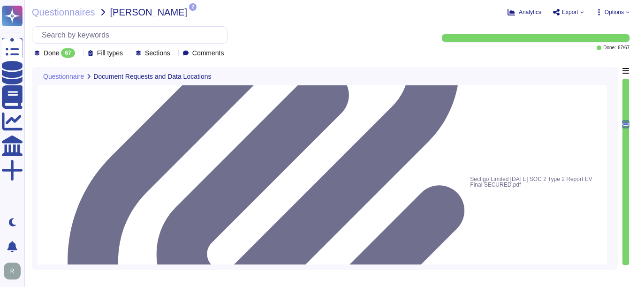
type textarea "Our GCP offering holds all platform data for SCM in [GEOGRAPHIC_DATA]. Our on-p…"
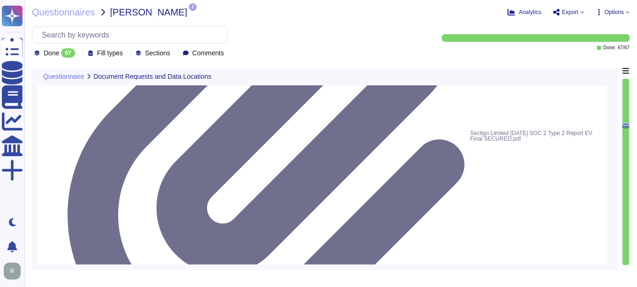
scroll to position [1690, 0]
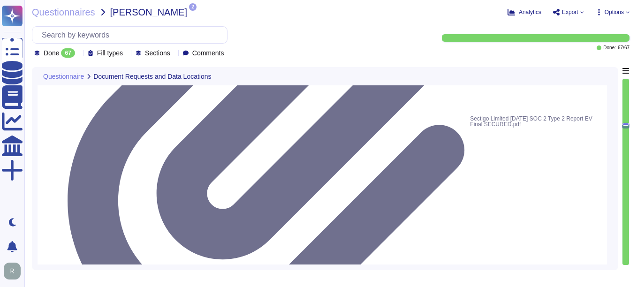
type textarea "Yes, our company utilizes third-party operated data centers, specifically Equin…"
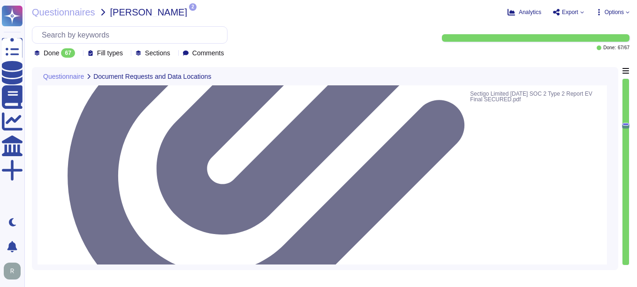
scroll to position [1737, 0]
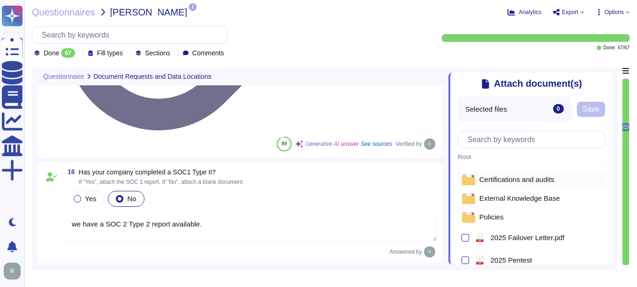
click at [456, 182] on span "Certifications and audits" at bounding box center [517, 179] width 75 height 7
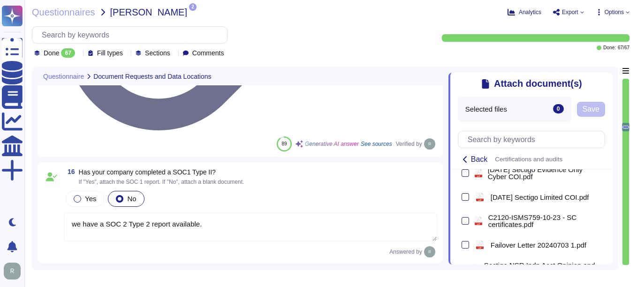
scroll to position [0, 0]
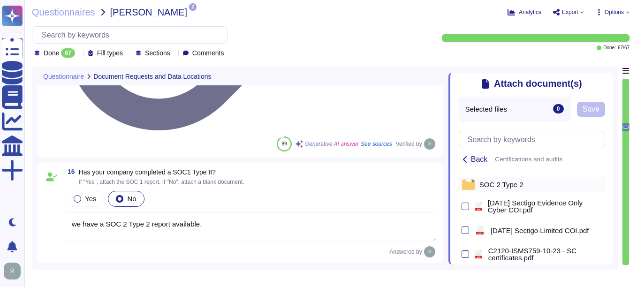
click at [456, 187] on span "SOC 2 Type 2" at bounding box center [502, 184] width 44 height 7
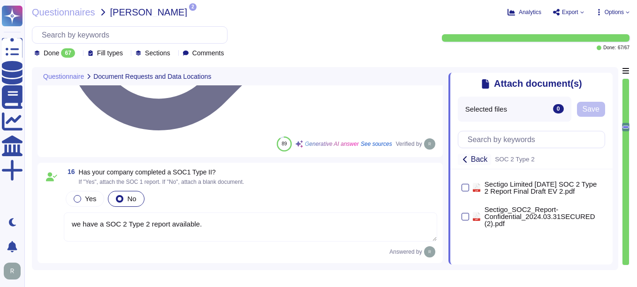
click at [456, 161] on icon at bounding box center [466, 160] width 8 height 8
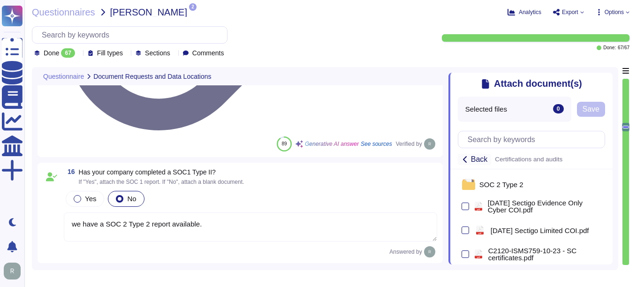
click at [456, 161] on icon at bounding box center [466, 160] width 8 height 8
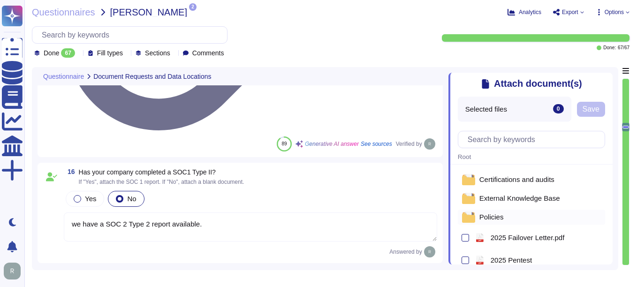
click at [456, 216] on div "Policies" at bounding box center [531, 217] width 147 height 15
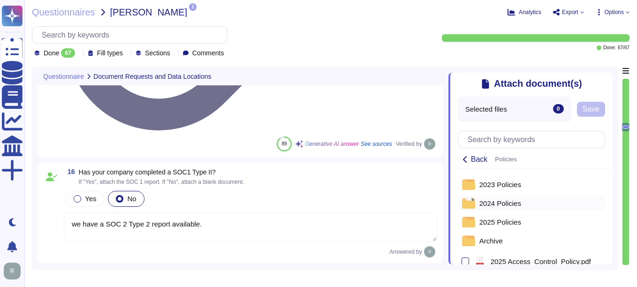
click at [456, 200] on div "2024 Policies" at bounding box center [531, 203] width 147 height 15
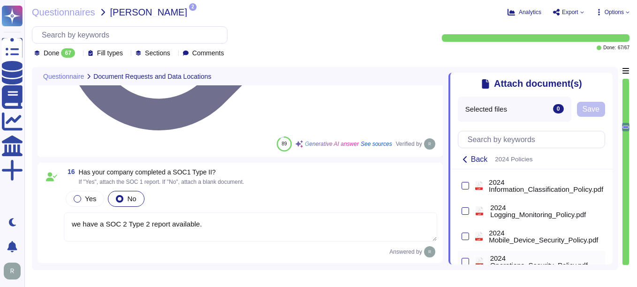
scroll to position [469, 0]
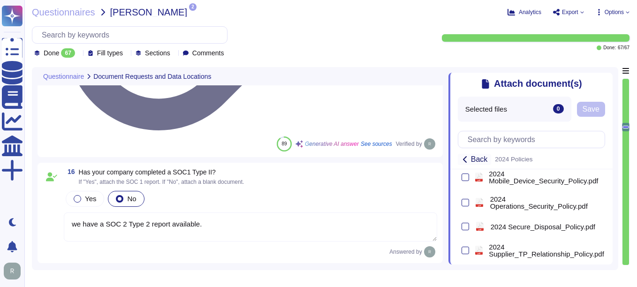
click at [456, 158] on icon at bounding box center [466, 160] width 8 height 8
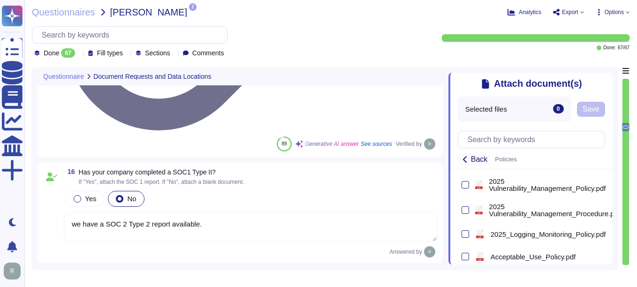
click at [456, 162] on icon at bounding box center [466, 160] width 8 height 8
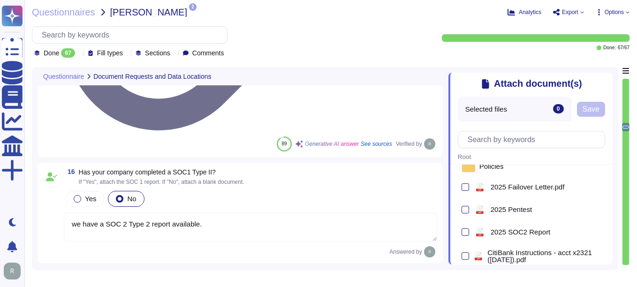
scroll to position [0, 0]
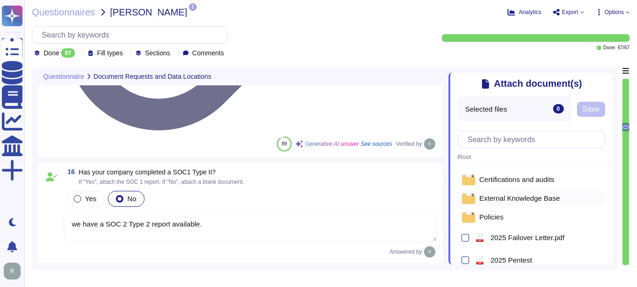
click at [456, 197] on span "External Knowledge Base" at bounding box center [520, 198] width 81 height 7
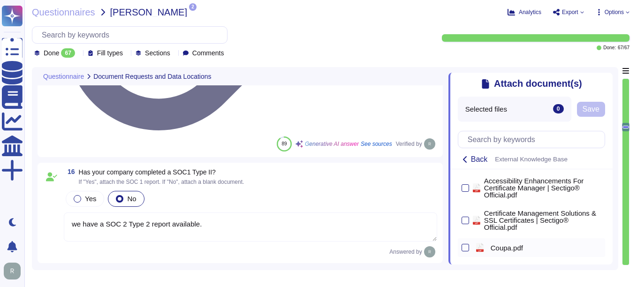
scroll to position [5, 0]
click at [456, 159] on icon at bounding box center [466, 160] width 8 height 8
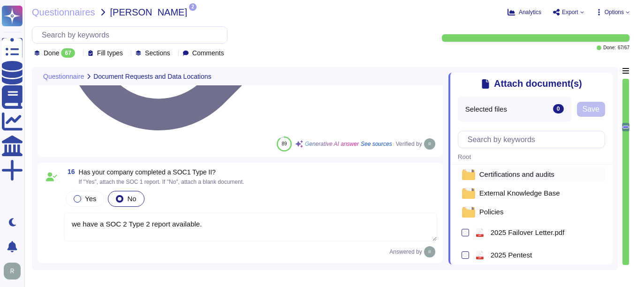
click at [456, 175] on span "Certifications and audits" at bounding box center [517, 174] width 75 height 7
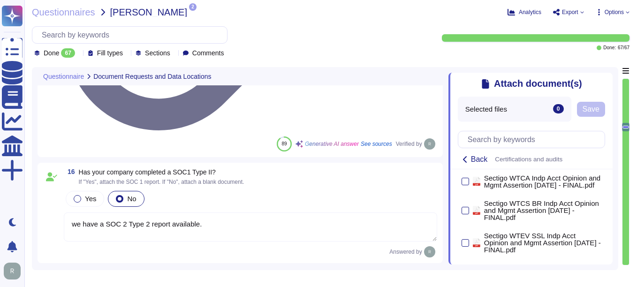
scroll to position [262, 0]
click at [456, 75] on div "Attach document(s) Selected files 0 Save Back Certifications and audits SOC 2 T…" at bounding box center [531, 169] width 164 height 192
click at [456, 78] on icon at bounding box center [607, 78] width 0 height 0
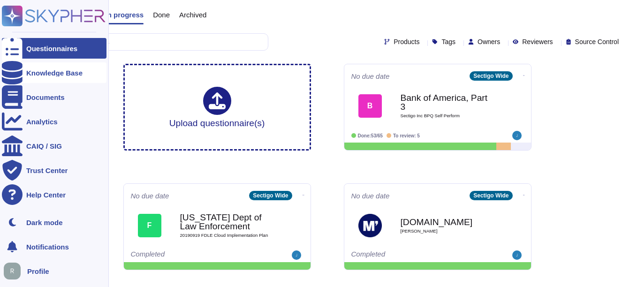
click at [59, 69] on div "Knowledge Base" at bounding box center [54, 72] width 56 height 7
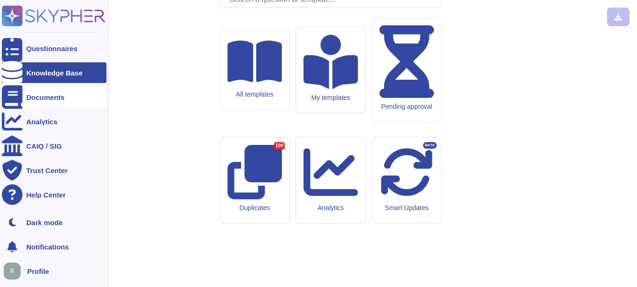
click at [61, 95] on div "Documents" at bounding box center [45, 97] width 38 height 7
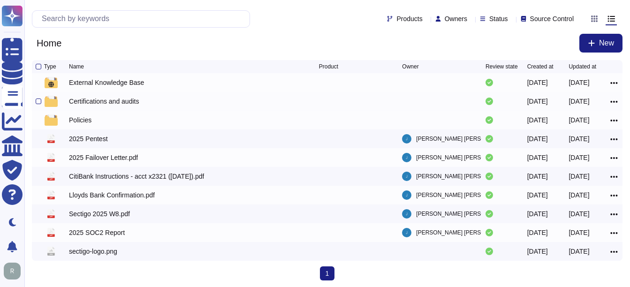
click at [99, 106] on div "Certifications and audits" at bounding box center [104, 101] width 70 height 9
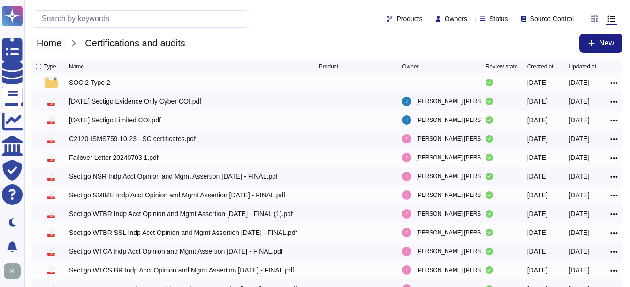
click at [66, 46] on span "Home" at bounding box center [49, 43] width 34 height 14
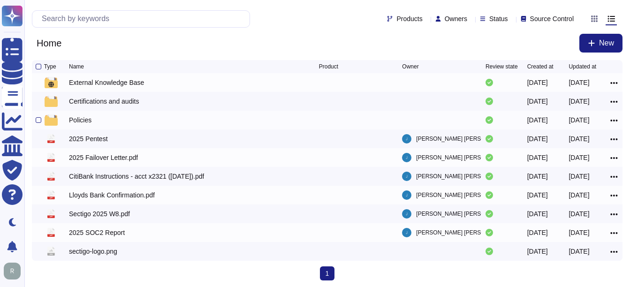
click at [87, 121] on div "Policies" at bounding box center [80, 119] width 23 height 9
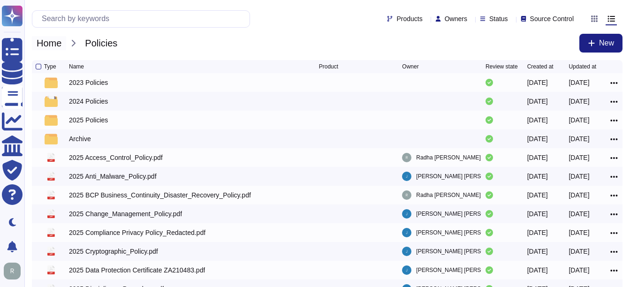
click at [43, 44] on span "Home" at bounding box center [49, 43] width 34 height 14
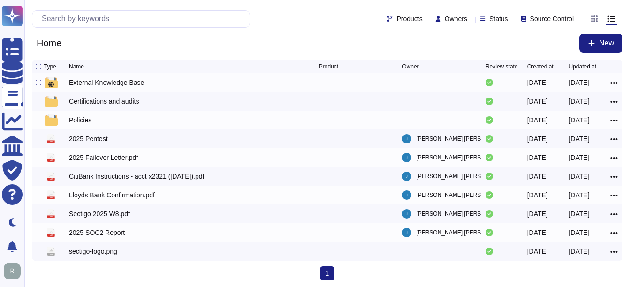
click at [114, 82] on div "External Knowledge Base" at bounding box center [106, 82] width 75 height 9
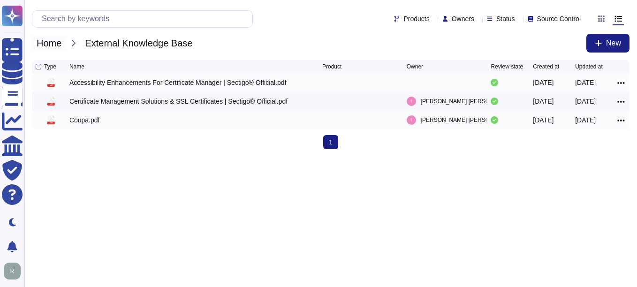
click at [58, 46] on span "Home" at bounding box center [49, 43] width 34 height 14
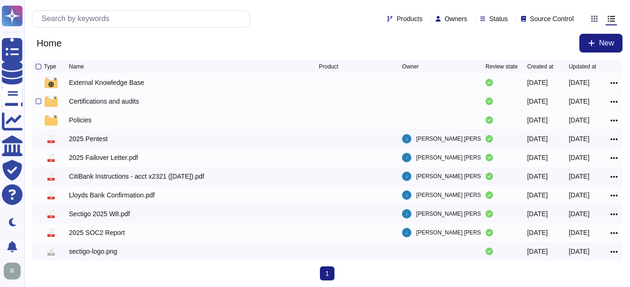
click at [98, 103] on div "Certifications and audits" at bounding box center [104, 101] width 70 height 9
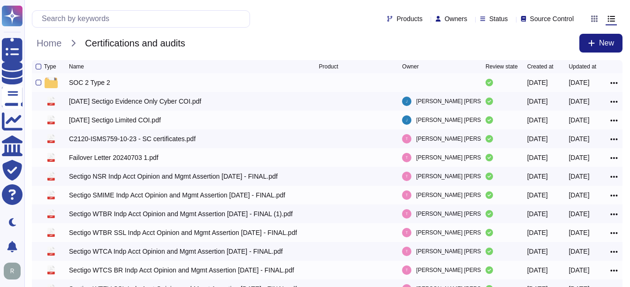
click at [98, 86] on div "SOC 2 Type 2" at bounding box center [89, 82] width 41 height 9
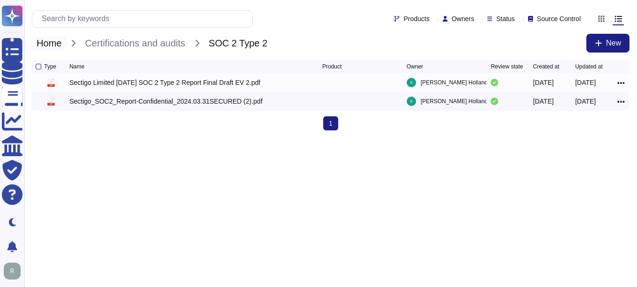
click at [57, 46] on span "Home" at bounding box center [49, 43] width 34 height 14
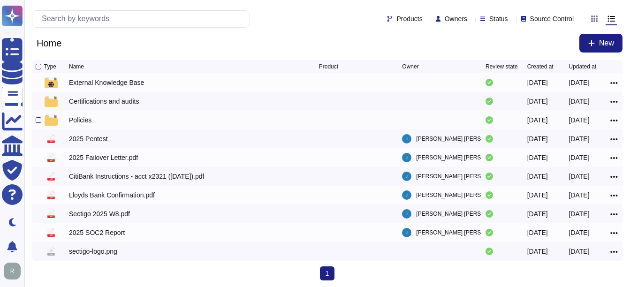
click at [85, 120] on div "Policies" at bounding box center [80, 119] width 23 height 9
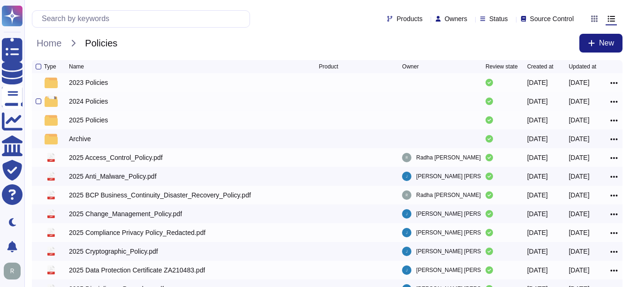
click at [80, 107] on div "2024 Policies" at bounding box center [194, 101] width 250 height 11
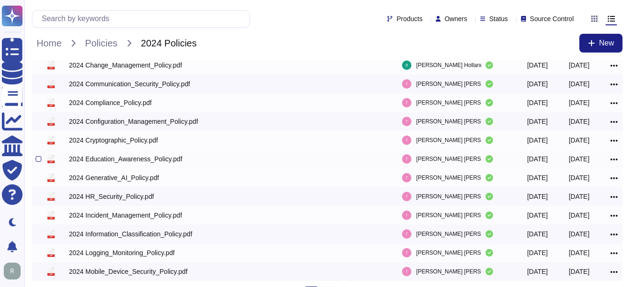
scroll to position [191, 0]
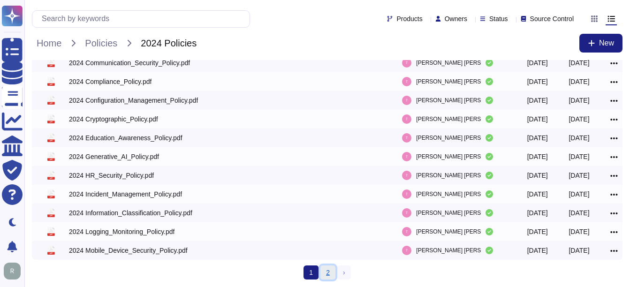
click at [328, 274] on link "2" at bounding box center [328, 273] width 15 height 14
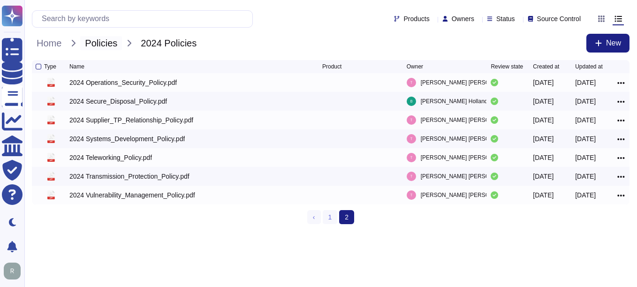
click at [93, 38] on span "Policies" at bounding box center [101, 43] width 42 height 14
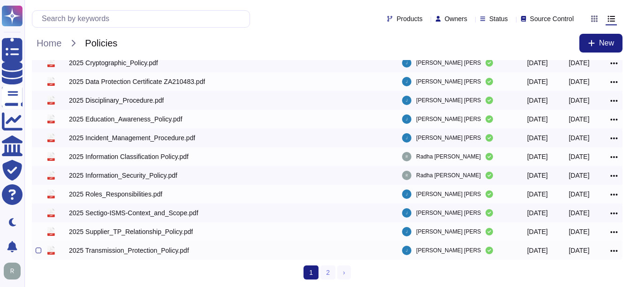
scroll to position [191, 0]
click at [326, 269] on link "2" at bounding box center [328, 273] width 15 height 14
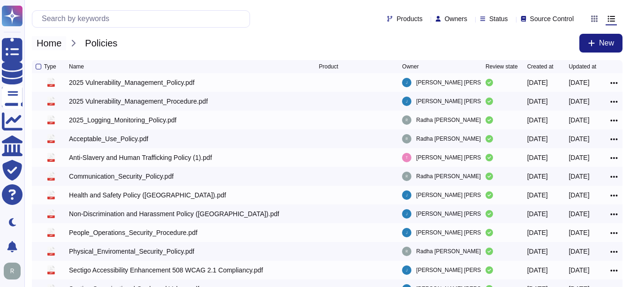
click at [51, 41] on span "Home" at bounding box center [49, 43] width 34 height 14
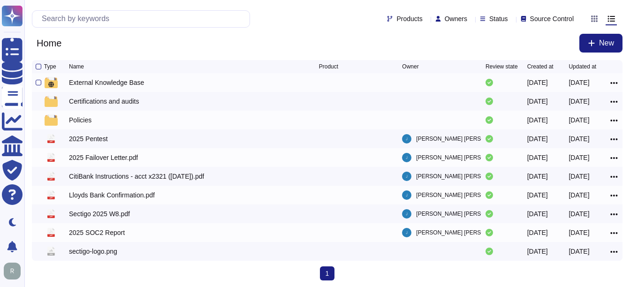
click at [90, 83] on div "External Knowledge Base" at bounding box center [106, 82] width 75 height 9
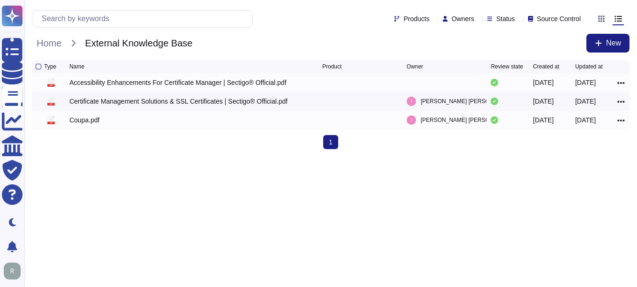
click at [53, 32] on div "Products Owners Status Source Control Home External Knowledge Base New" at bounding box center [330, 30] width 613 height 60
click at [53, 44] on span "Home" at bounding box center [49, 43] width 34 height 14
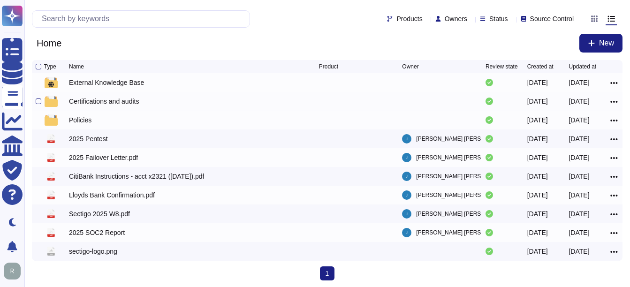
click at [108, 104] on div "Certifications and audits" at bounding box center [104, 101] width 70 height 9
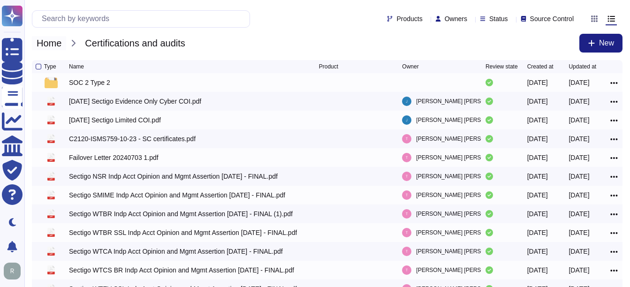
click at [50, 39] on span "Home" at bounding box center [49, 43] width 34 height 14
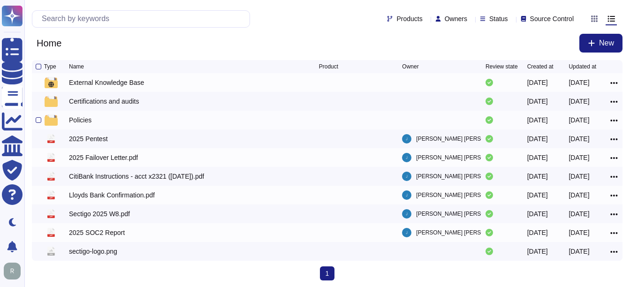
click at [82, 122] on div "Policies" at bounding box center [80, 119] width 23 height 9
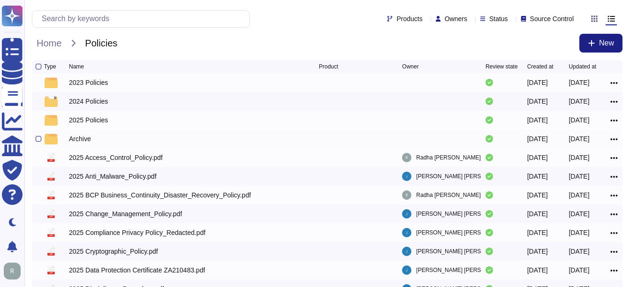
click at [81, 140] on div "Archive" at bounding box center [80, 138] width 22 height 9
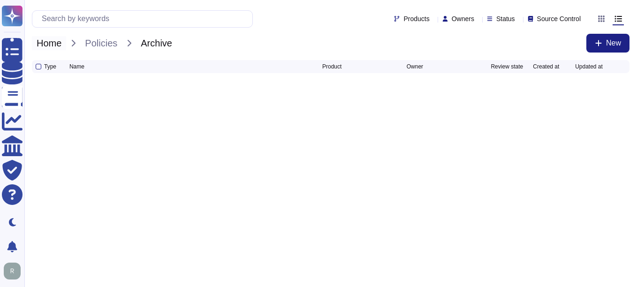
click at [55, 45] on span "Home" at bounding box center [49, 43] width 34 height 14
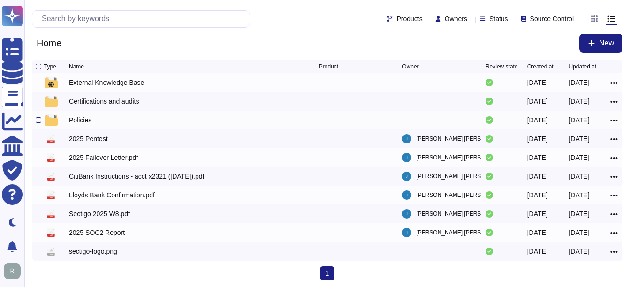
click at [74, 120] on div "Policies" at bounding box center [80, 119] width 23 height 9
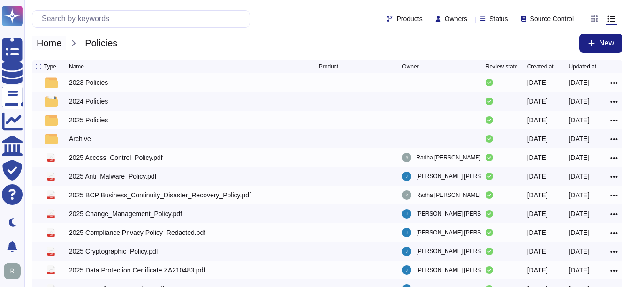
click at [58, 38] on span "Home" at bounding box center [49, 43] width 34 height 14
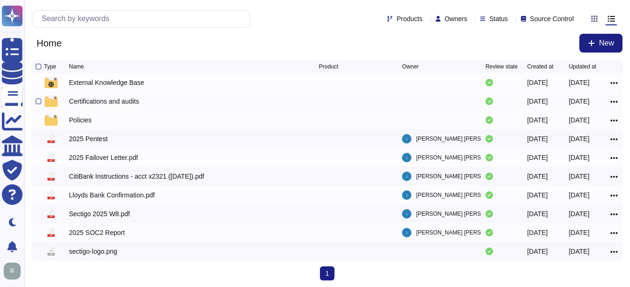
click at [122, 105] on div "Certifications and audits" at bounding box center [104, 101] width 70 height 9
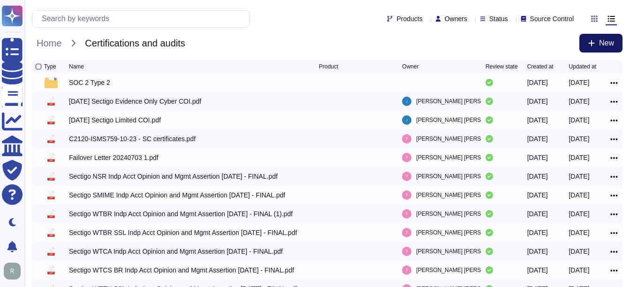
click at [598, 37] on button "New" at bounding box center [601, 43] width 43 height 19
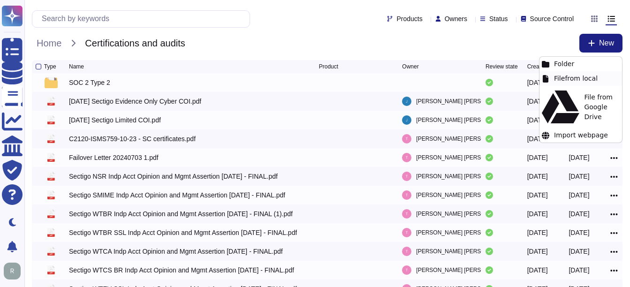
click at [576, 78] on div "File from local" at bounding box center [581, 78] width 83 height 15
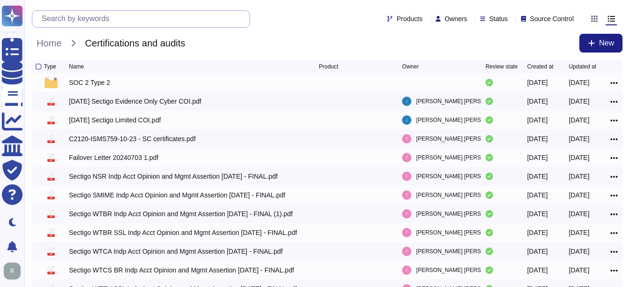
click at [111, 17] on input "text" at bounding box center [143, 19] width 213 height 16
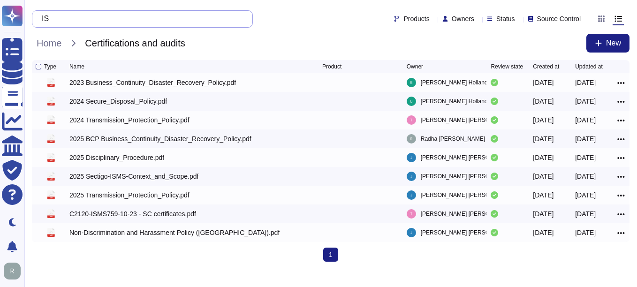
type input "I"
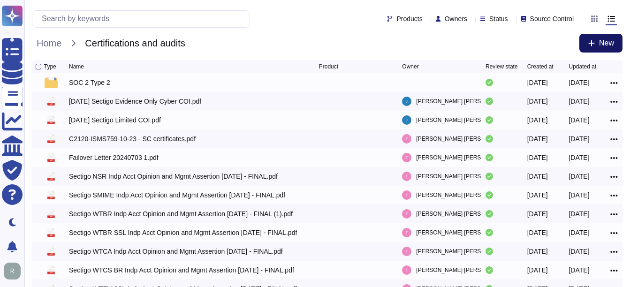
click at [606, 43] on span "New" at bounding box center [606, 43] width 15 height 8
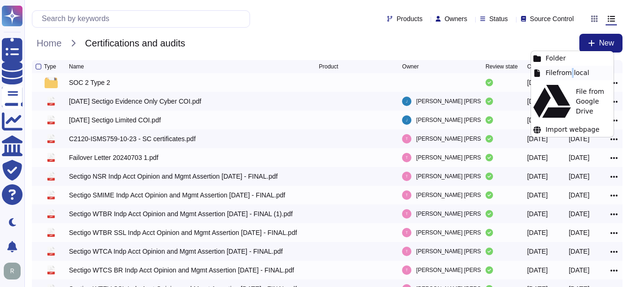
click at [569, 71] on div "File from local" at bounding box center [572, 73] width 83 height 15
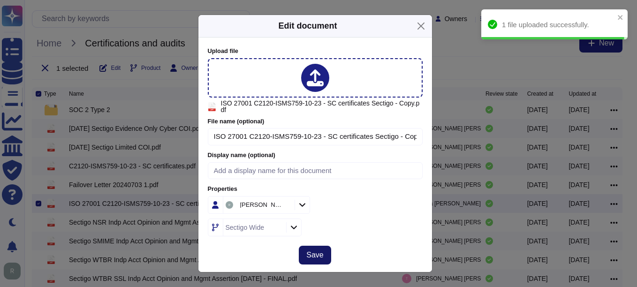
click at [321, 252] on span "Save" at bounding box center [314, 256] width 17 height 8
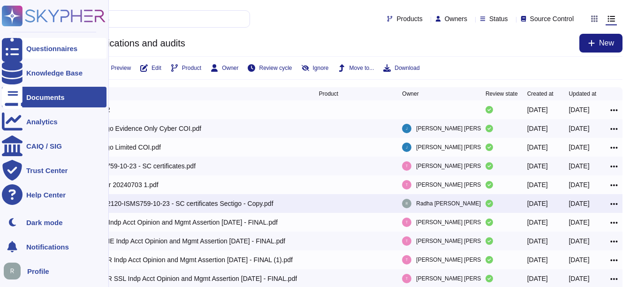
click at [69, 45] on div "Questionnaires" at bounding box center [51, 48] width 51 height 7
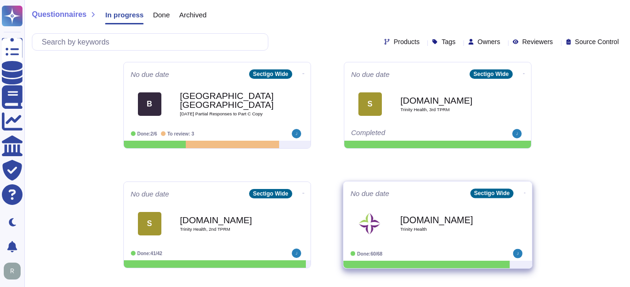
scroll to position [495, 0]
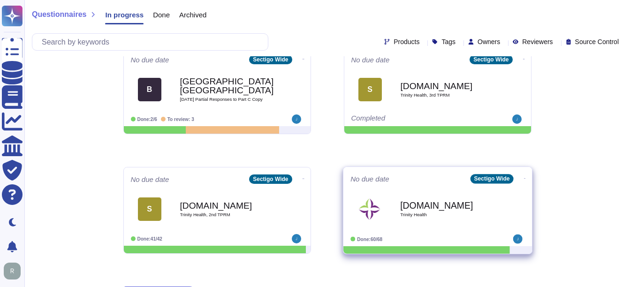
click at [421, 224] on div "[DOMAIN_NAME] Trinity Health" at bounding box center [447, 209] width 95 height 38
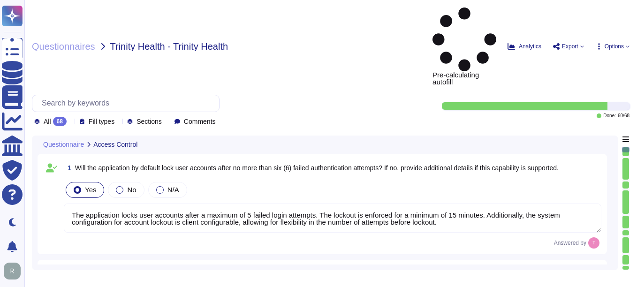
type textarea "The application locks user accounts after a maximum of 5 failed login attempts.…"
type textarea "Uuser accounts are locked for a minimum of 15 minutes after a maximum of 5 fail…"
type textarea "Yes, the application is designed to log out users and expire the session after …"
type textarea "The application is designed to log out users and expire the session after a con…"
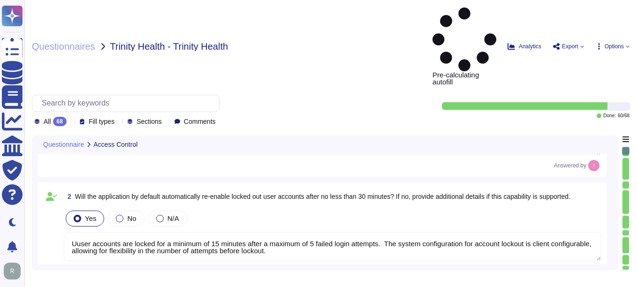
type textarea "Yes, the application is designed to log out users and expire the session after …"
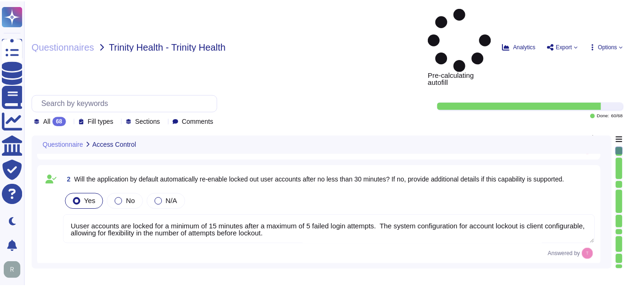
scroll to position [94, 0]
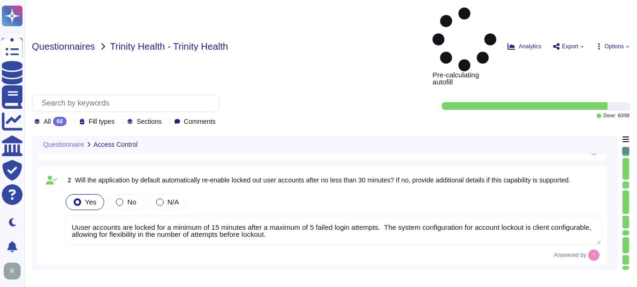
click at [77, 42] on span "Questionnaires" at bounding box center [63, 46] width 63 height 9
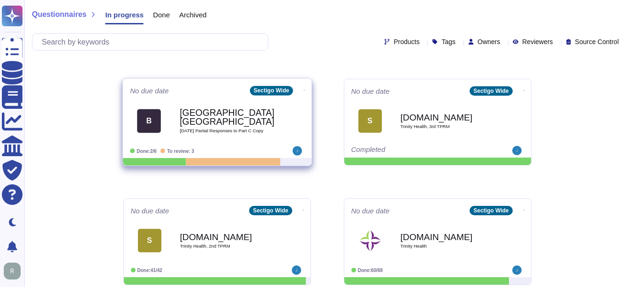
scroll to position [469, 0]
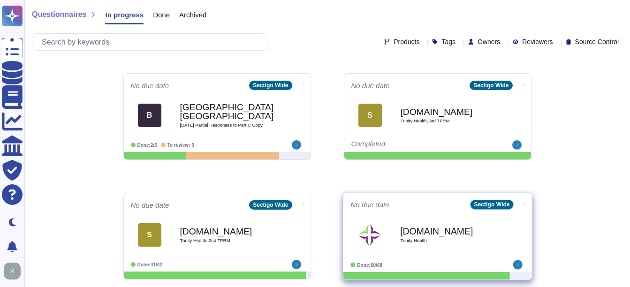
click at [423, 246] on div "[DOMAIN_NAME] Trinity Health" at bounding box center [447, 235] width 95 height 38
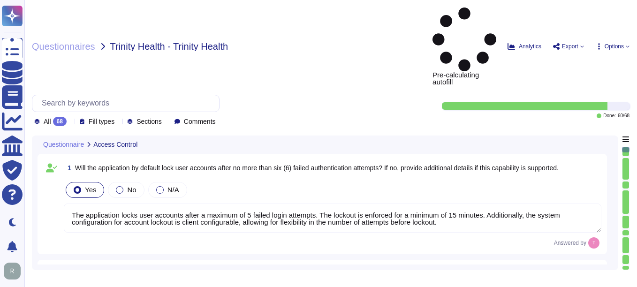
type textarea "The application locks user accounts after a maximum of 5 failed login attempts.…"
type textarea "Uuser accounts are locked for a minimum of 15 minutes after a maximum of 5 fail…"
type textarea "Yes, the application is designed to log out users and expire the session after …"
type textarea "The application is designed to log out users and expire the session after a con…"
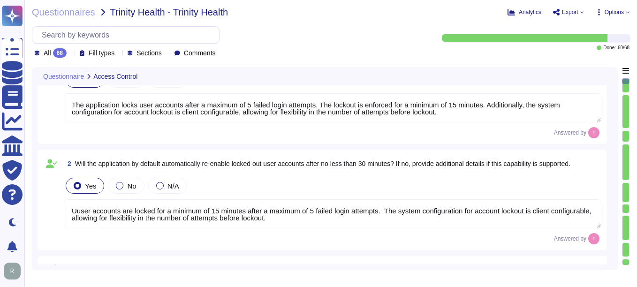
scroll to position [94, 0]
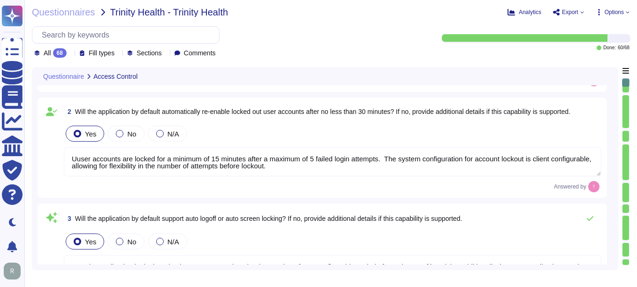
type textarea "Yes, the application is designed to log out users and expire the session after …"
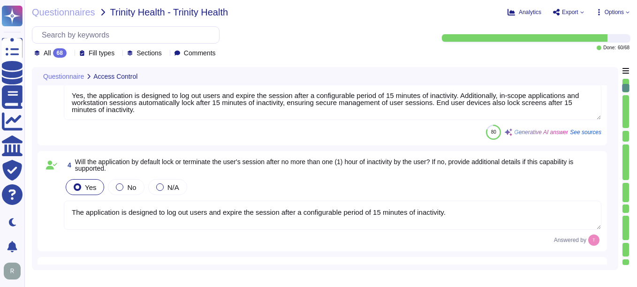
type textarea "No, the application does not by default limit user accessibility by time of day…"
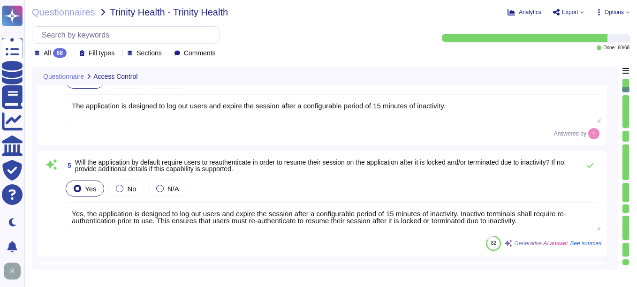
type textarea "Yes, our application supports Role-Based Access Control (RBAC) by default. It a…"
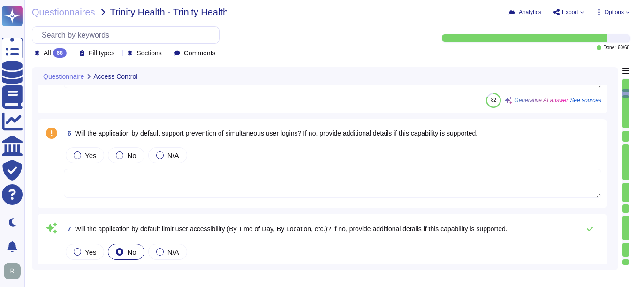
type textarea "Yes, the application supports the principle of least privilege by provisioning …"
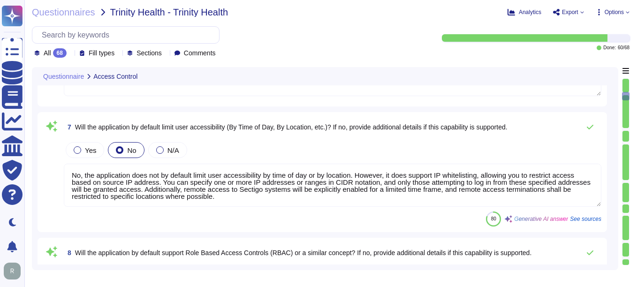
type textarea "Yes, access roles and permissions that constitute privileged access within the …"
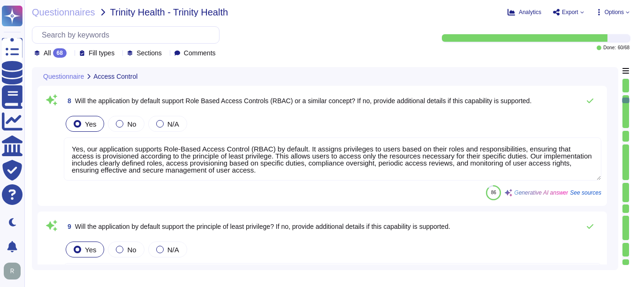
type textarea "Yes, the application logs administrative activity by default, including user ac…"
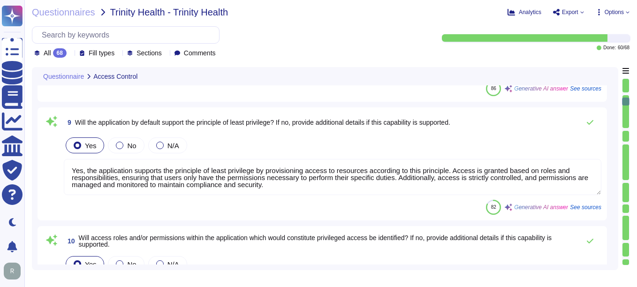
type textarea "Yes, the application requires multi-factor authentication (MFA) for access to p…"
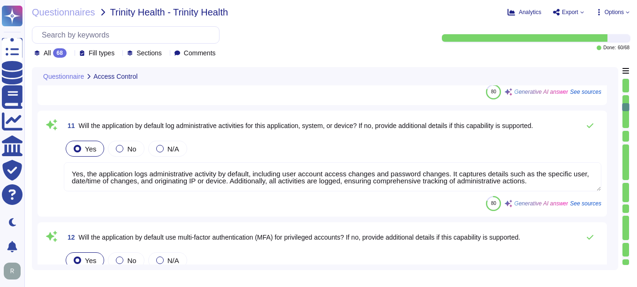
type textarea "Yes, our organization maintains a Service Level Agreement (SLA) that targets 99…"
type textarea "Our SCM response and resolution commitments are as follows: 1. Response Times f…"
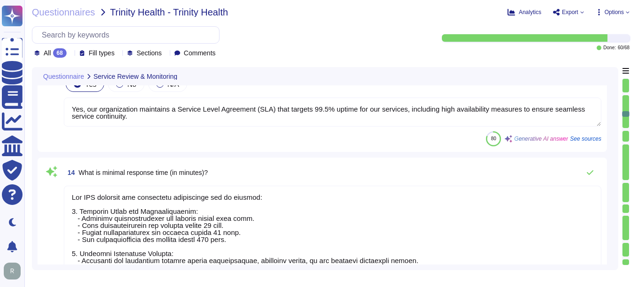
type textarea "Our Service Level Agreements (SLAs) include the following: - Uptime: - 99.5% up…"
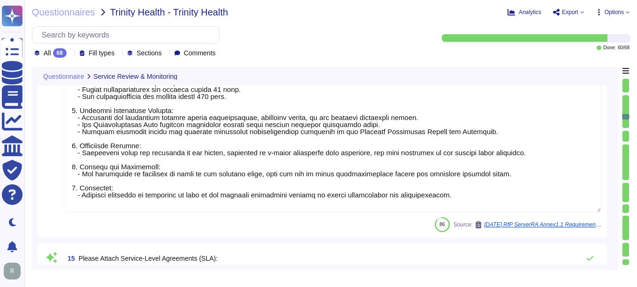
type textarea "Sectigo's systems and applications log data shall be stored for a reasonable pe…"
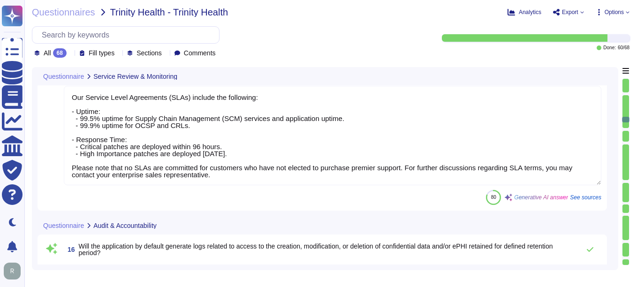
type textarea "Yes, the application will generate and retain access logs for defined events. S…"
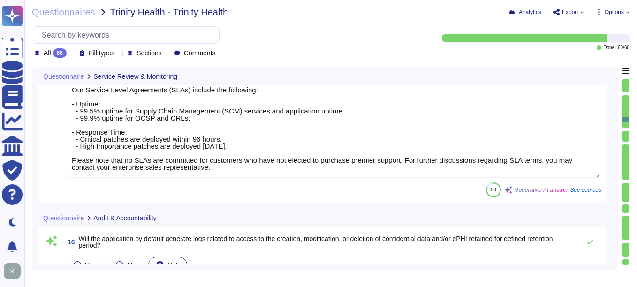
type textarea "Yes, the application by default generates audit logs that capture user login, u…"
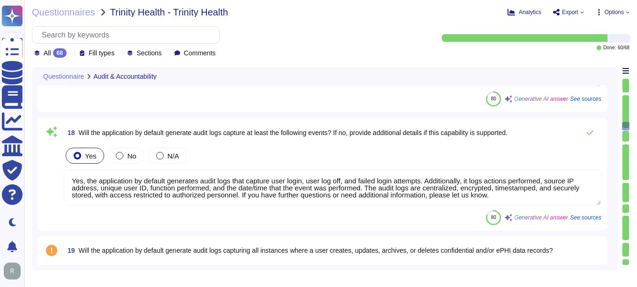
type textarea "Yes, the application will generate audit logs that contain events related to us…"
type textarea "Yes, the application will generate logs related to general system events. Logs …"
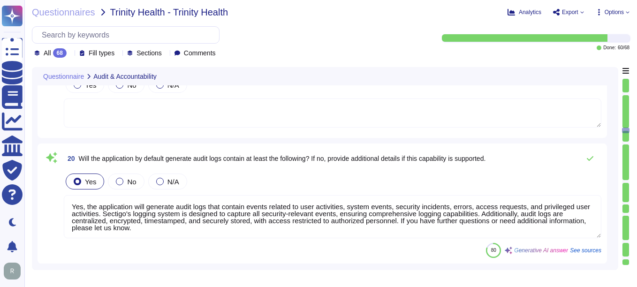
type textarea "Yes, the application supports access controls that restrict access to applicati…"
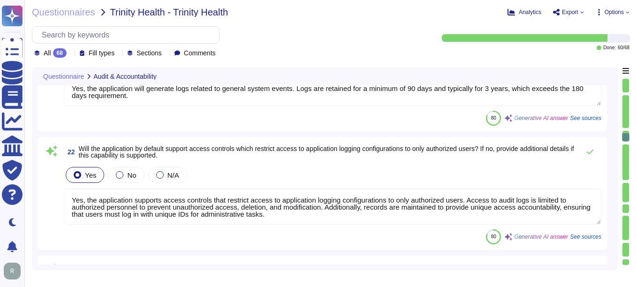
type textarea "Yes, the application secures application logs against unauthorized access, modi…"
type textarea "Log data shall be sent to a central logging server with alert policies or artif…"
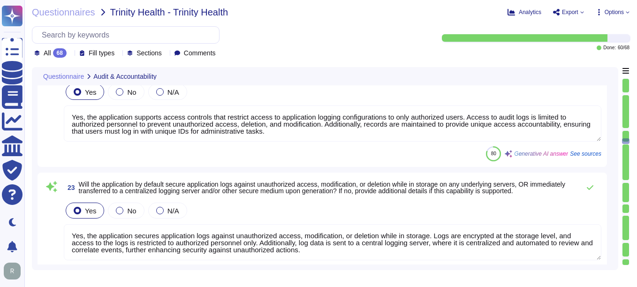
type textarea "Log data shall be sent to a central logging server with alert policies or artif…"
type textarea "Sectigo Certificate Manager provides comprehensive logging capabilities for use…"
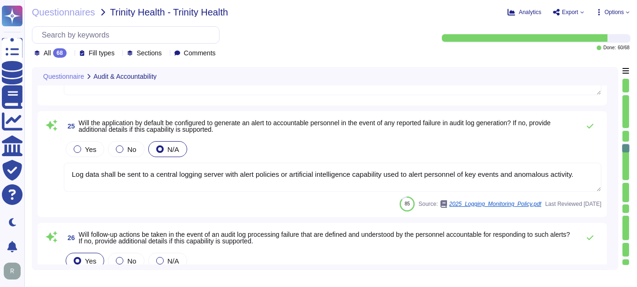
type textarea "Sectigo controls any planned changes and will review the consequences of uninte…"
type textarea "Yes, all changes must be formally reviewed and approved prior to implementation…"
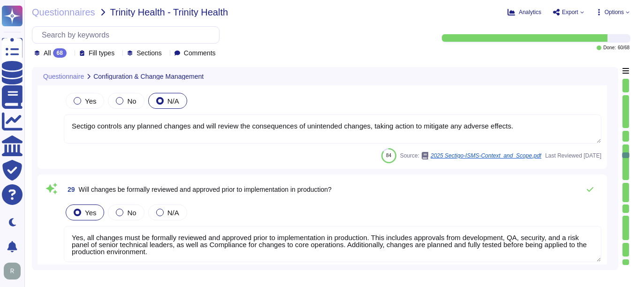
type textarea "Yes, changes will be formally tested to confirm there are no unintended impacts…"
type textarea "Yes, our organization has developed secure configurations for hardware and soft…"
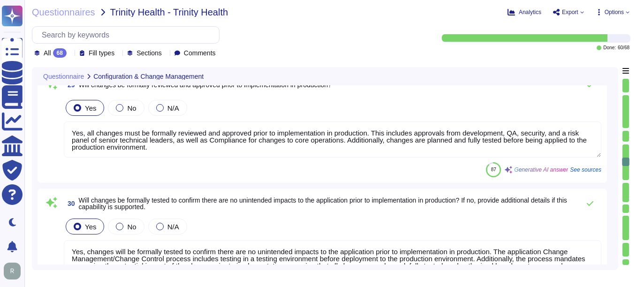
type textarea "Yes, the application will not reveal information upon failed authentication att…"
type textarea "Any new system(s) commissioned as part of Sectigo's infrastructure are added to…"
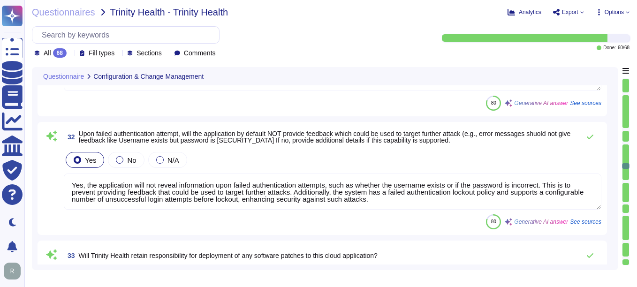
type textarea "Yes, the application will perform backups of application data on a regular basi…"
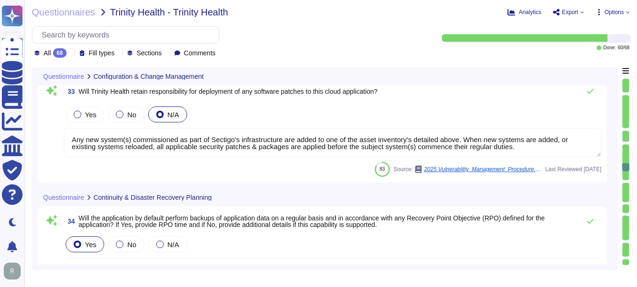
type textarea "Backups are tested monthly, and the restoration of backups is tested approximat…"
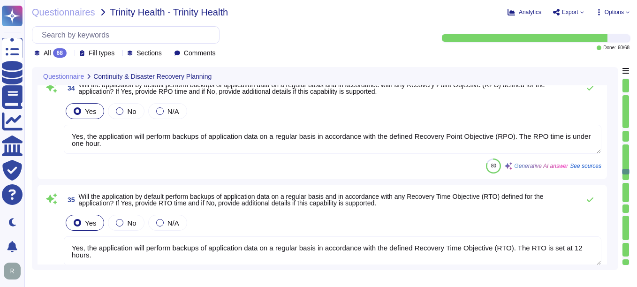
type textarea "Backup data is retained for the last 14 backups, with backups taken daily. Ther…"
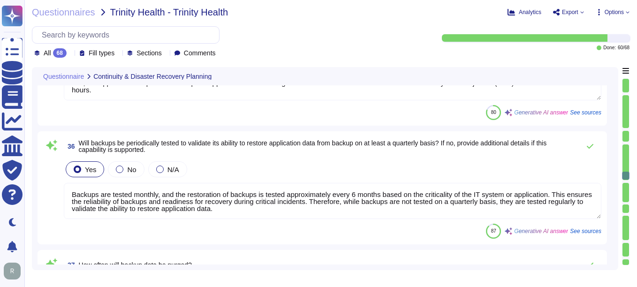
type textarea "Yes, backup data will be encrypted with AES-256 standard. All backups are encry…"
type textarea "Yes, the application supports SAML2 for single sign-on (SSO) and integrates wit…"
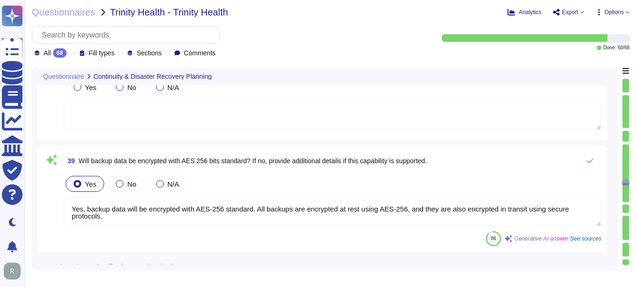
type textarea "Yes, the application supports SAML2 for single sign-on (SSO) and integrates wit…"
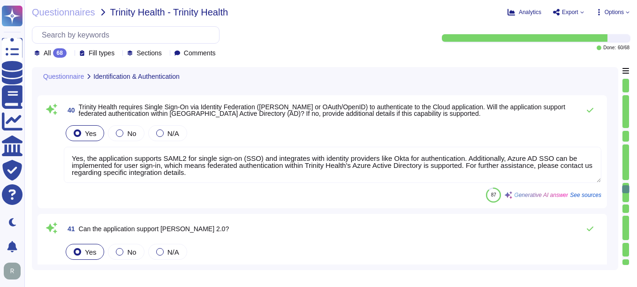
type textarea "Yes, the application allows for the specification of password parameters that a…"
type textarea "Yes, the application by default requires a minimum password length of at least …"
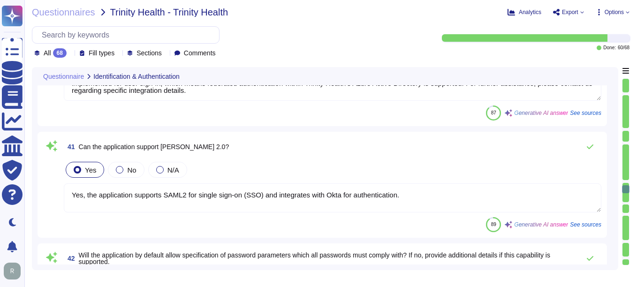
type textarea "Yes. Passwords must include an upper case letter, lower case letter, number, an…"
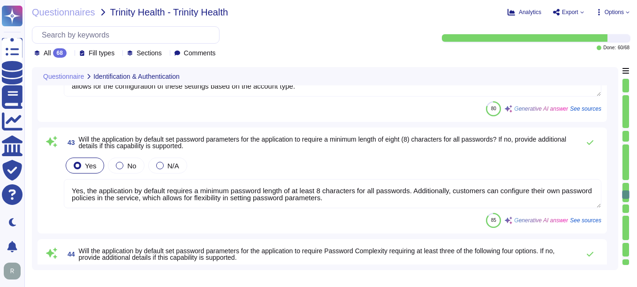
type textarea "No, the application will not set password parameters to expire passwords every …"
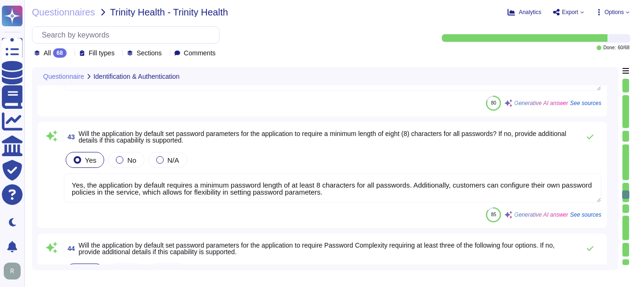
type textarea "Yes, the application supports multi-factor authentication (MFA) and it is requi…"
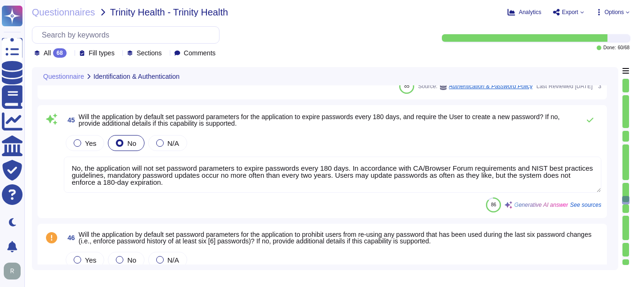
type textarea "Yes, default passwords are removed, disabled, or changed prior to placing any d…"
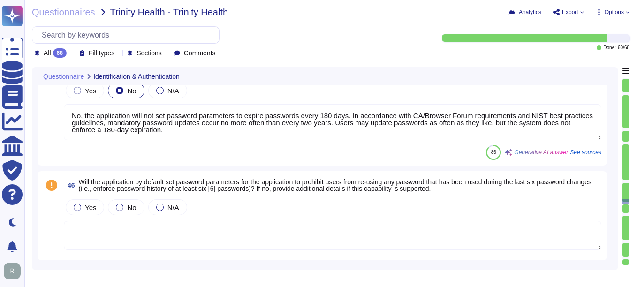
type textarea "Yes, the application will encrypt passwords in transit using TLS 1.2 or higher …"
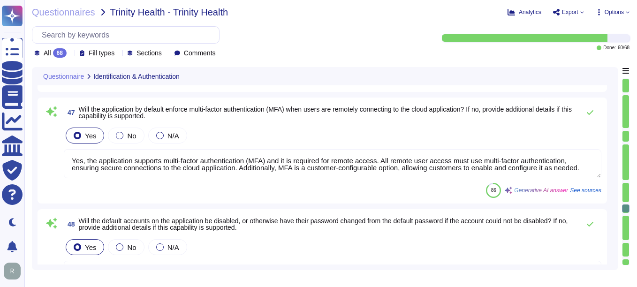
type textarea "All network traffic is denied and/or dropped unless it is required and authoriz…"
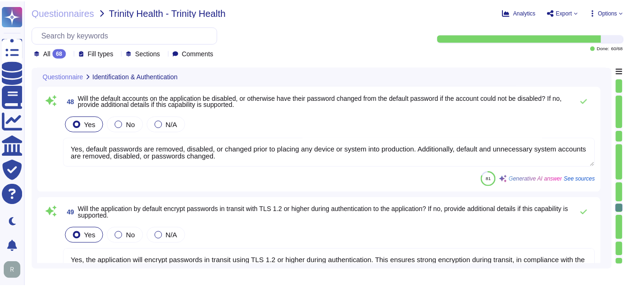
scroll to position [5350, 0]
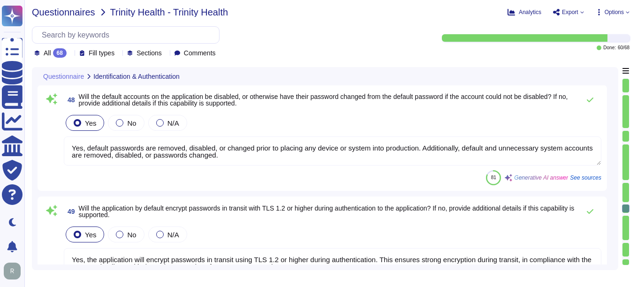
click at [55, 15] on span "Questionnaires" at bounding box center [63, 12] width 63 height 9
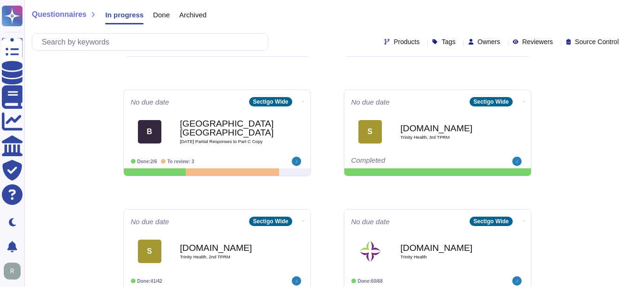
scroll to position [469, 0]
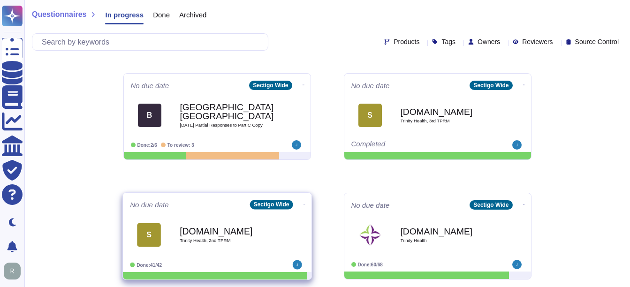
click at [199, 230] on b "[DOMAIN_NAME]" at bounding box center [227, 231] width 95 height 9
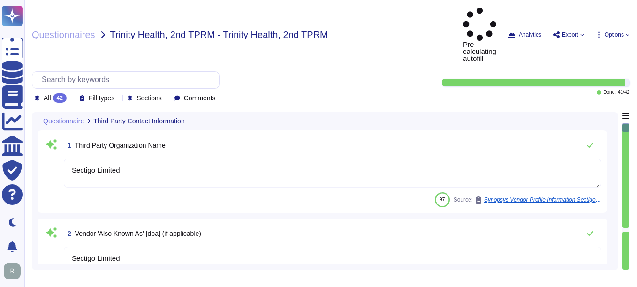
type textarea "Sectigo Limited"
type textarea "The top-level company in the Sectigo group is a US entity."
type textarea "The corporate address for Sectigo is [STREET_ADDRESS]. Additionally, there is a…"
type textarea "Scottsdale"
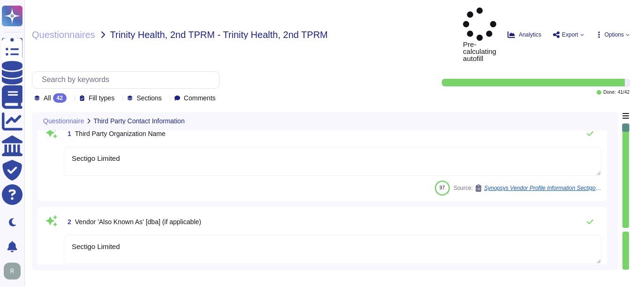
scroll to position [47, 0]
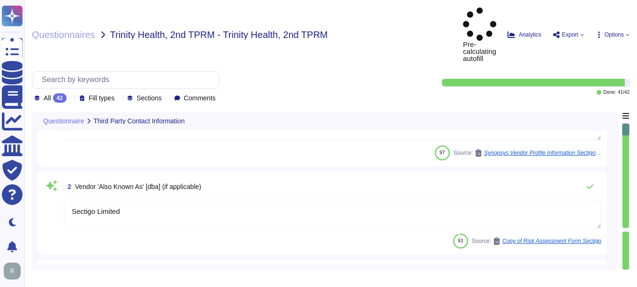
type textarea "[US_STATE] ([GEOGRAPHIC_DATA])"
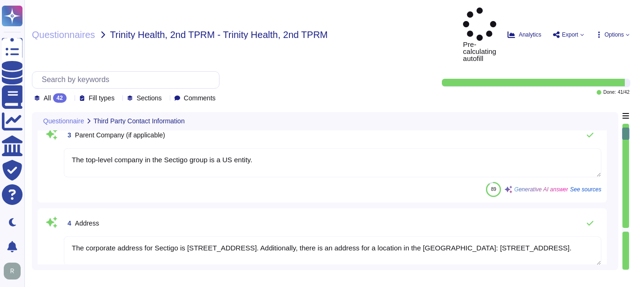
scroll to position [188, 0]
type textarea "The postal code is 85260."
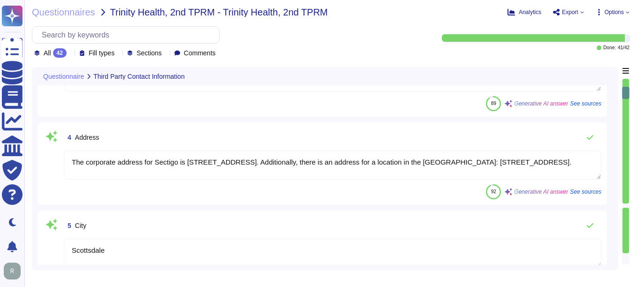
type textarea "[GEOGRAPHIC_DATA]"
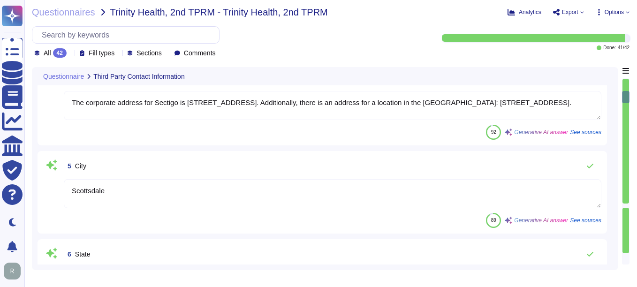
type textarea "[DOMAIN_NAME]"
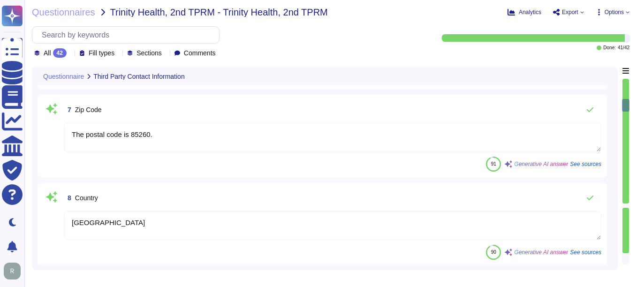
type textarea "The company currently has over 500 employees."
type textarea "We have a sufficient number of full-time information security personnel oversee…"
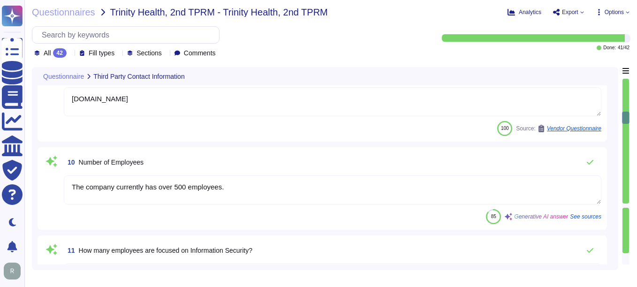
type textarea "[PERSON_NAME] - CCO"
type textarea "Enterprise Sales Manager"
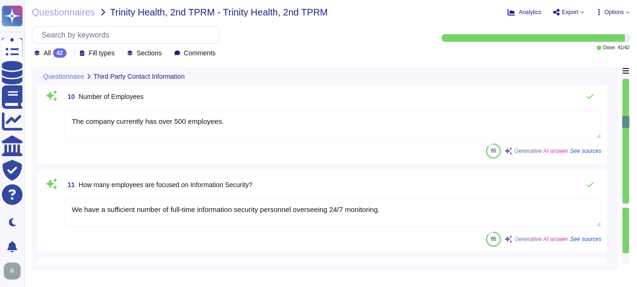
type textarea "Your enterprise representative will provide these details."
type textarea "The primary contact phone number for Sectigo is [PHONE_NUMBER]."
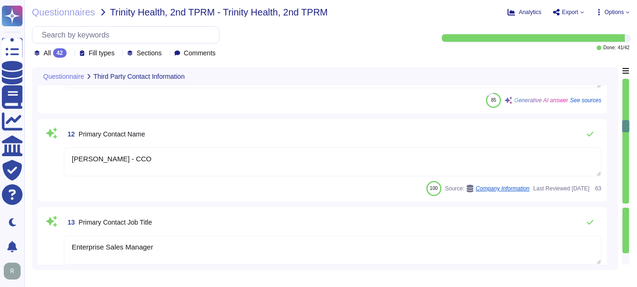
type textarea "The Security Contact Name is [PERSON_NAME], who is the Chief Information Securi…"
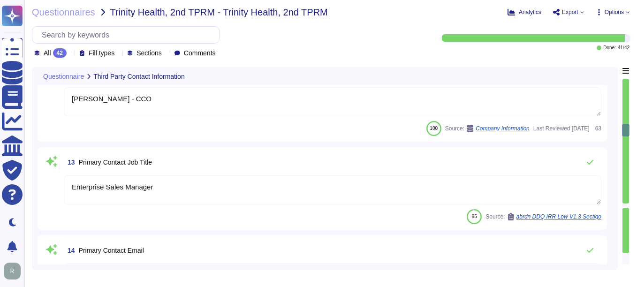
type textarea "The security contact job title is the Chief Information Security Officer (CISO)."
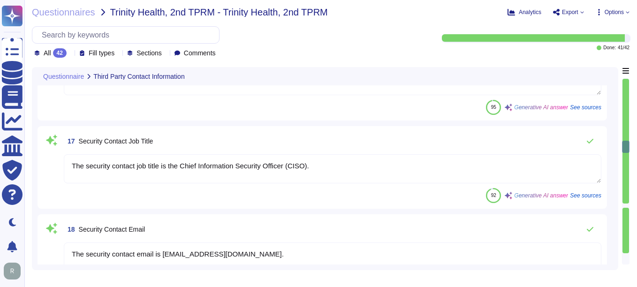
type textarea "The security contact email is [EMAIL_ADDRESS][DOMAIN_NAME]."
type textarea "The contact telephone number for Sectigo is [PHONE_NUMBER]. For support, you ca…"
type textarea "The industry category of the product/service is Software as a Service (SaaS), s…"
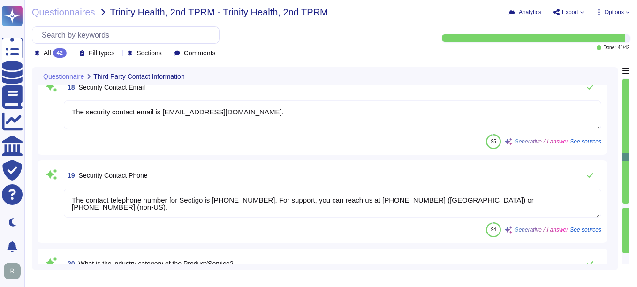
type textarea "No, we do not qualify as a Covered Entity as defined in HIPAA. Our product does…"
type textarea "The name of the application and/or service being provided is "Sectigo Certifica…"
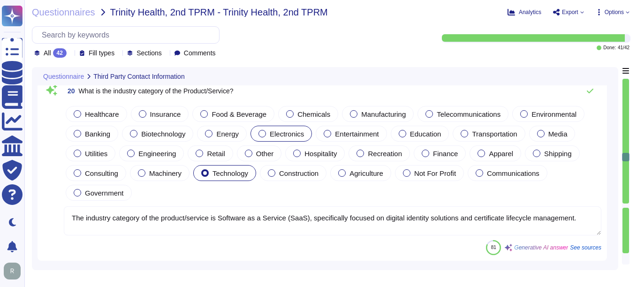
type textarea "The application is a Software as a Service (SaaS) portal, specifically the Sect…"
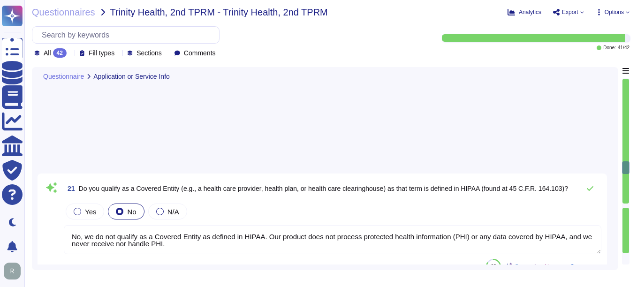
type textarea "The type of solution provided is Software as a Service (SaaS). Specifically, it…"
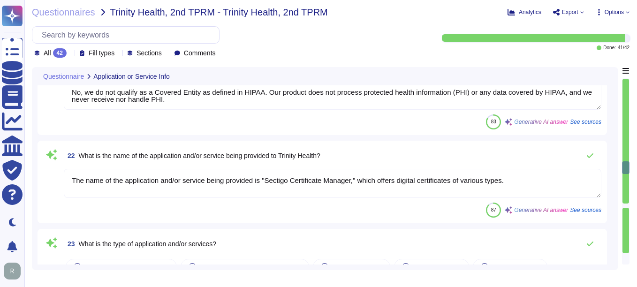
scroll to position [1830, 0]
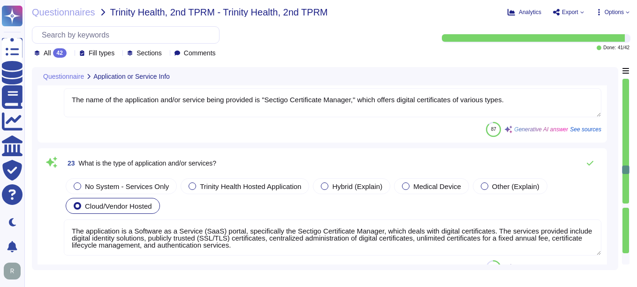
type textarea "Yes, the application and services are available from the Internet. They are off…"
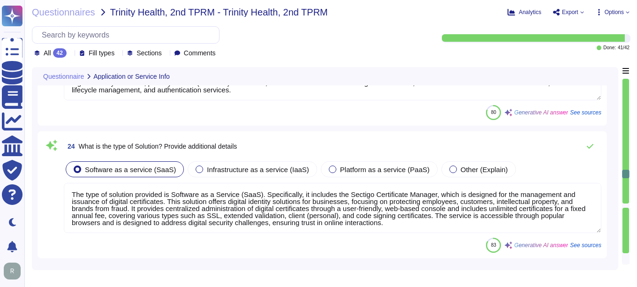
type textarea "The types of data stored include: - Customer-provided employee names - Customer…"
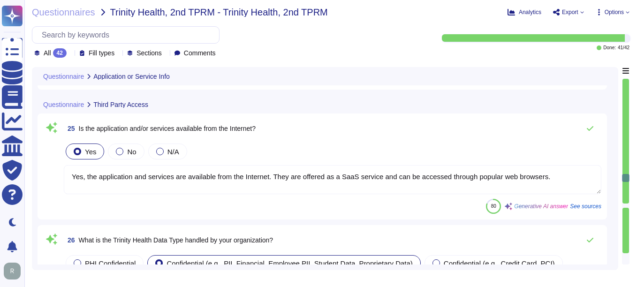
type textarea "Yes. We will store limited PII, specifically company email addresses for users …"
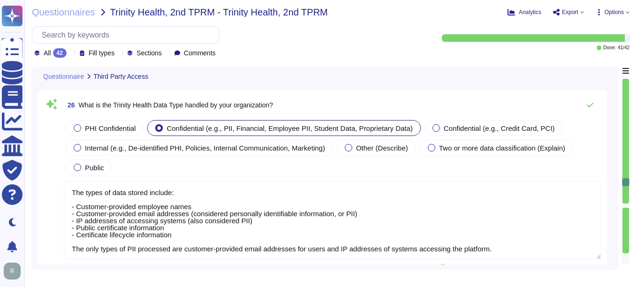
type textarea "Data is stored in our own infrastructure in our synched, redundant data centers…"
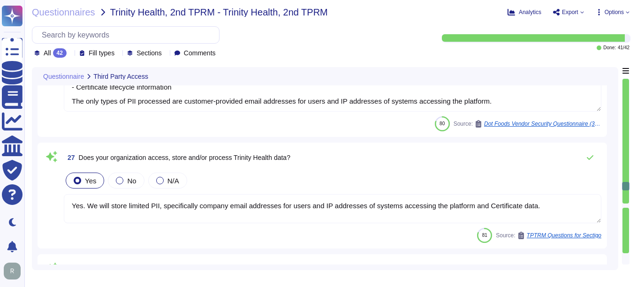
type textarea "The procedures accompanying should be determined into 3 key stages of a user’s …"
type textarea "Data is exchanged using the following methods: 1. HTTPS 2. API+HTTPS 3. SFTP 4.…"
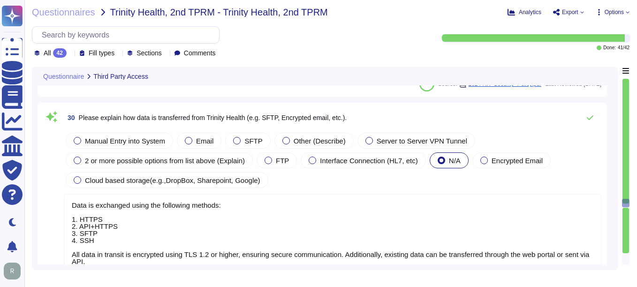
type textarea "No, we do not use subcontractors for this service. Sectigo does not contract or…"
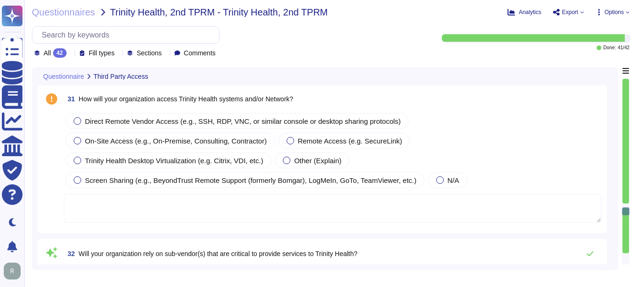
type textarea "Yes, our organization undergoes annual audits conducted by independent third-pa…"
type textarea "We offer the following types of certificates: 1. Organization Validation Certif…"
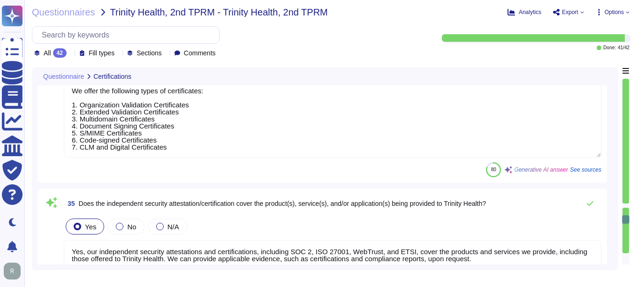
type textarea "Yes, our independent security attestations and certifications, including SOC 2,…"
type textarea "Yes, we can provide a copy of our latest SOC 2 Type 2 audit report under a sign…"
type textarea "Yes, the delivery of the products and services involves services that are perfo…"
type textarea "The offshore locations from which services are being performed are: - [GEOGRAPH…"
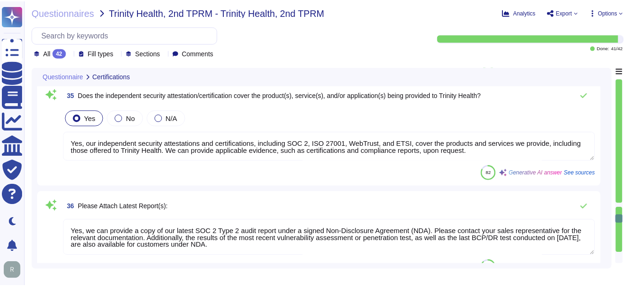
scroll to position [3849, 0]
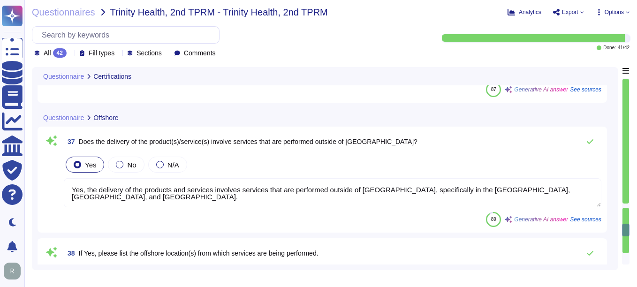
type textarea "Yes, data may be accessed, transmitted, or stored outside of [GEOGRAPHIC_DATA],…"
type textarea "Yes. Systems are located in [GEOGRAPHIC_DATA], [US_STATE] and [GEOGRAPHIC_DATA]…"
click at [77, 15] on span "Questionnaires" at bounding box center [63, 12] width 63 height 9
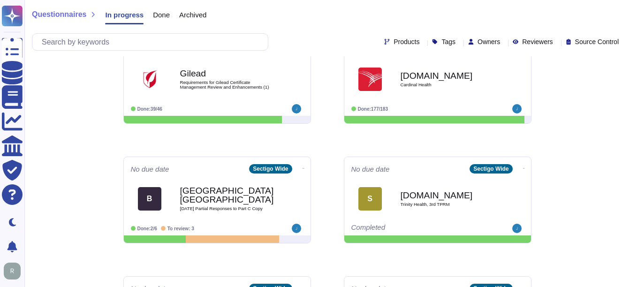
scroll to position [469, 0]
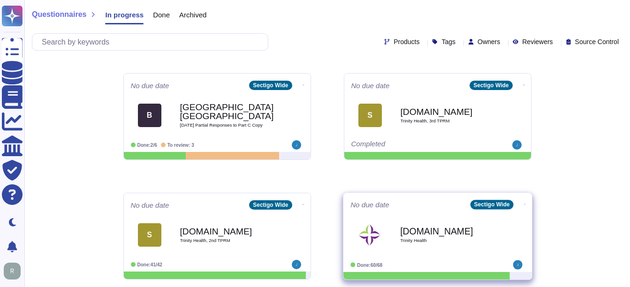
click at [413, 235] on b "[DOMAIN_NAME]" at bounding box center [447, 231] width 95 height 9
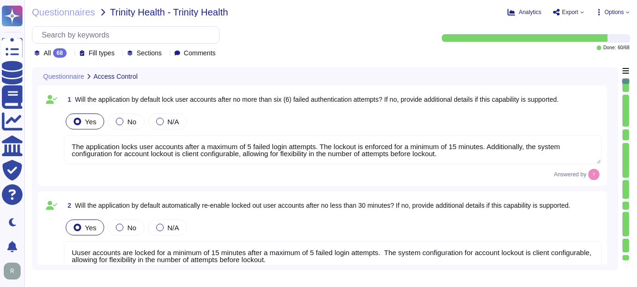
type textarea "The application locks user accounts after a maximum of 5 failed login attempts.…"
type textarea "Uuser accounts are locked for a minimum of 15 minutes after a maximum of 5 fail…"
type textarea "Yes, the application is designed to log out users and expire the session after …"
type textarea "The application is designed to log out users and expire the session after a con…"
click at [40, 12] on span "Questionnaires" at bounding box center [63, 12] width 63 height 9
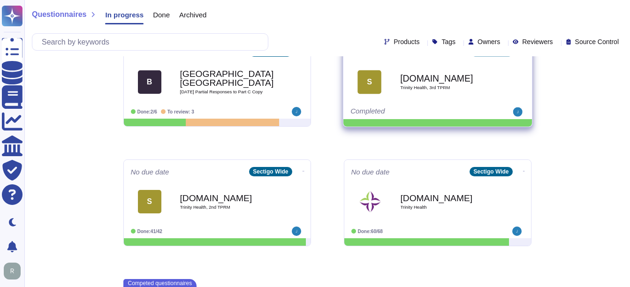
scroll to position [495, 0]
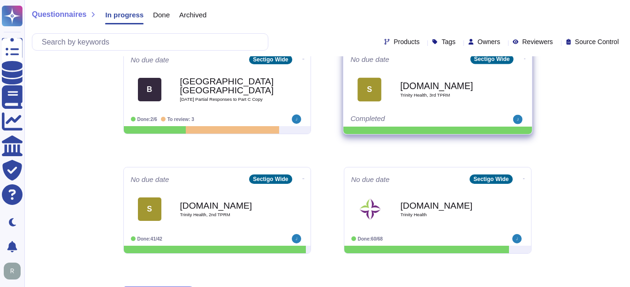
click at [436, 101] on div "[DOMAIN_NAME] Trinity Health, 3rd TPRM" at bounding box center [447, 89] width 95 height 38
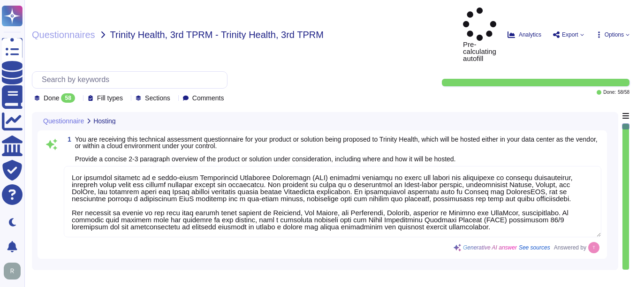
type textarea "Our proposed solution is a cloud-based Certificate Lifecycle Management (CLM) p…"
type textarea "The vendor is hosting the solution in colocation centers operated by Equinix, I…"
type textarea "Our solution is scaled far beyond what is required by any individual client. We…"
type textarea "Our solution is designed to facilitate an enterprise-level implementation throu…"
click at [75, 30] on span "Questionnaires" at bounding box center [63, 34] width 63 height 9
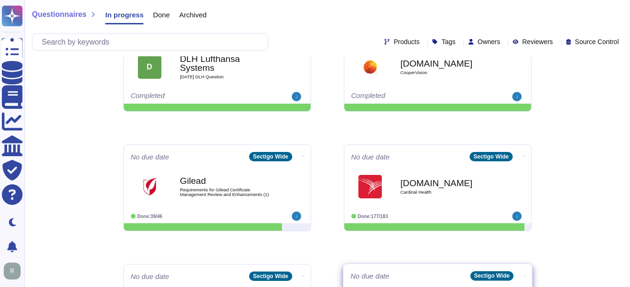
scroll to position [329, 0]
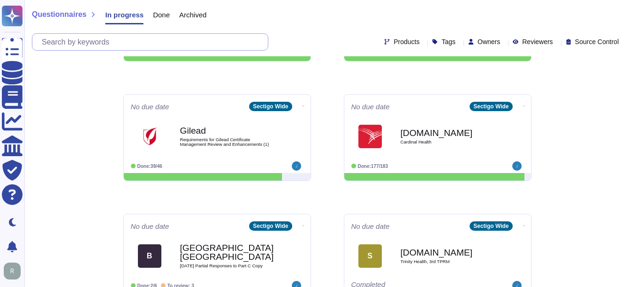
click at [151, 41] on input "text" at bounding box center [152, 42] width 231 height 16
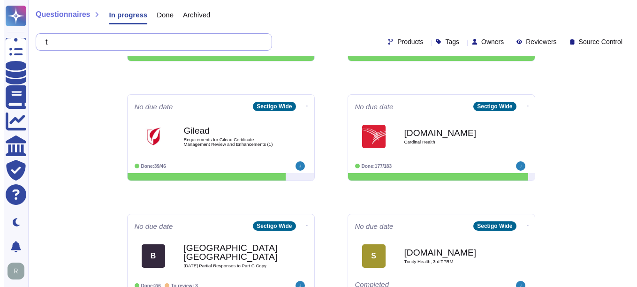
scroll to position [0, 0]
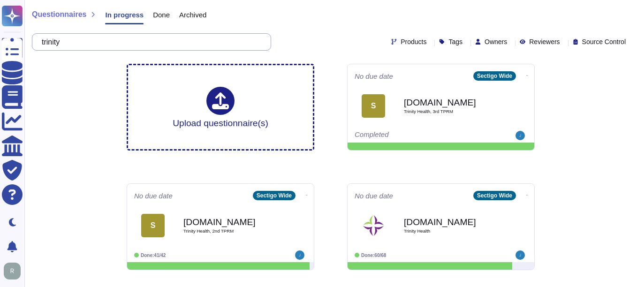
type input "trinity"
click at [155, 12] on span "Done" at bounding box center [161, 14] width 17 height 7
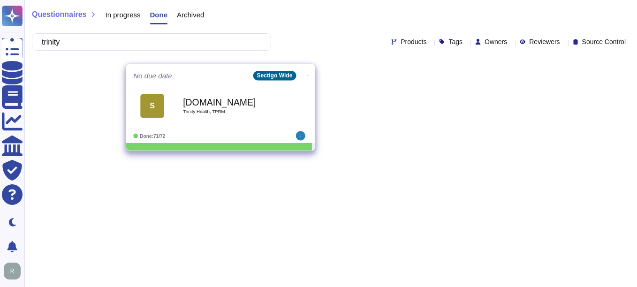
click at [210, 107] on b "[DOMAIN_NAME]" at bounding box center [230, 102] width 95 height 9
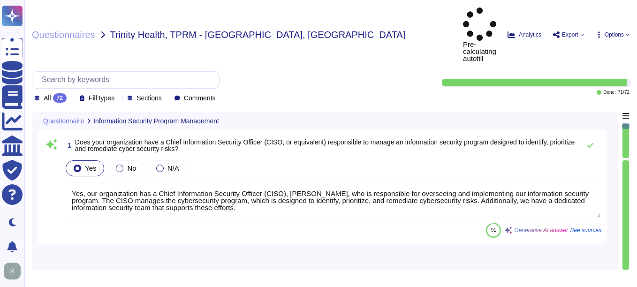
type textarea "Yes, our organization has a Chief Information Security Officer (CISO), [PERSON_…"
type textarea "Yes, our organization maintains information security policies and procedures th…"
type textarea "Yes, our organization maintains a formal disciplinary process for employees, co…"
type textarea "Yes, information security roles and responsibilities are defined and documented…"
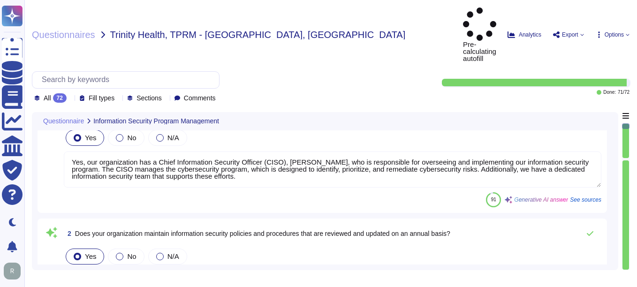
scroll to position [47, 0]
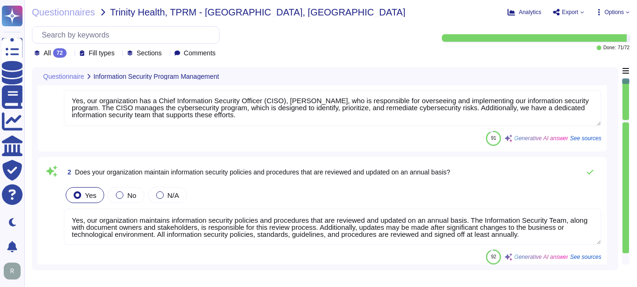
click at [319, 143] on div "91 Generative AI answer See sources" at bounding box center [333, 138] width 538 height 15
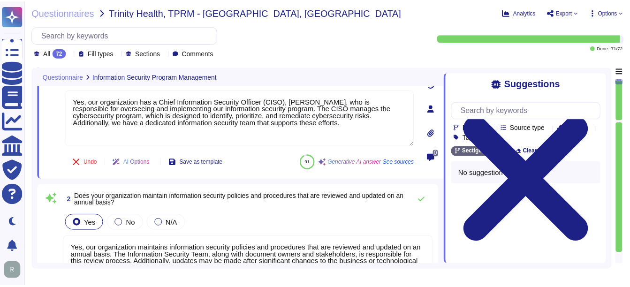
scroll to position [0, 0]
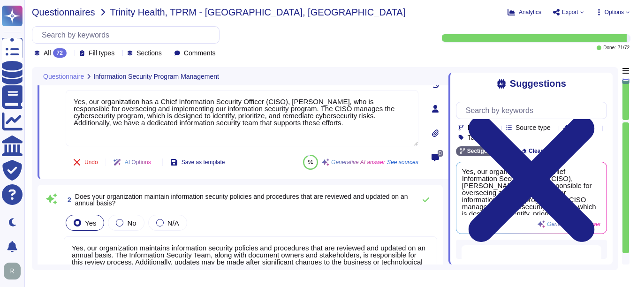
click at [57, 10] on span "Questionnaires" at bounding box center [63, 12] width 63 height 9
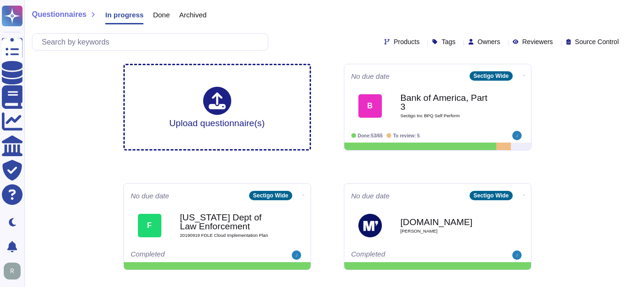
click at [148, 11] on div "Done" at bounding box center [157, 17] width 26 height 19
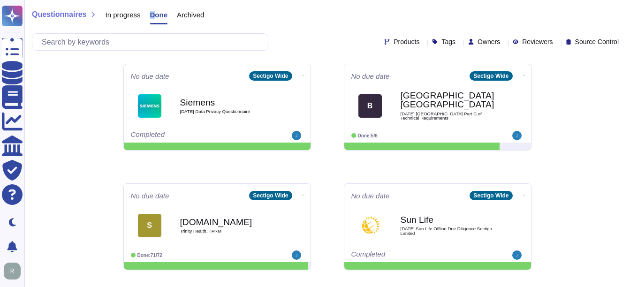
click at [153, 18] on span "Done" at bounding box center [159, 14] width 18 height 7
drag, startPoint x: 153, startPoint y: 18, endPoint x: 87, endPoint y: 66, distance: 82.3
click at [157, 15] on span "Done" at bounding box center [159, 14] width 18 height 7
click at [164, 16] on span "Done" at bounding box center [159, 14] width 18 height 7
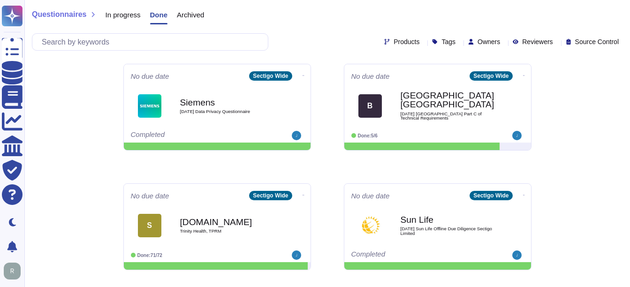
click at [132, 18] on span "In progress" at bounding box center [122, 14] width 35 height 7
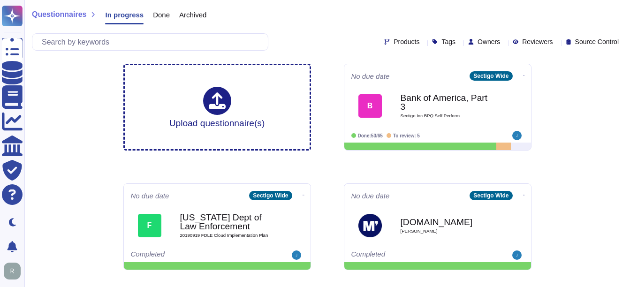
click at [155, 17] on span "Done" at bounding box center [161, 14] width 17 height 7
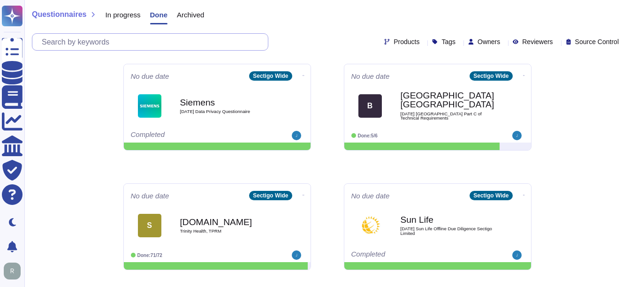
click at [135, 41] on input "text" at bounding box center [152, 42] width 231 height 16
click at [121, 12] on span "In progress" at bounding box center [122, 14] width 35 height 7
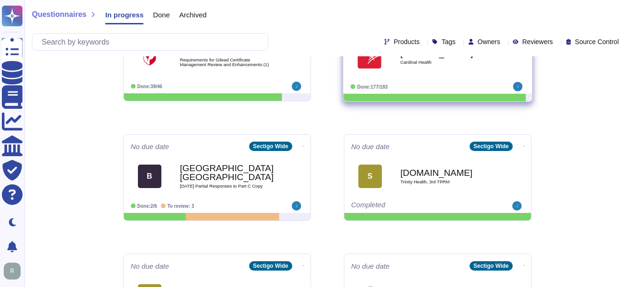
scroll to position [422, 0]
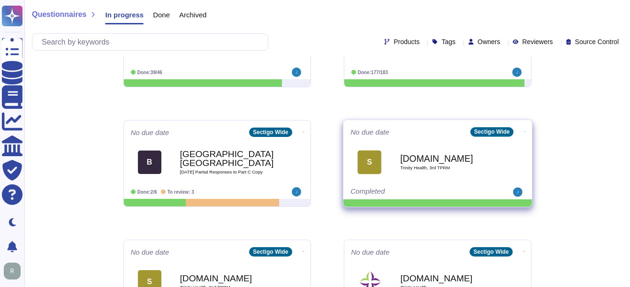
click at [448, 168] on span "Trinity Health, 3rd TPRM" at bounding box center [447, 168] width 95 height 5
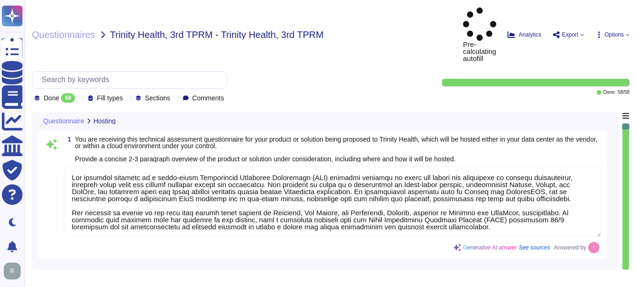
type textarea "Our proposed solution is a cloud-based Certificate Lifecycle Management (CLM) p…"
type textarea "The vendor is hosting the solution in colocation centers operated by Equinix, I…"
type textarea "Our solution is scaled far beyond what is required by any individual client. We…"
type textarea "Our solution is designed to facilitate an enterprise-level implementation throu…"
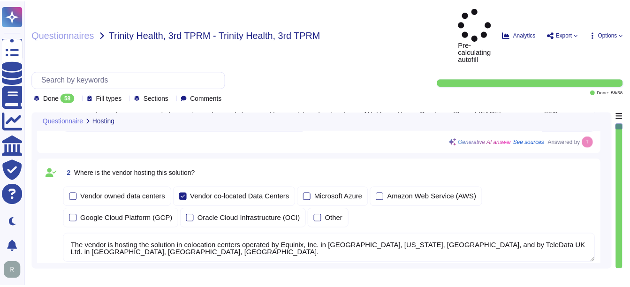
scroll to position [235, 0]
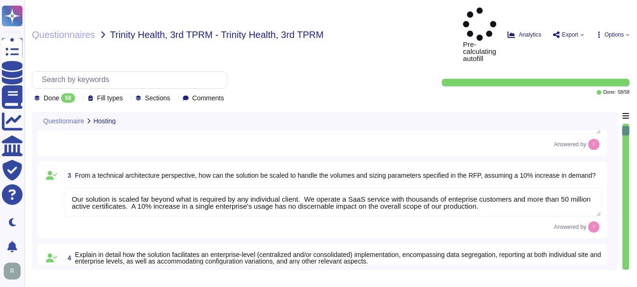
type textarea "SCM supports ACME, SCEP, and EST for certificate provisioning and deployment. A…"
type textarea "No integration will be required for the services; however, certain integrations…"
click at [56, 30] on span "Questionnaires" at bounding box center [63, 34] width 63 height 9
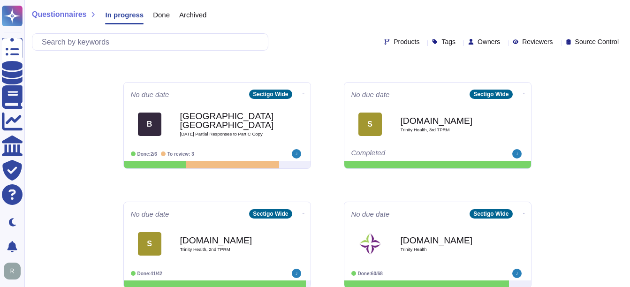
scroll to position [469, 0]
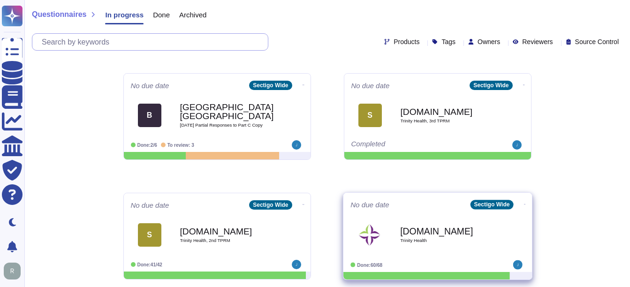
type input "1"
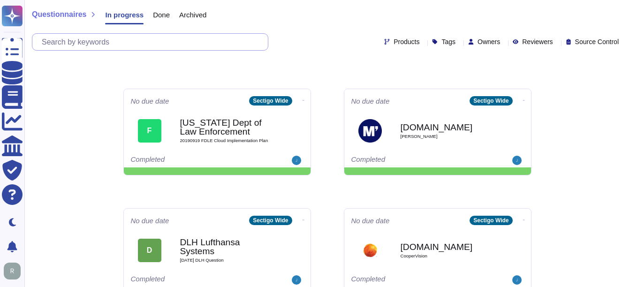
scroll to position [73, 0]
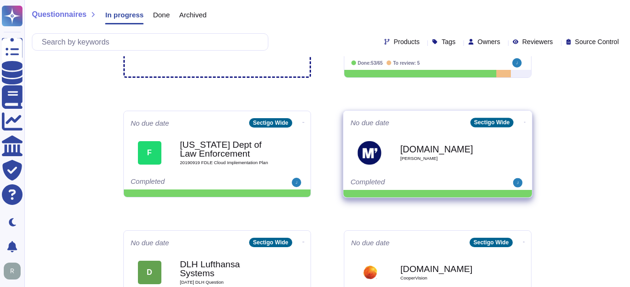
click at [445, 168] on div "[DOMAIN_NAME] [PERSON_NAME]" at bounding box center [447, 153] width 95 height 38
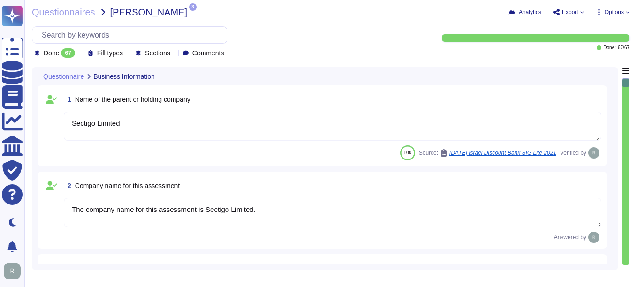
type textarea "Sectigo Limited"
type textarea "The company name for this assessment is Sectigo Limited."
type textarea "The company has been in business for more than 25 years."
type textarea "The company currently has over 500 employees."
type textarea "No, there are no material claims or judgments against the company."
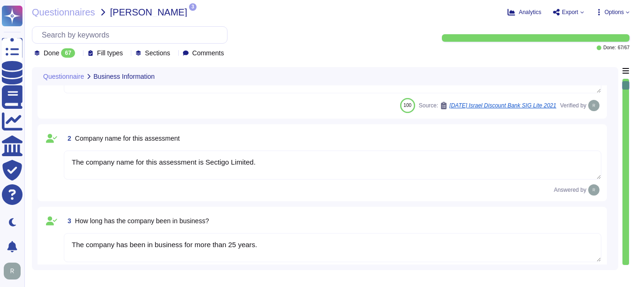
type textarea "The answers in this questionnaire pertain to multiple facilities and geographic…"
type textarea "Scoped Systems and Data are stored in the following locations: - [GEOGRAPHIC_DA…"
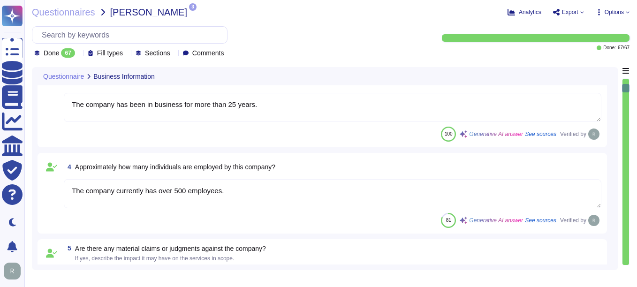
scroll to position [516, 0]
type textarea "Yes, the service being provided is a Software as a Service (SaaS). It involves …"
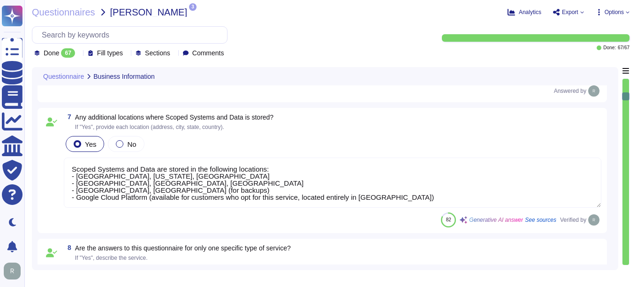
type textarea "Yes, we provide software applications as part of our service, which we develop …"
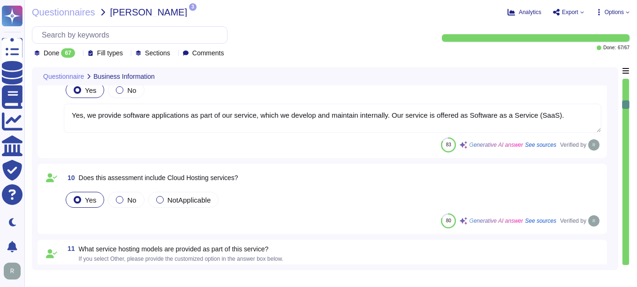
type textarea "The service hosting models provided are: 1. Software as a Service (SaaS) hosted…"
type textarea "Thee servic provides two cloud hosting options: 1. Software as a Service (SaaS)…"
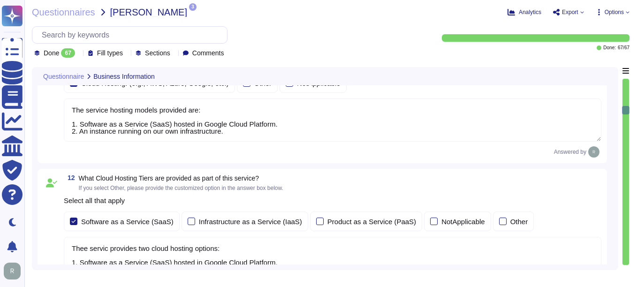
type textarea "The provided deployment models are: 1. Software as a Service (SaaS) hosted in G…"
type textarea "Yes, our company requires approval from the Chief Compliance Officer prior to t…"
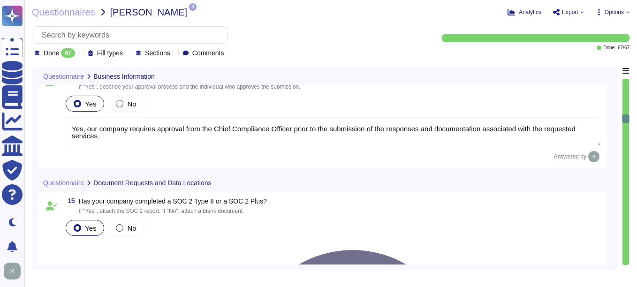
type textarea "we have a SOC 2 Type 2 report available."
type textarea "Yes, the most recent penetration test was completed on [DATE], and we conduct a…"
type textarea "Yes, our organization is ISO 27001 certified and holds a valid ISO/IEC 27001 ce…"
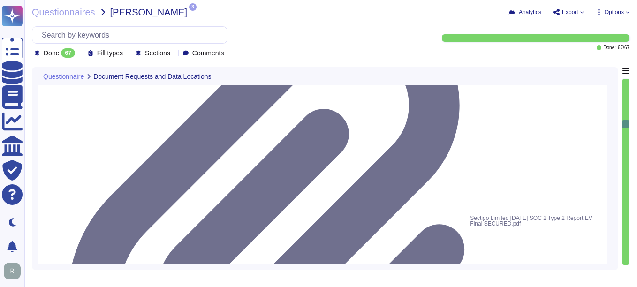
type textarea "Yes, we have completed SIG and CAIQ."
type textarea "Our GCP offering holds all platform data for SCM in [GEOGRAPHIC_DATA]. Our on-p…"
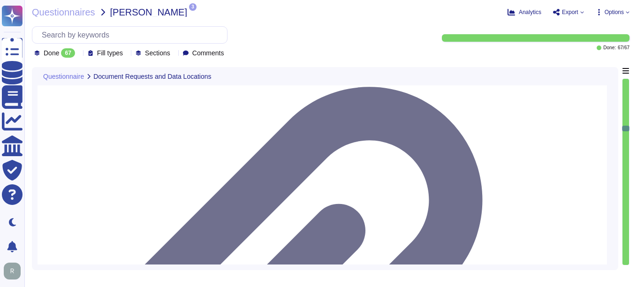
type textarea "Yes, our company utilizes third-party operated data centers, specifically Equin…"
type textarea "No, external parties, including third party vendors, do not have access to scop…"
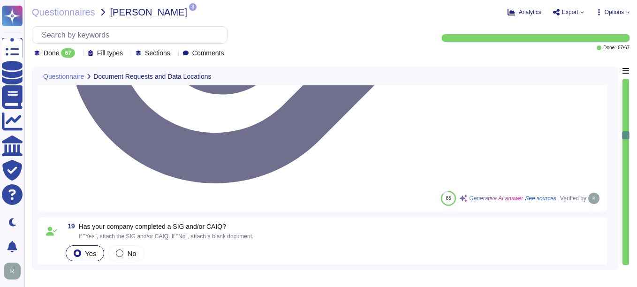
type textarea "Yes, we have legally binding confidentiality and non-disclosure agreements (NDA…"
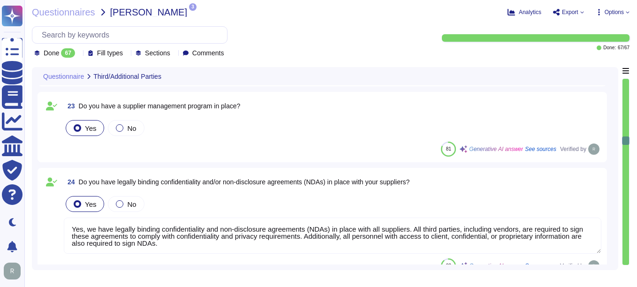
type textarea "Yes, we have legally binding contractual agreements with suppliers and third pa…"
type textarea "Yes, anti-virus software is installed on all workstations and servers processin…"
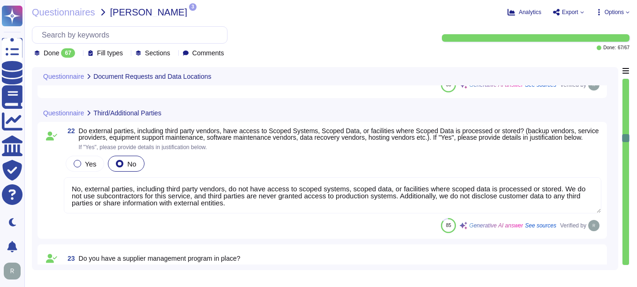
type textarea "Yes, we have completed SIG and CAIQ."
type textarea "Our GCP offering holds all platform data for SCM in [GEOGRAPHIC_DATA]. Our on-p…"
type textarea "Yes, our company utilizes third-party operated data centers, specifically Equin…"
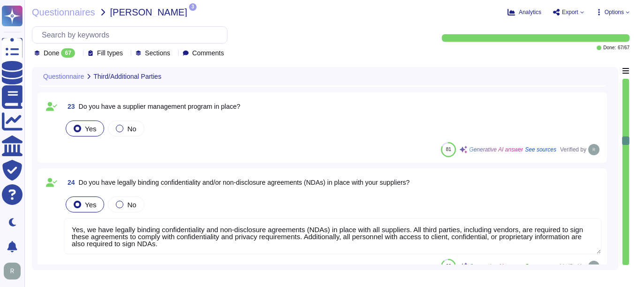
type textarea "Yes, anti-virus software is installed on all workstations and servers processin…"
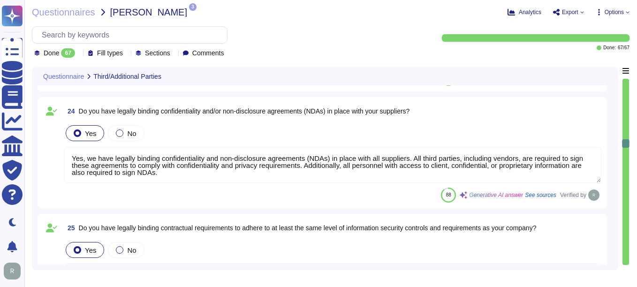
type textarea "Yes, firewalls are in use to protect both internal and external connections. Th…"
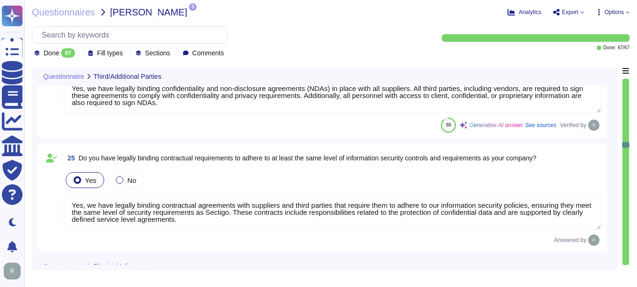
scroll to position [1, 0]
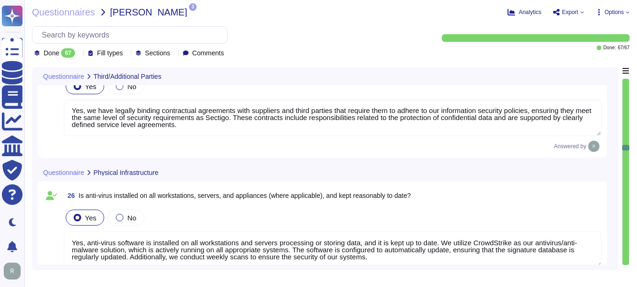
type textarea "Yes, network devices are configured to deny all access by default, implementing…"
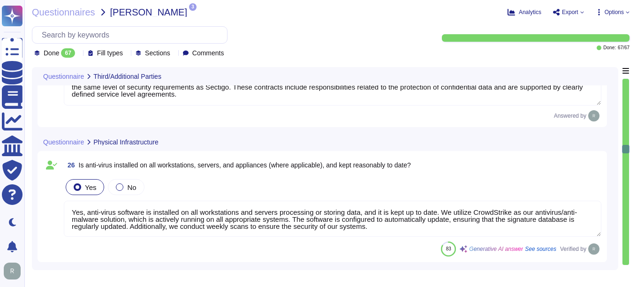
scroll to position [2581, 0]
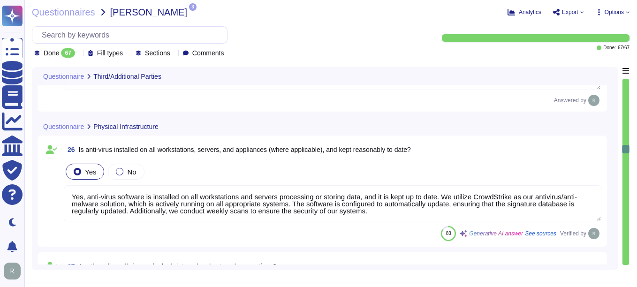
type textarea "Yes, critical network segments are isolated through network zoning. This is ach…"
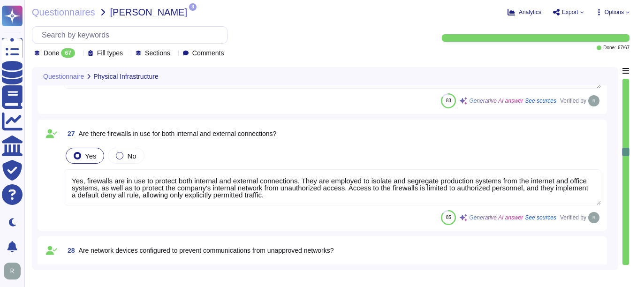
scroll to position [2722, 0]
type textarea "Yes, unauthorized devices are prevented from connecting to the network both phy…"
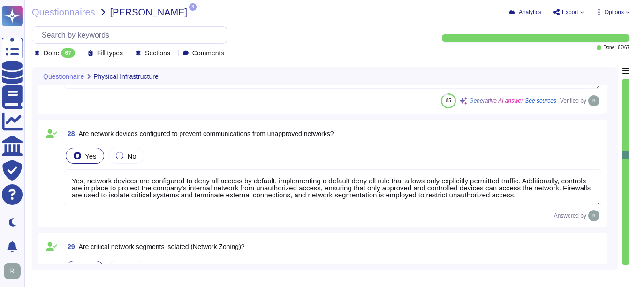
scroll to position [1, 0]
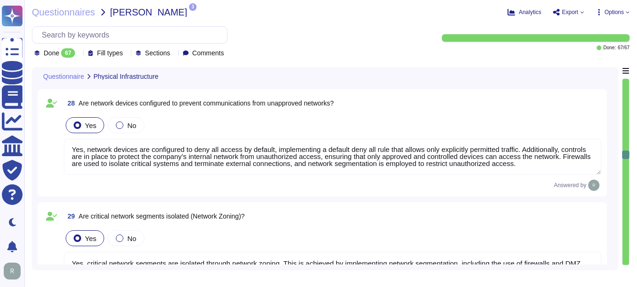
type textarea "No, Intrusion Detection and/or Prevention Systems (IDS/IPS) are not currently d…"
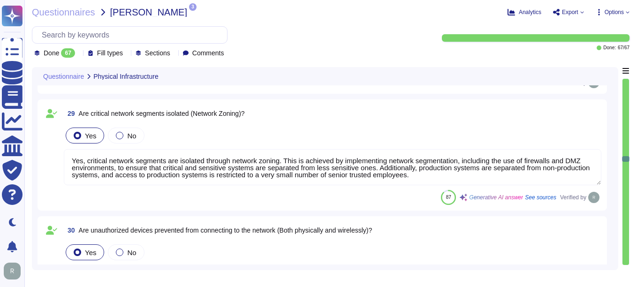
scroll to position [3004, 0]
type textarea "Yes, all wireless networks are password protected and encrypted using strong en…"
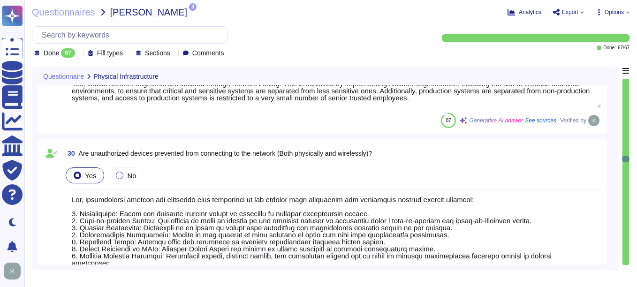
scroll to position [3051, 0]
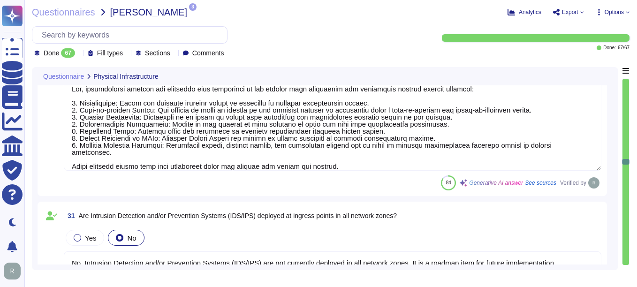
type textarea "Yes, unnecessary/unused services are uninstalled or disabled on all servers. Ad…"
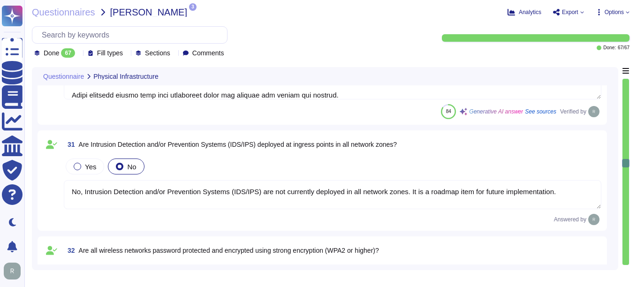
type textarea "Yes, there is a removable media policy in place that has been documented and ap…"
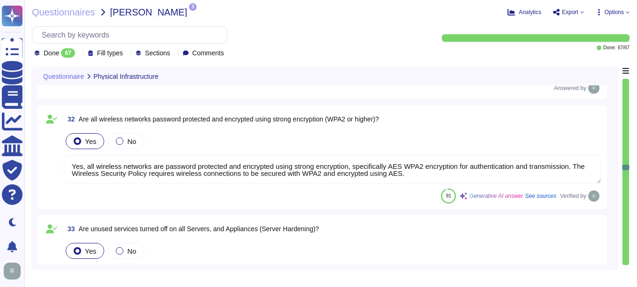
type textarea "Yes, all media and devices containing scoped data are disposed of securely to p…"
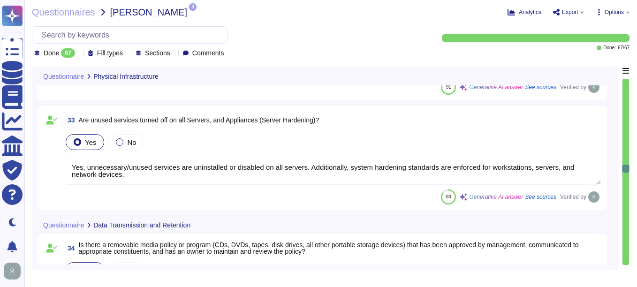
type textarea "Yes, we have a documented and implemented cryptographic key management process …"
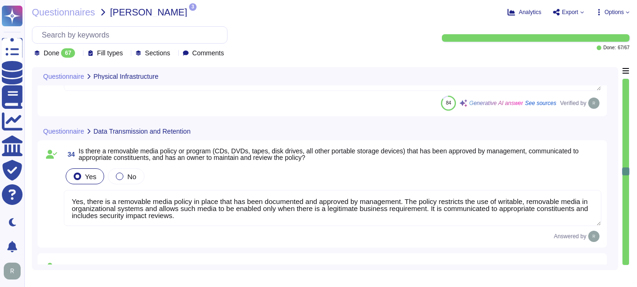
scroll to position [1, 0]
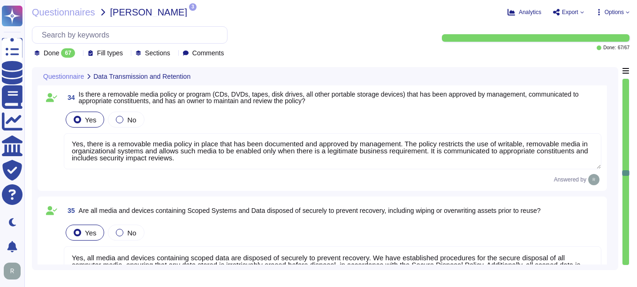
type textarea "Yes, scoped data inside the network is encrypted at rest using AES-256. This in…"
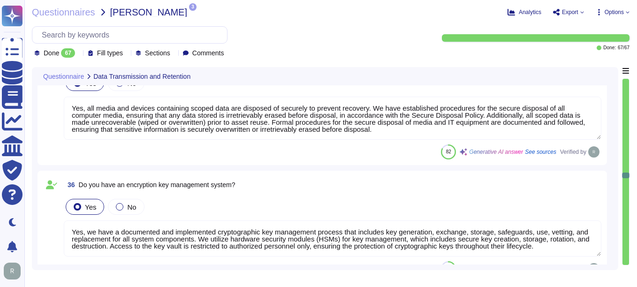
type textarea "Yes, scoped data sent or received electronically is encrypted in transit using …"
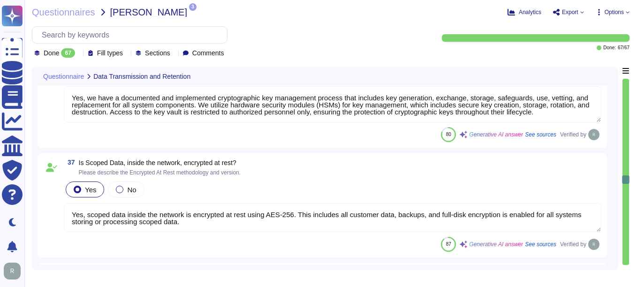
type textarea "Yes, there is an access control policy that has been approved by management, co…"
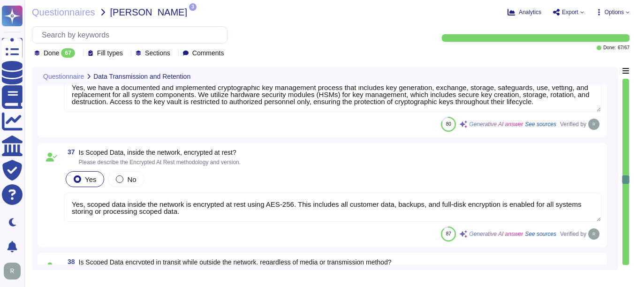
scroll to position [3942, 0]
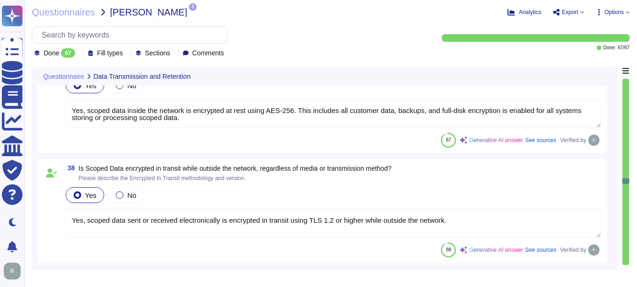
type textarea "Yes, developers are generally not permitted to access production environments. …"
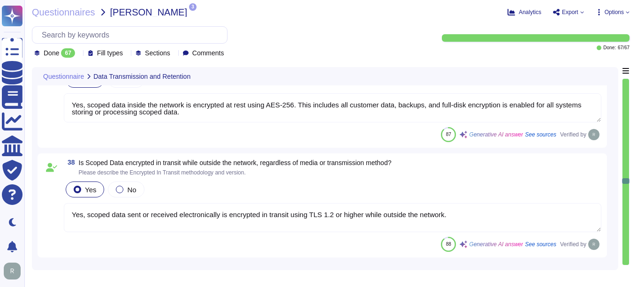
type textarea "Sectigo has implemented several compensating controls to ensure appropriate dev…"
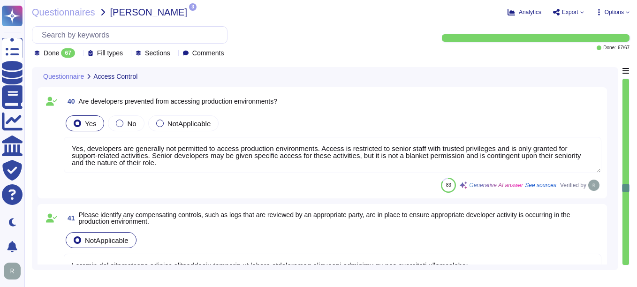
type textarea "Yes, user access rights are reviewed at least annually, and access rights to IT…"
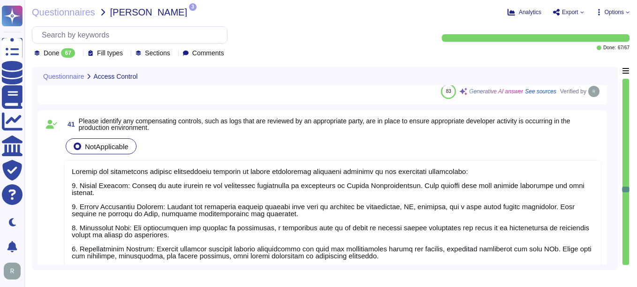
type textarea "Yes, controls are in place to prevent remote users from copying sensitive data …"
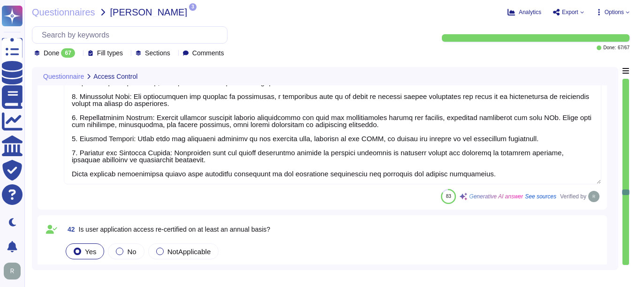
type textarea "Yes, encrypted communications are required for all remote network connections t…"
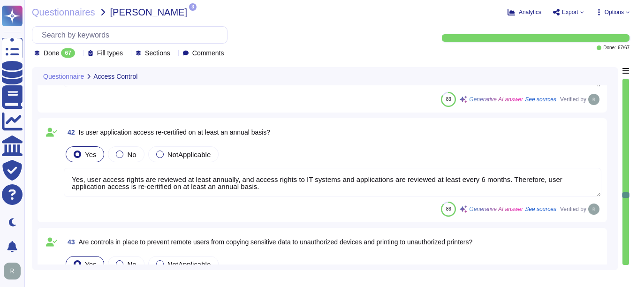
type textarea "Yes, multi-factor authentication (MFA) is required for all remote user access, …"
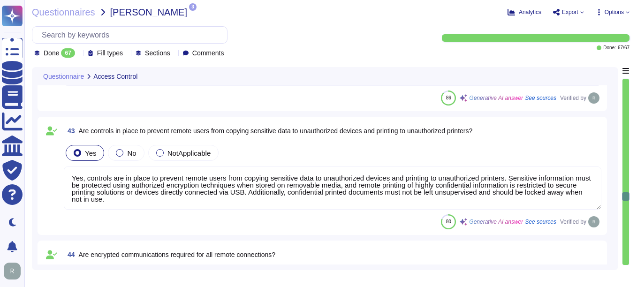
type textarea "SSO via SAML2 is supported for authentication, but it is not stated as a requir…"
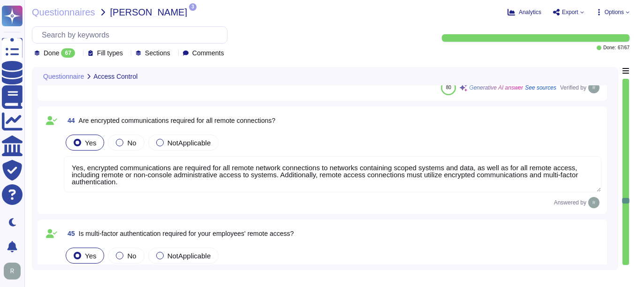
scroll to position [4834, 0]
type textarea "We currently do not have an architecture diagram suitable for external sharing."
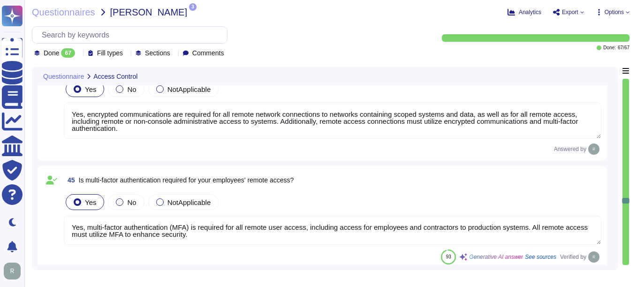
scroll to position [1, 0]
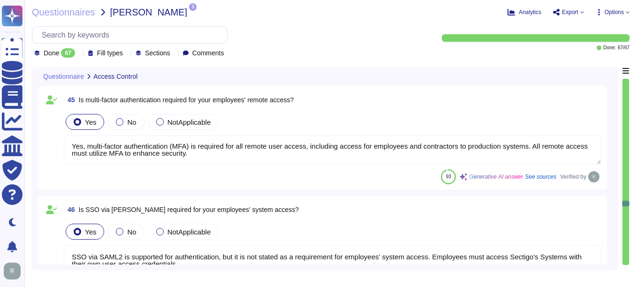
type textarea "We currently do not have an architecture diagram suitable for external sharing,…"
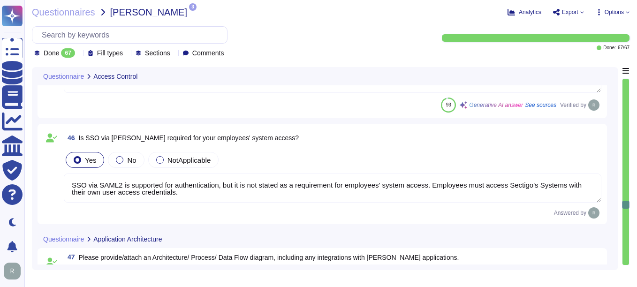
type textarea "The configuration details and supporting documentation can be accessed through …"
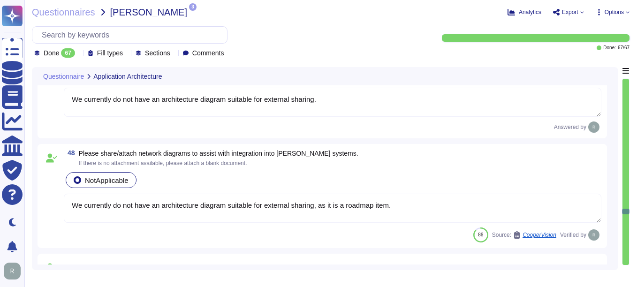
scroll to position [5444, 0]
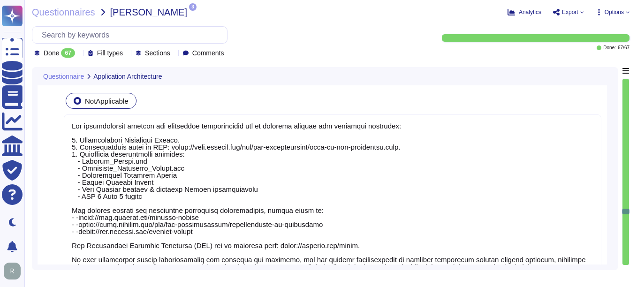
type textarea "Yes, the application supports SAML2 for single sign-on (SSO) and integrates wit…"
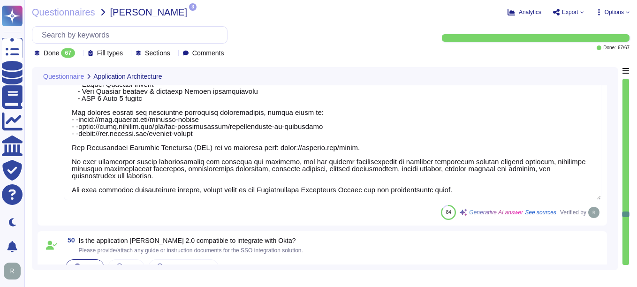
type textarea "Our solution, SCM, is a SaaS that can be accessed through the internet via popu…"
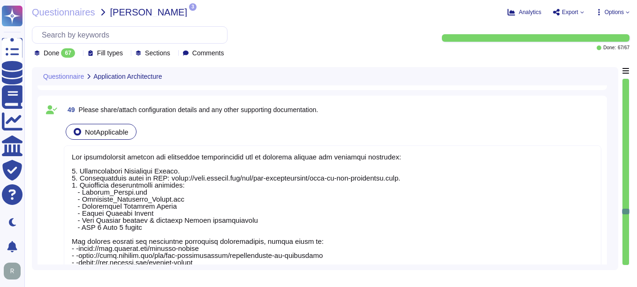
type textarea "We currently do not have an architecture diagram suitable for external sharing."
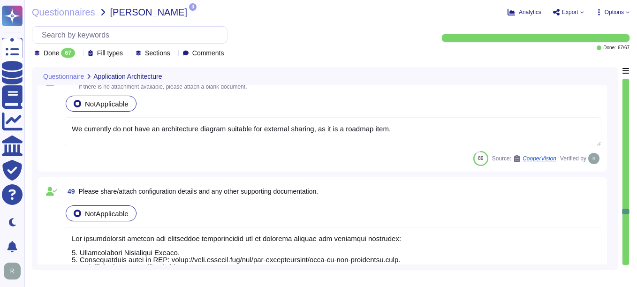
scroll to position [5210, 0]
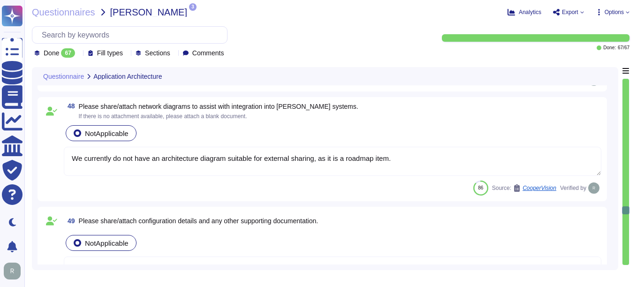
type textarea "Yes, the application supports SAML2 for single sign-on (SSO) and integrates wit…"
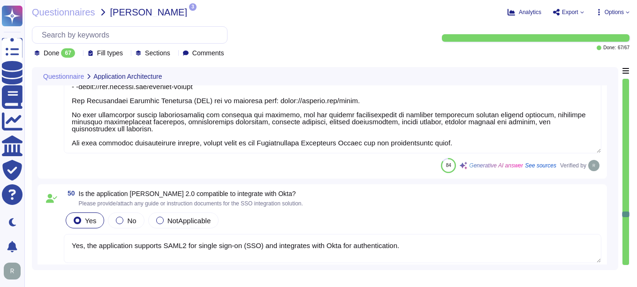
type textarea "Our solution, SCM, is a SaaS that can be accessed through the internet via popu…"
type textarea "Yes, development, test, and staging environments are kept separate from the pro…"
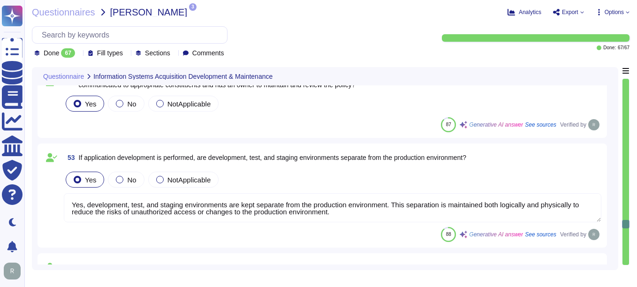
type textarea "Yes, our tenant architecture provides data segmentation and separation capabili…"
type textarea "Yes, event logging is implemented and configured within all applications to sup…"
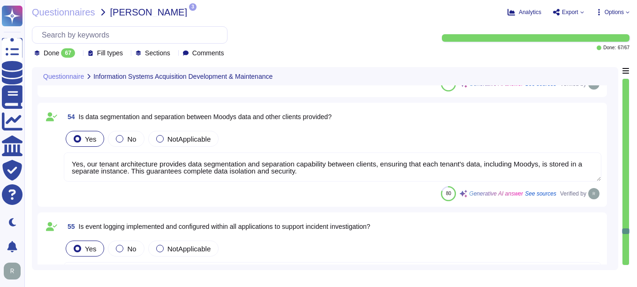
type textarea "No, we have not encountered a security incident for the last 12 months, and the…"
type textarea "Yes, our company has a well-documented Business Continuity Plan (BCP) and a Dis…"
type textarea "The Recovery Time Objective (RTO) for our system/services is 12 hours, meaning …"
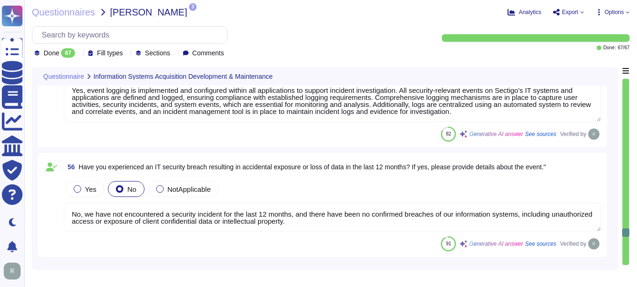
type textarea "The Recovery Point Objective (RPO) for the system/services is under one hour. T…"
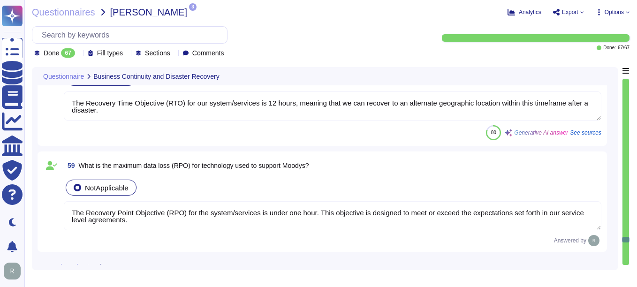
type textarea "Yes, regular privacy risk assessments are conducted as part of our formal priva…"
type textarea "Yes, we have a formal Incident Response Plan that includes documented policies …"
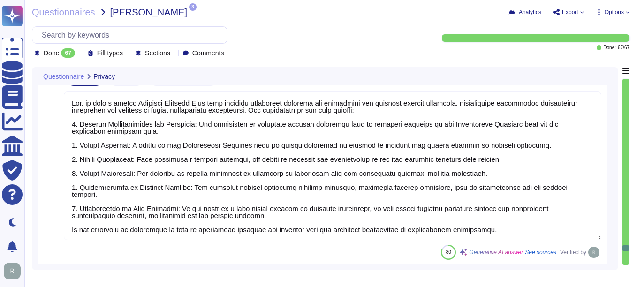
type textarea "Yes, Sectigo has a comprehensive Data Classification Policy that categorizes in…"
type textarea "Yes, data may reside in legal jurisdictions outside [GEOGRAPHIC_DATA]. Specific…"
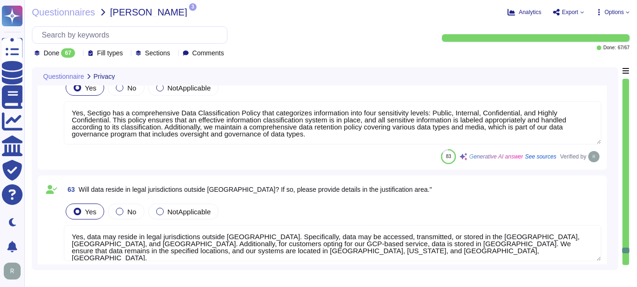
type textarea "Yes, we represent that we have the authority to provide responses to the questi…"
type textarea "[PERSON_NAME] - CCO"
type textarea "[PERSON_NAME] is the Chief Compliance Officer (CCO)."
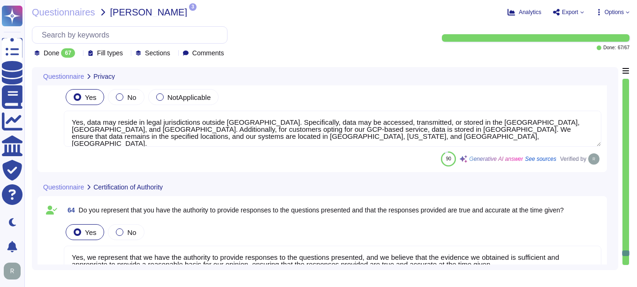
type textarea "[PERSON_NAME] - CCO The contact telephone number for Sectigo is [PHONE_NUMBER].…"
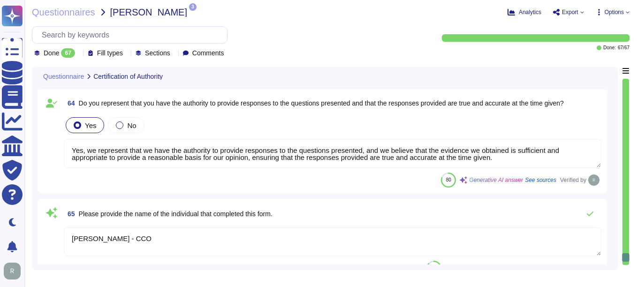
scroll to position [7225, 0]
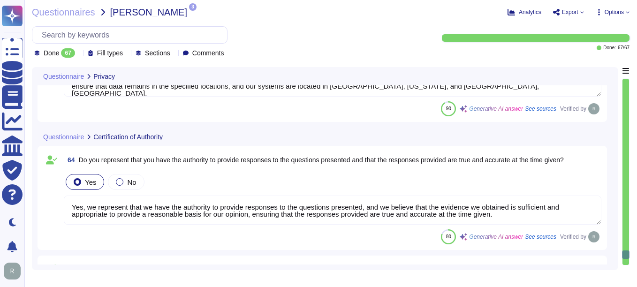
type textarea "Yes, Sectigo has a comprehensive Data Classification Policy that categorizes in…"
type textarea "Yes, data may reside in legal jurisdictions outside [GEOGRAPHIC_DATA]. Specific…"
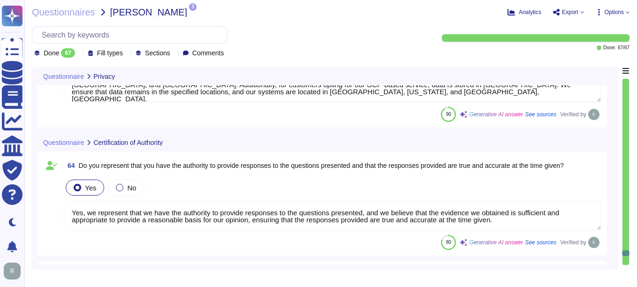
type textarea "Yes, we have a formal Incident Response Plan that includes documented policies …"
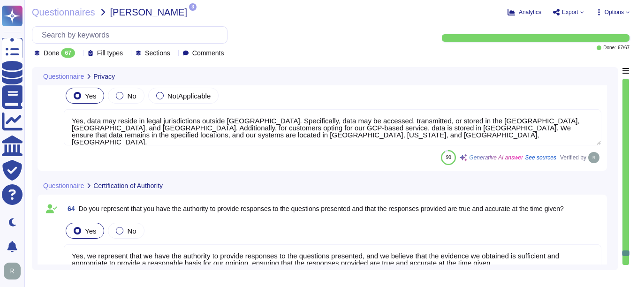
scroll to position [7131, 0]
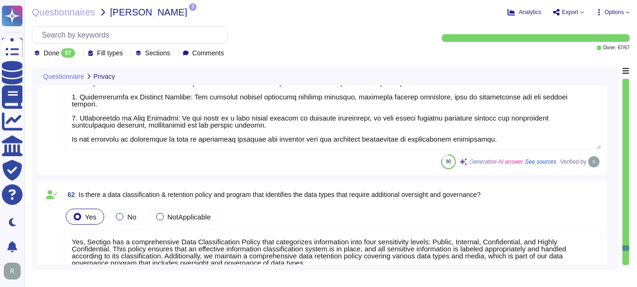
type textarea "Yes, regular privacy risk assessments are conducted as part of our formal priva…"
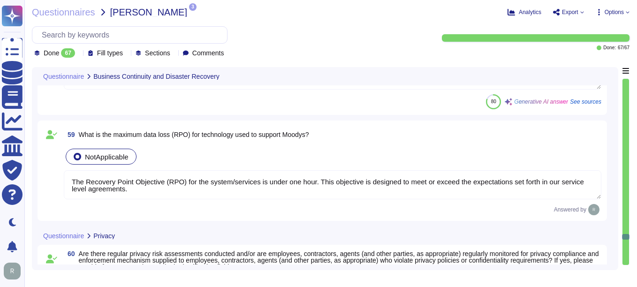
type textarea "Yes, our company has a well-documented Business Continuity Plan (BCP) and a Dis…"
type textarea "The Recovery Time Objective (RTO) for our system/services is 12 hours, meaning …"
type textarea "The Recovery Point Objective (RPO) for the system/services is under one hour. T…"
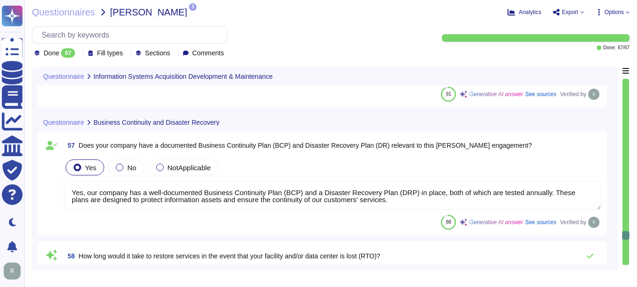
type textarea "Yes, event logging is implemented and configured within all applications to sup…"
type textarea "No, we have not encountered a security incident for the last 12 months, and the…"
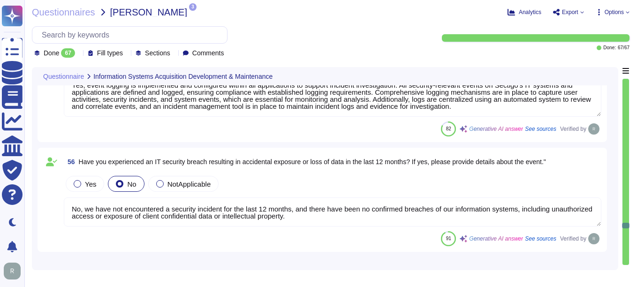
type textarea "Yes, development, test, and staging environments are kept separate from the pro…"
type textarea "Yes, our tenant architecture provides data segmentation and separation capabili…"
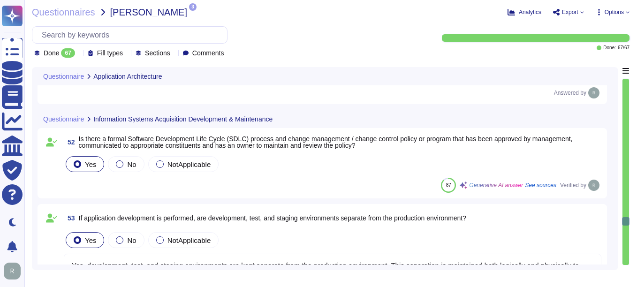
type textarea "Yes, the application supports SAML2 for single sign-on (SSO) and integrates wit…"
type textarea "Our solution, SCM, is a SaaS that can be accessed through the internet via popu…"
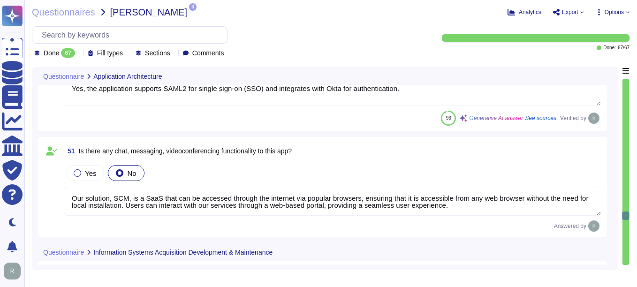
type textarea "The configuration details and supporting documentation can be accessed through …"
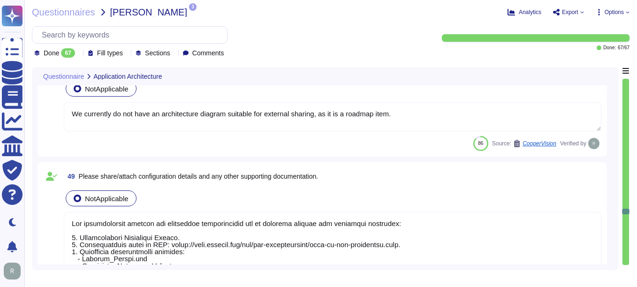
type textarea "We currently do not have an architecture diagram suitable for external sharing."
type textarea "We currently do not have an architecture diagram suitable for external sharing,…"
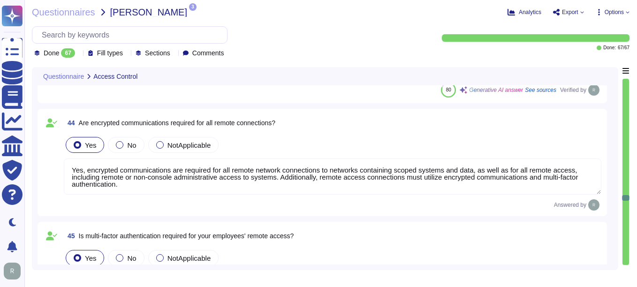
type textarea "Sectigo has implemented several compensating controls to ensure appropriate dev…"
type textarea "Yes, user access rights are reviewed at least annually, and access rights to IT…"
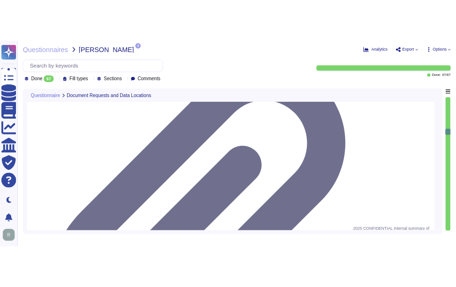
scroll to position [1821, 0]
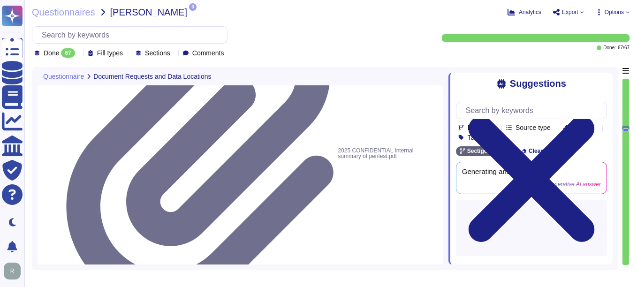
drag, startPoint x: 82, startPoint y: 170, endPoint x: 275, endPoint y: 164, distance: 193.5
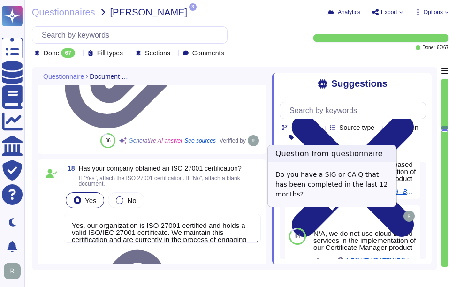
scroll to position [87, 0]
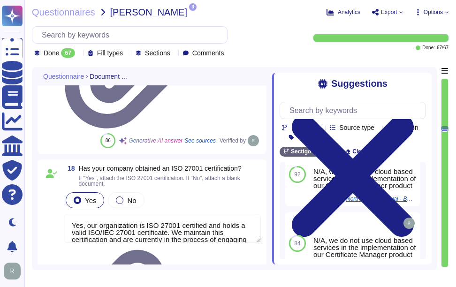
drag, startPoint x: 81, startPoint y: 174, endPoint x: 232, endPoint y: 166, distance: 150.8
drag, startPoint x: 82, startPoint y: 171, endPoint x: 128, endPoint y: 190, distance: 49.7
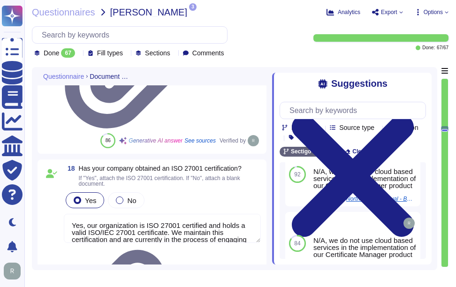
drag, startPoint x: 215, startPoint y: 230, endPoint x: 160, endPoint y: 230, distance: 55.9
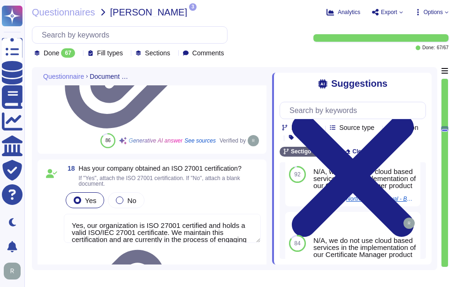
click at [416, 79] on div "Suggestions" at bounding box center [353, 83] width 146 height 11
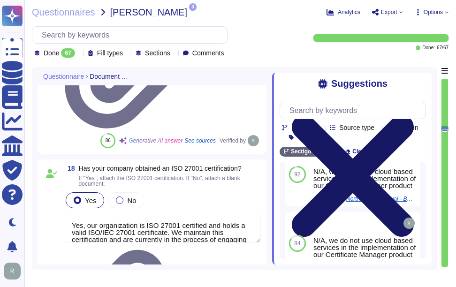
click at [420, 79] on icon at bounding box center [353, 175] width 146 height 195
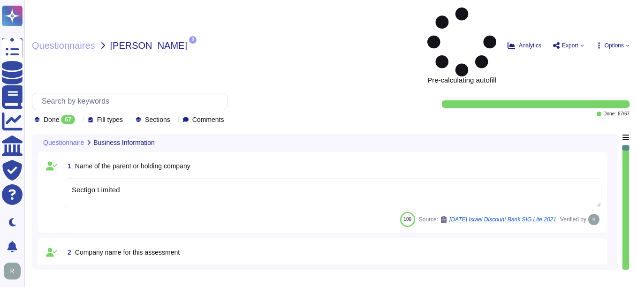
type textarea "Sectigo Limited"
type textarea "The company name for this assessment is Sectigo Limited."
type textarea "The company has been in business for more than 25 years."
type textarea "The company currently has over 500 employees."
type textarea "No, there are no material claims or judgments against the company."
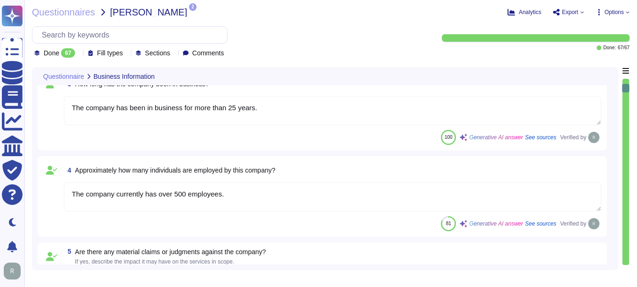
type textarea "The answers in this questionnaire pertain to multiple facilities and geographic…"
type textarea "Scoped Systems and Data are stored in the following locations: - [GEOGRAPHIC_DA…"
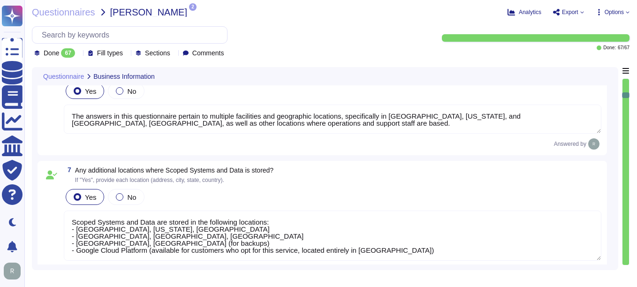
type textarea "Yes, the service being provided is a Software as a Service (SaaS). It involves …"
type textarea "Yes, we provide software applications as part of our service, which we develop …"
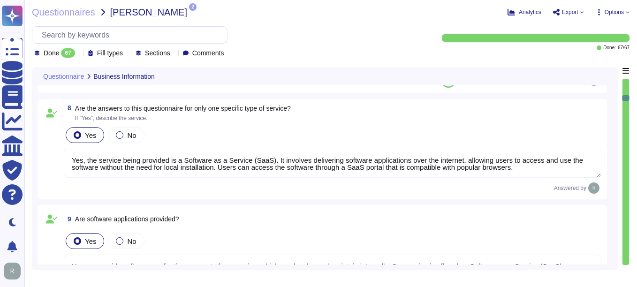
type textarea "The service hosting models provided are: 1. Software as a Service (SaaS) hosted…"
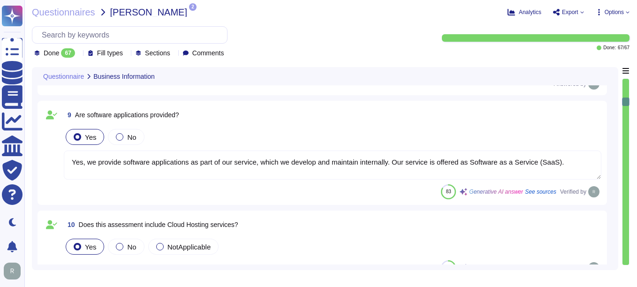
type textarea "Thee servic provides two cloud hosting options: 1. Software as a Service (SaaS)…"
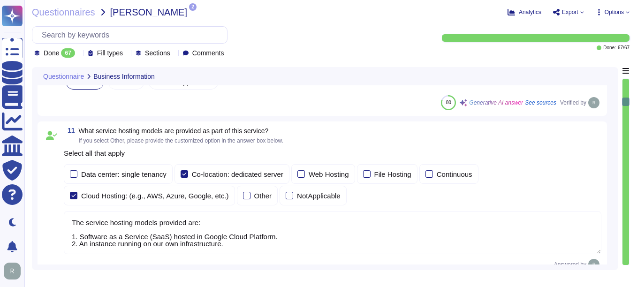
scroll to position [1033, 0]
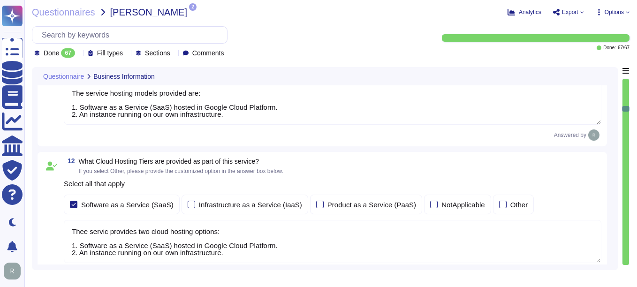
type textarea "The provided deployment models are: 1. Software as a Service (SaaS) hosted in G…"
type textarea "Yes, our company requires approval from the Chief Compliance Officer prior to t…"
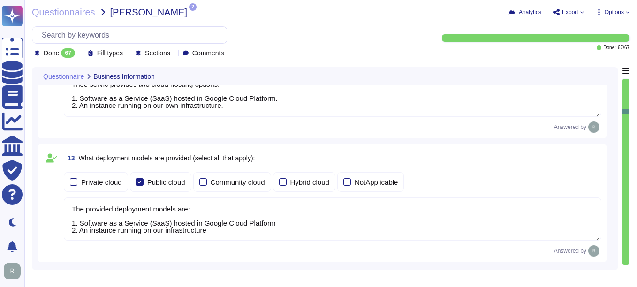
scroll to position [1, 0]
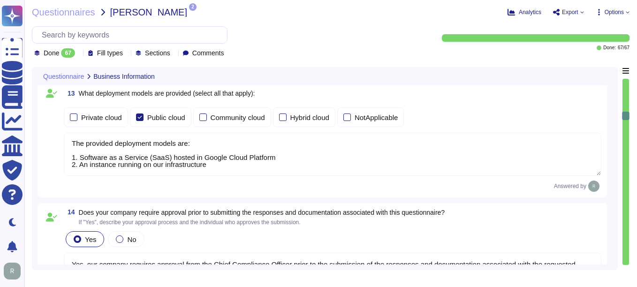
type textarea "we have a SOC 2 Type 2 report available."
type textarea "Yes, the most recent penetration test was completed on [DATE], and we conduct a…"
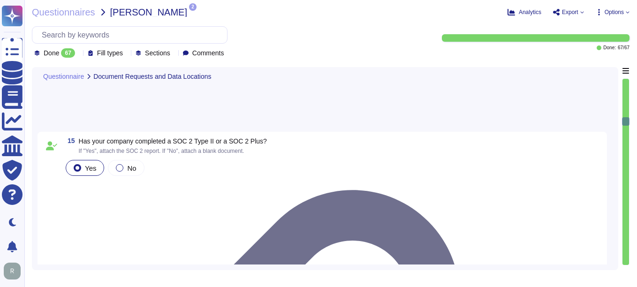
type textarea "Yes, our organization is ISO 27001 certified and holds a valid ISO/IEC 27001 ce…"
type textarea "Yes, we have completed SIG and CAIQ."
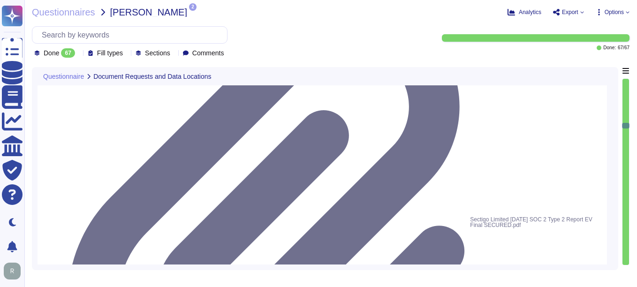
type textarea "Our GCP offering holds all platform data for SCM in [GEOGRAPHIC_DATA]. Our on-p…"
type textarea "Yes, our company utilizes third-party operated data centers, specifically Equin…"
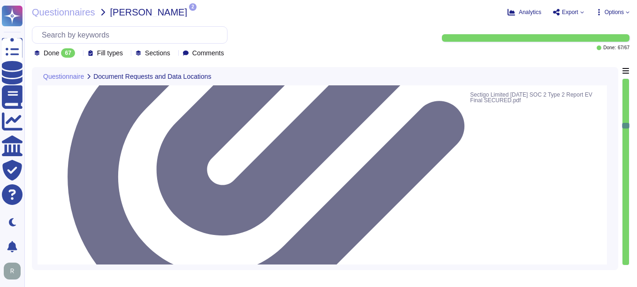
scroll to position [1737, 0]
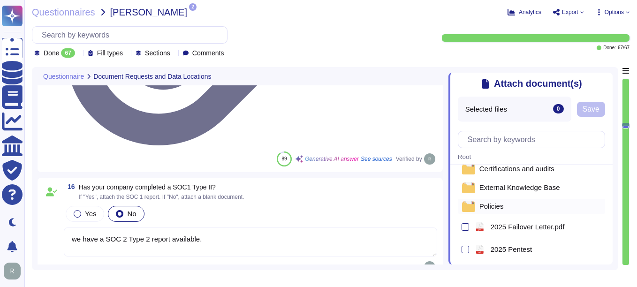
scroll to position [0, 0]
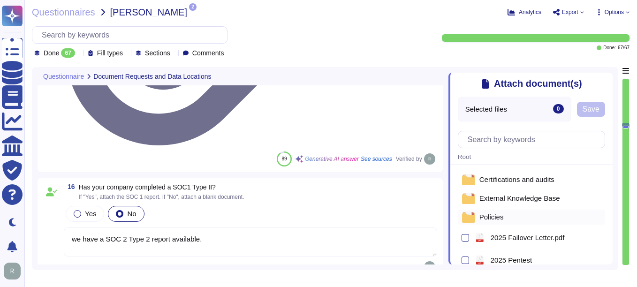
click at [495, 218] on span "Policies" at bounding box center [492, 217] width 24 height 7
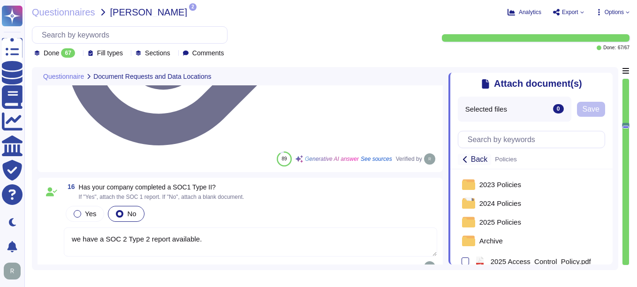
click at [476, 162] on span "Back" at bounding box center [479, 160] width 17 height 8
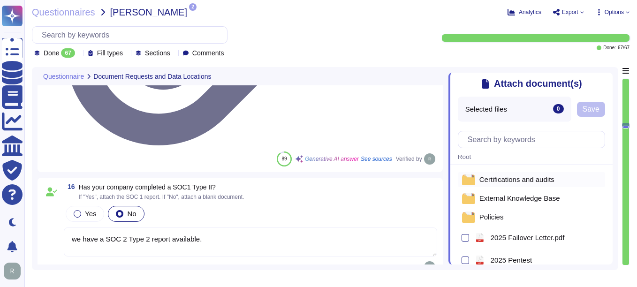
click at [505, 179] on span "Certifications and audits" at bounding box center [517, 179] width 75 height 7
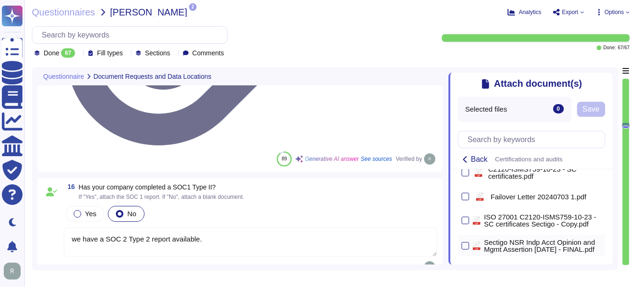
scroll to position [94, 0]
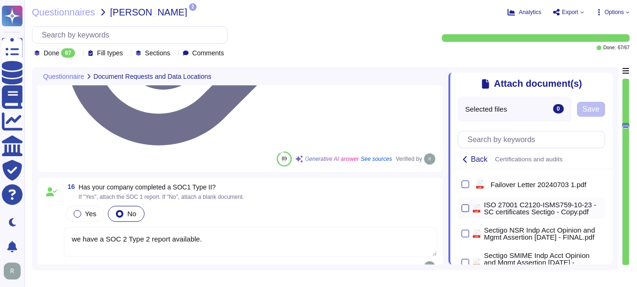
click at [462, 212] on div at bounding box center [466, 209] width 8 height 8
click at [0, 0] on input "checkbox" at bounding box center [0, 0] width 0 height 0
click at [597, 109] on span "Save" at bounding box center [591, 110] width 17 height 8
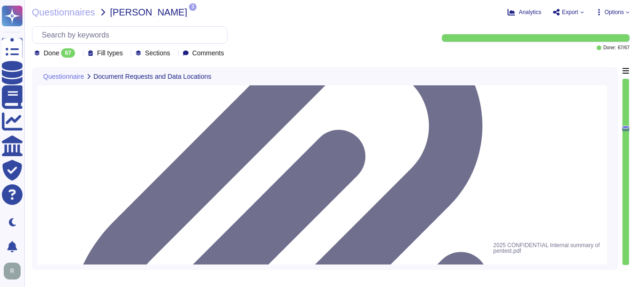
scroll to position [1830, 0]
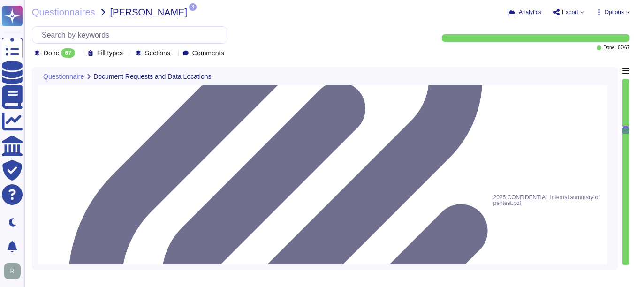
type textarea "No, external parties, including third party vendors, do not have access to scop…"
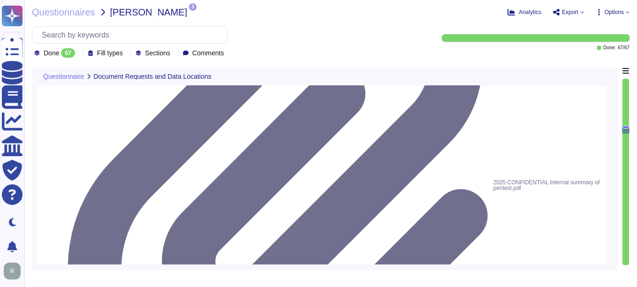
drag, startPoint x: 80, startPoint y: 147, endPoint x: 262, endPoint y: 145, distance: 182.1
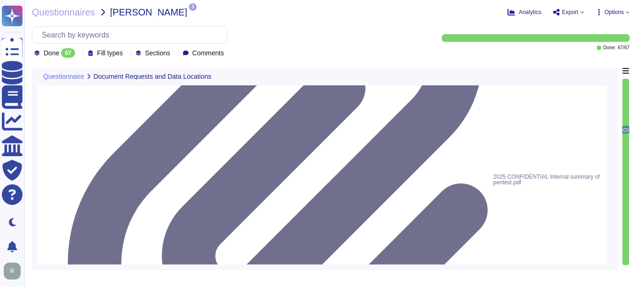
drag, startPoint x: 81, startPoint y: 106, endPoint x: 248, endPoint y: 109, distance: 167.1
copy span "Has your company completed a SIG and/or CAIQ?"
drag, startPoint x: 81, startPoint y: 105, endPoint x: 275, endPoint y: 117, distance: 194.7
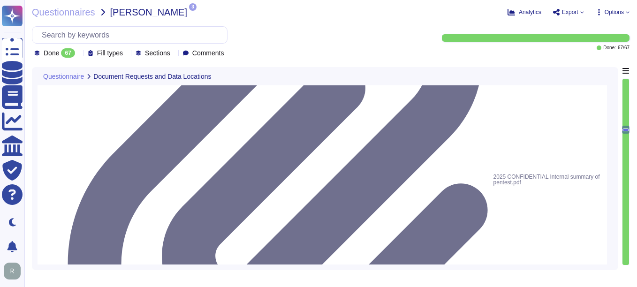
copy span "Has your company completed a SIG and/or CAIQ? If "Yes", attach the SIG and/or C…"
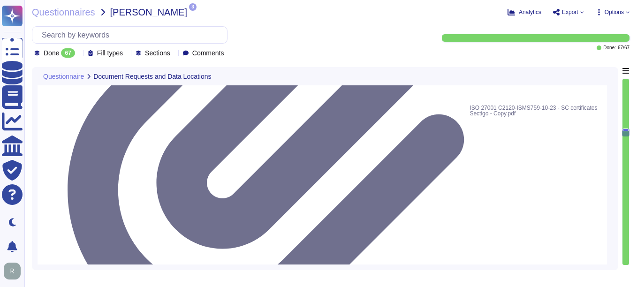
scroll to position [2065, 0]
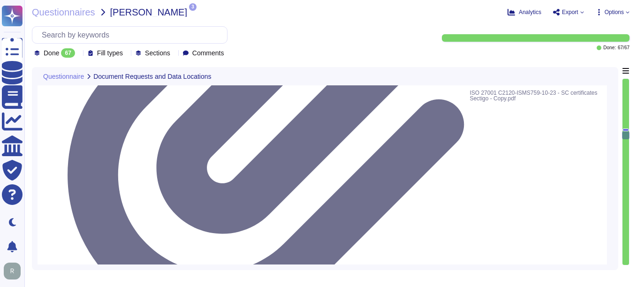
type textarea "Yes, we have legally binding confidentiality and non-disclosure agreements (NDA…"
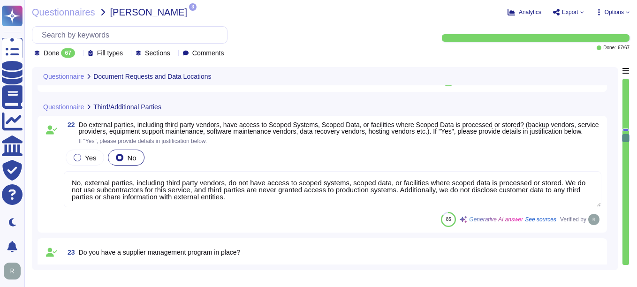
scroll to position [2206, 0]
type textarea "Yes, we have legally binding contractual agreements with suppliers and third pa…"
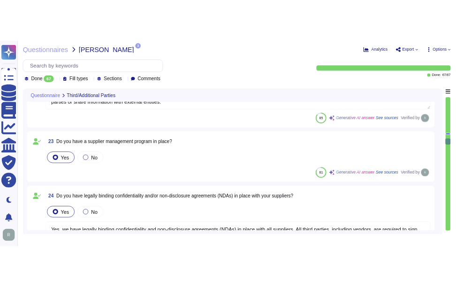
scroll to position [2300, 0]
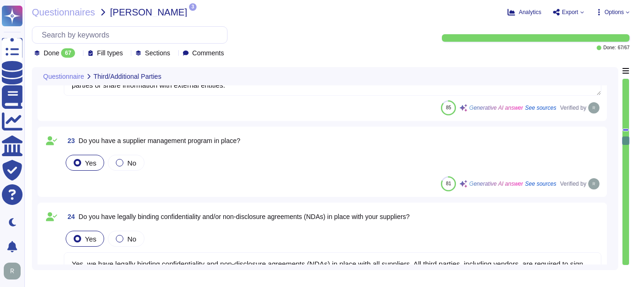
type textarea "Yes, anti-virus software is installed on all workstations and servers processin…"
